Goal: Information Seeking & Learning: Learn about a topic

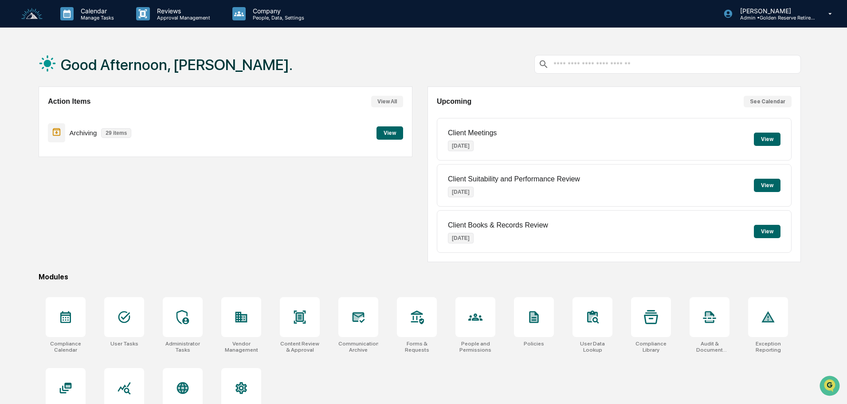
click at [389, 134] on button "View" at bounding box center [389, 132] width 27 height 13
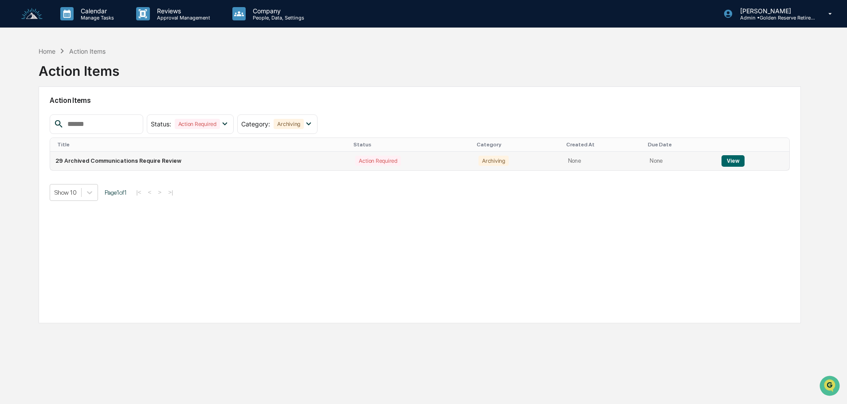
click at [735, 161] on button "View" at bounding box center [732, 161] width 23 height 12
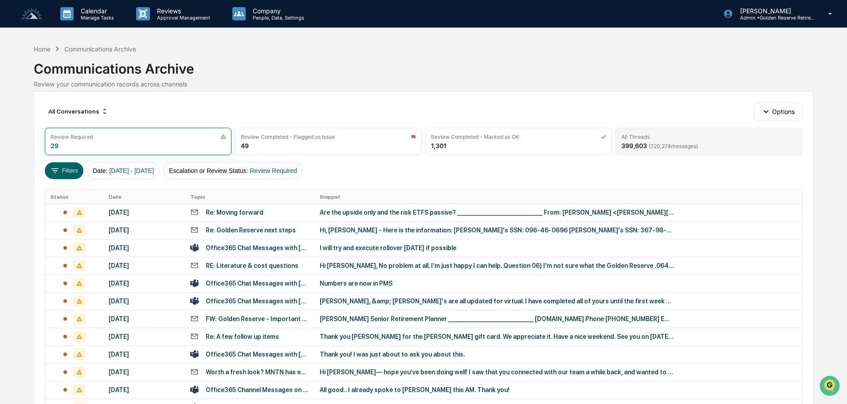
click at [717, 143] on div "All Threads 399,603 ( 720,274 messages)" at bounding box center [708, 141] width 187 height 27
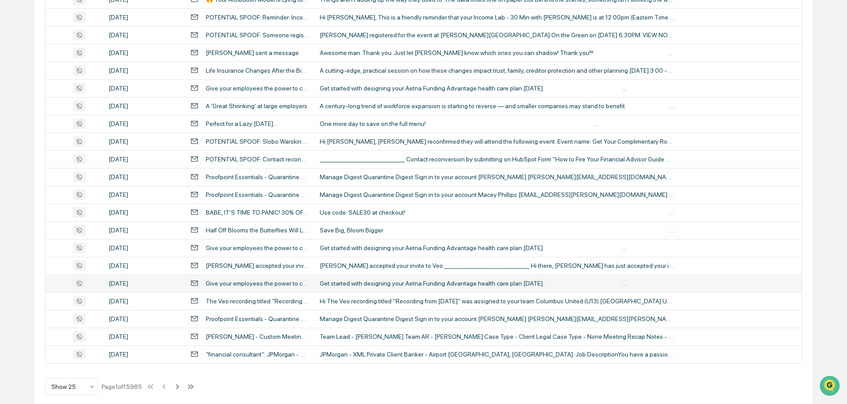
scroll to position [293, 0]
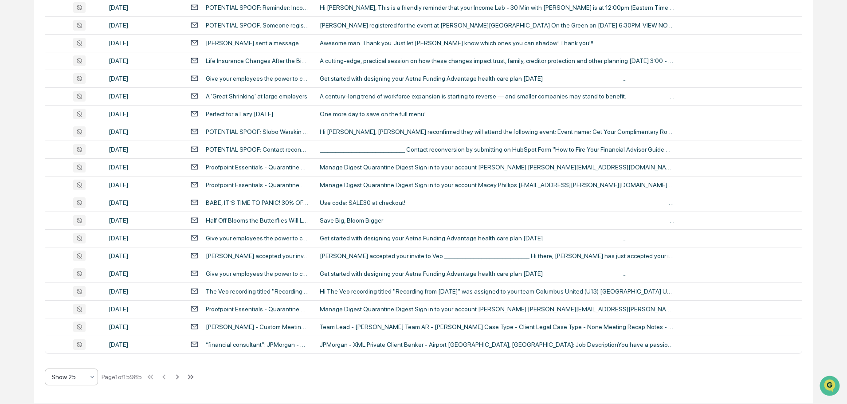
click at [84, 376] on div at bounding box center [67, 376] width 33 height 9
click at [81, 353] on div "Show 100" at bounding box center [71, 354] width 52 height 18
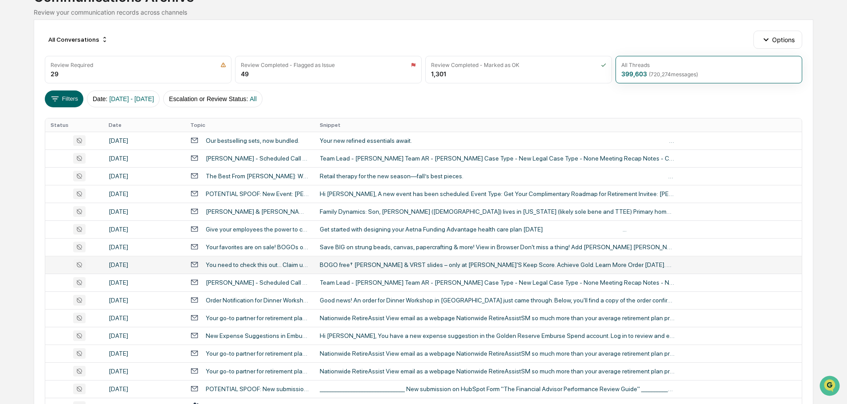
scroll to position [116, 0]
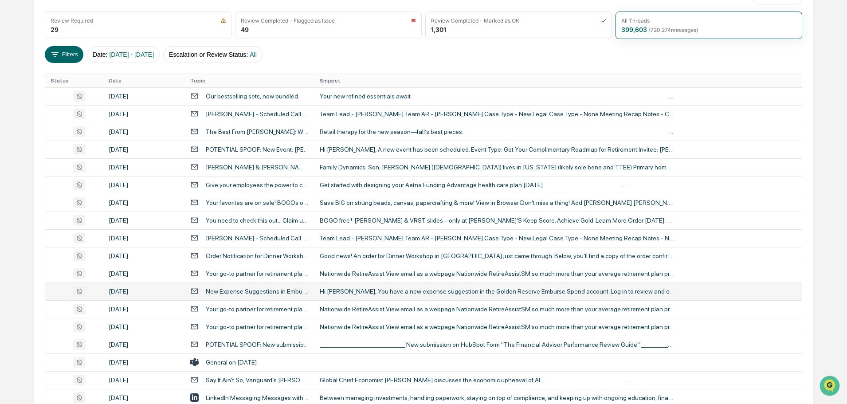
click at [371, 289] on div "Hi [PERSON_NAME], You have a new expense suggestion in the Golden Reserve Embur…" at bounding box center [497, 291] width 355 height 7
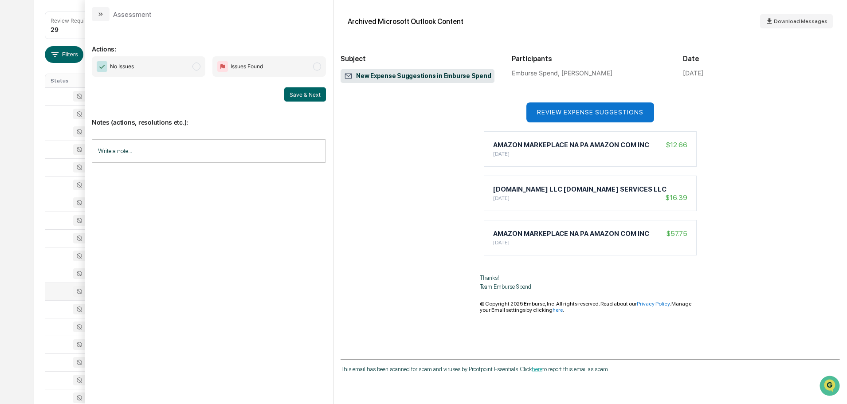
scroll to position [44, 0]
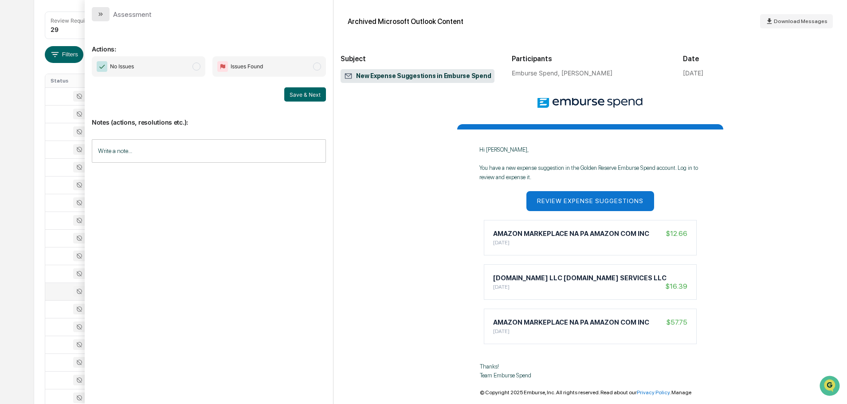
click at [100, 17] on icon "modal" at bounding box center [100, 14] width 7 height 7
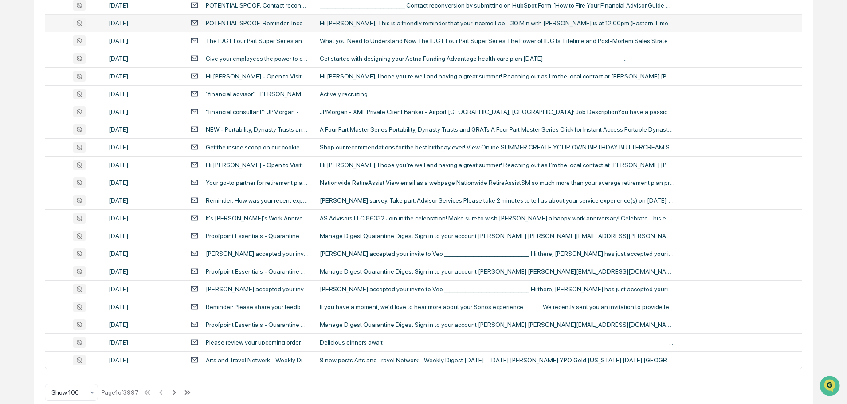
scroll to position [1623, 0]
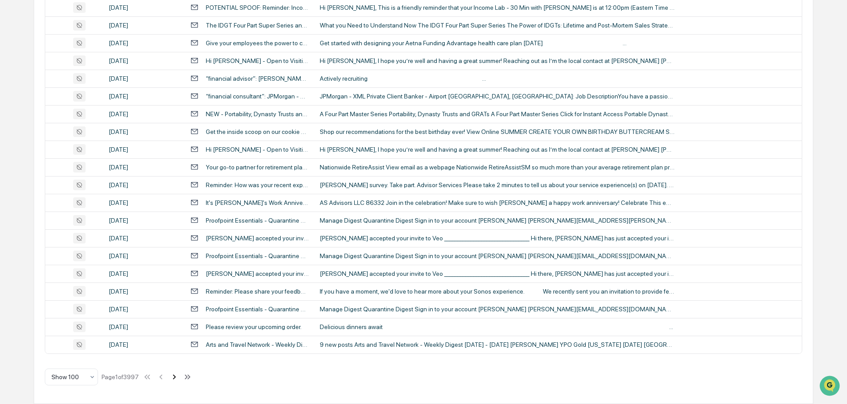
click at [176, 375] on icon at bounding box center [174, 376] width 3 height 5
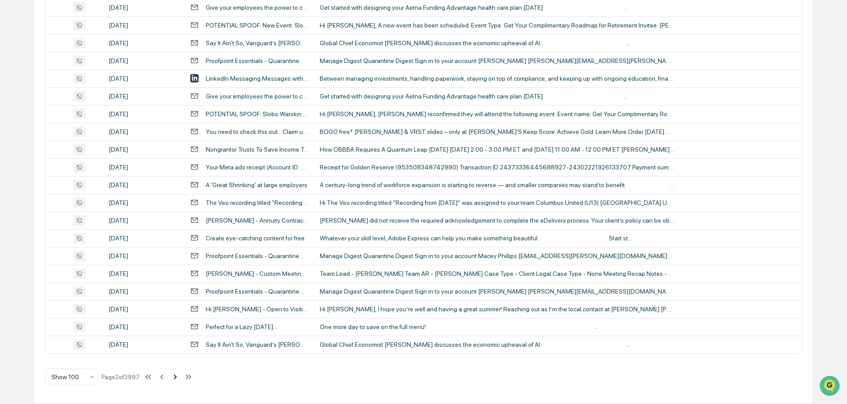
click at [176, 377] on icon at bounding box center [175, 377] width 10 height 10
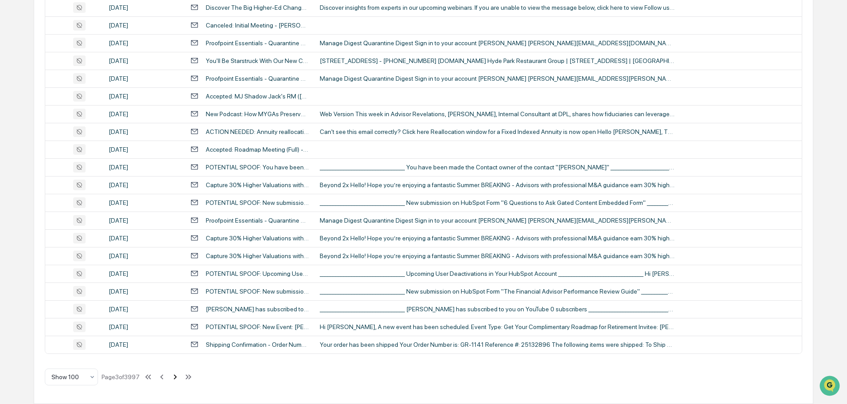
click at [175, 378] on icon at bounding box center [175, 377] width 10 height 10
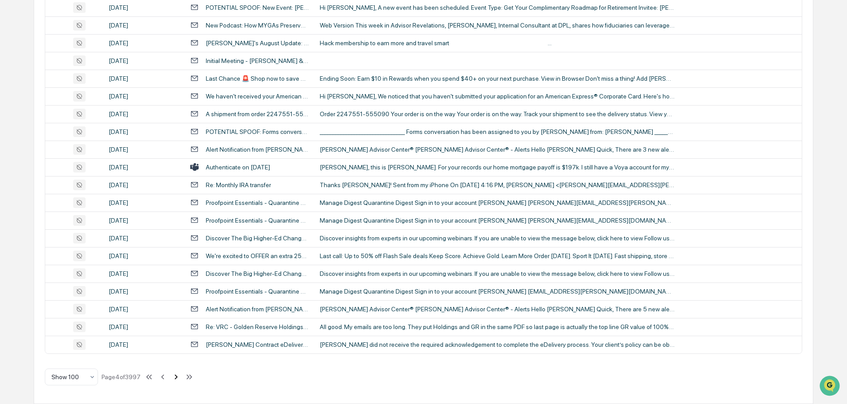
click at [179, 376] on icon at bounding box center [176, 377] width 10 height 10
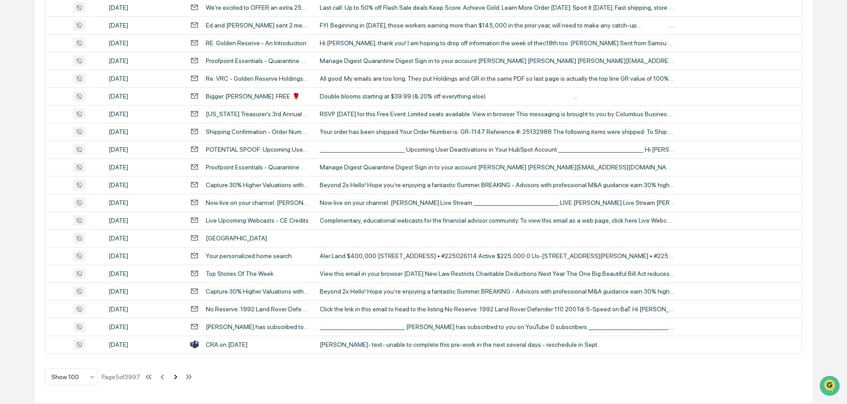
click at [177, 377] on icon at bounding box center [175, 376] width 3 height 5
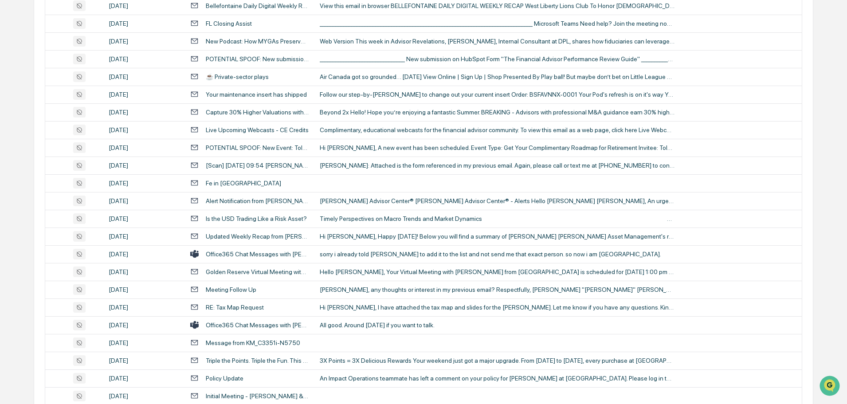
scroll to position [382, 0]
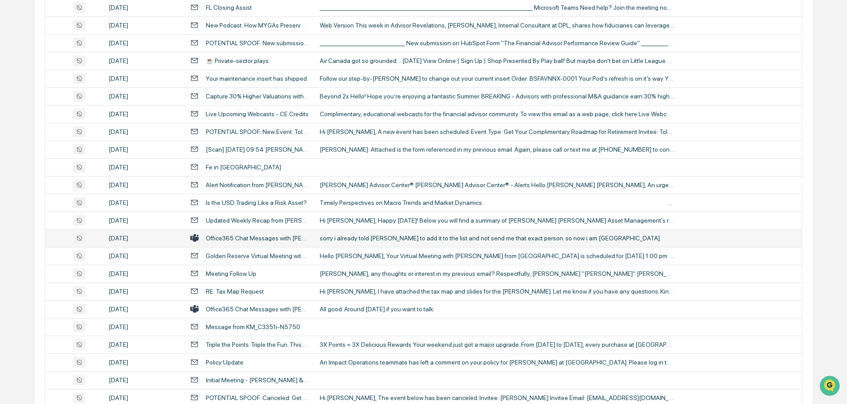
click at [352, 239] on div "sorry i already told [PERSON_NAME] to add it to the list and not send me that e…" at bounding box center [497, 238] width 355 height 7
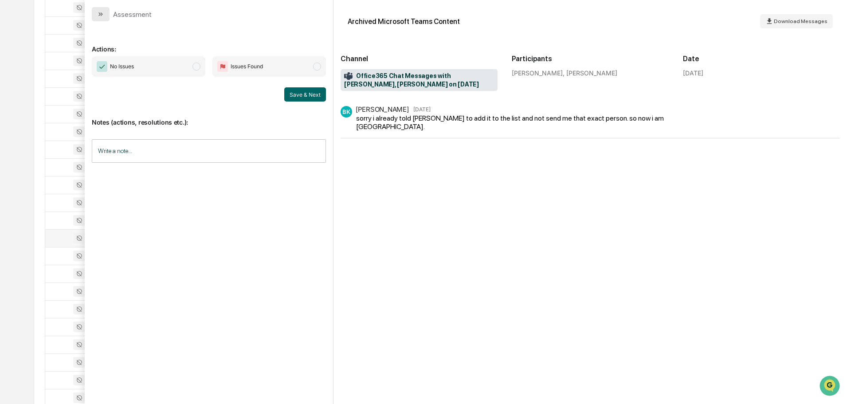
click at [107, 14] on button "modal" at bounding box center [101, 14] width 18 height 14
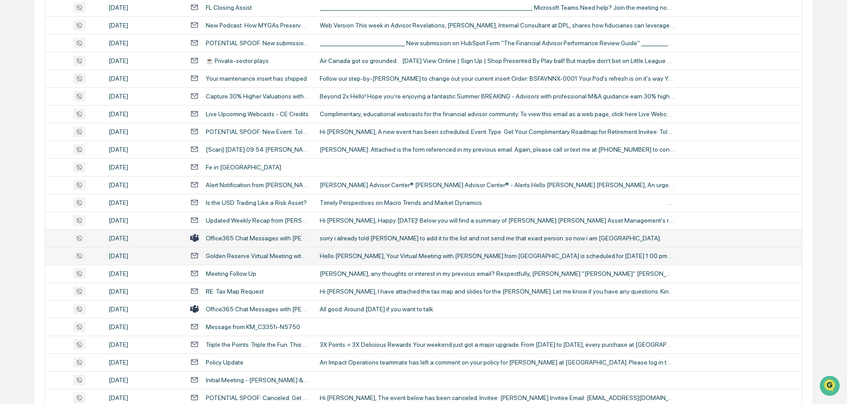
scroll to position [426, 0]
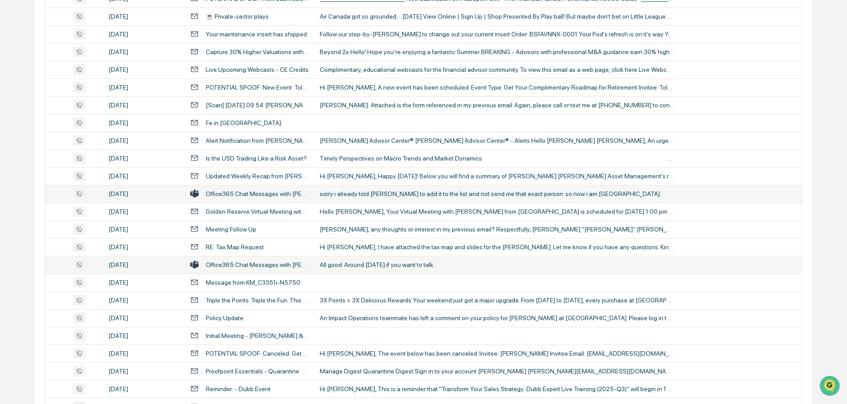
click at [378, 265] on div "All good. Around [DATE] if you want to talk." at bounding box center [497, 264] width 355 height 7
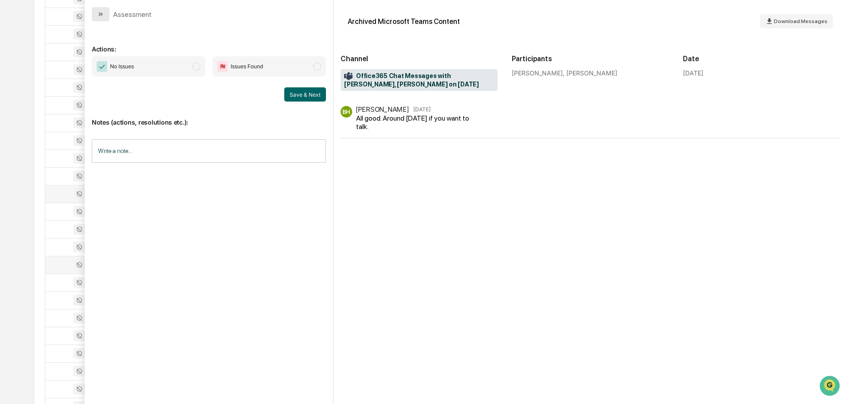
click at [100, 17] on icon "modal" at bounding box center [100, 14] width 7 height 7
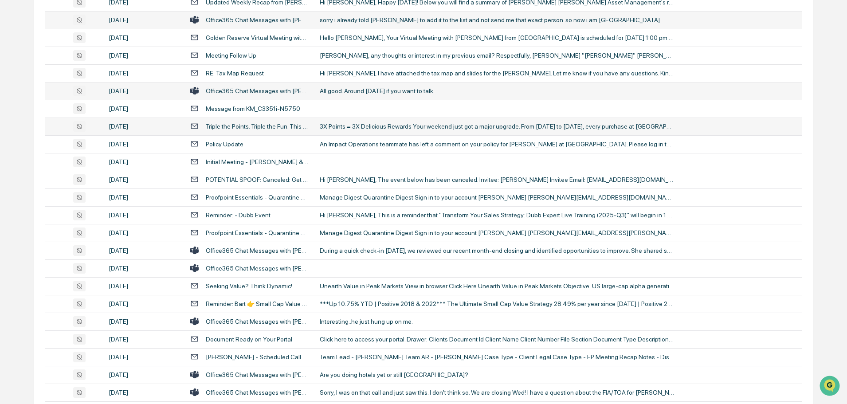
scroll to position [604, 0]
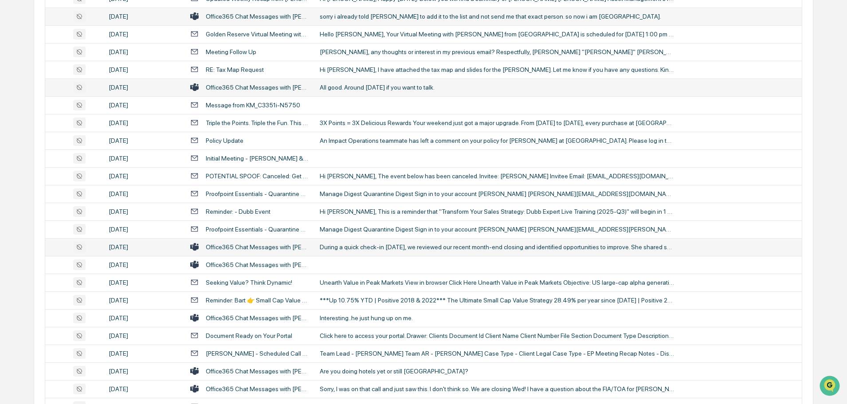
click at [368, 250] on div "During a quick check-in [DATE], we reviewed our recent month-end closing and id…" at bounding box center [497, 246] width 355 height 7
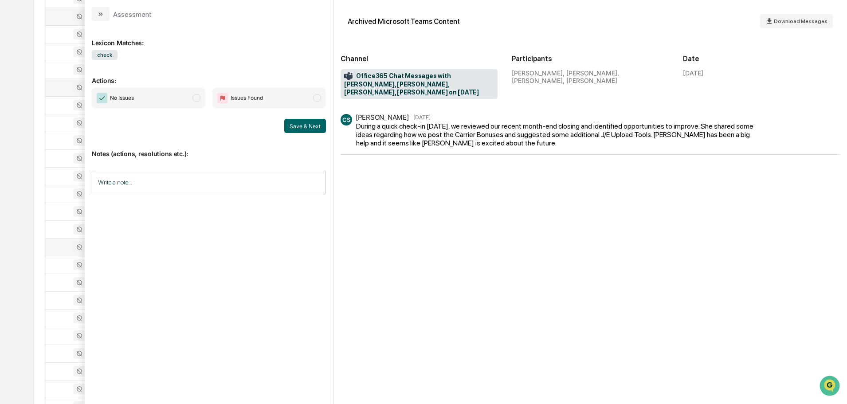
scroll to position [648, 0]
click at [105, 12] on button "modal" at bounding box center [101, 14] width 18 height 14
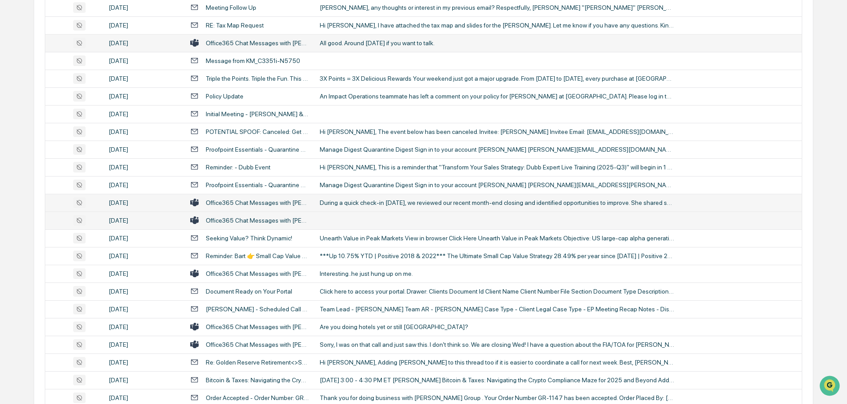
click at [358, 223] on td at bounding box center [557, 220] width 487 height 18
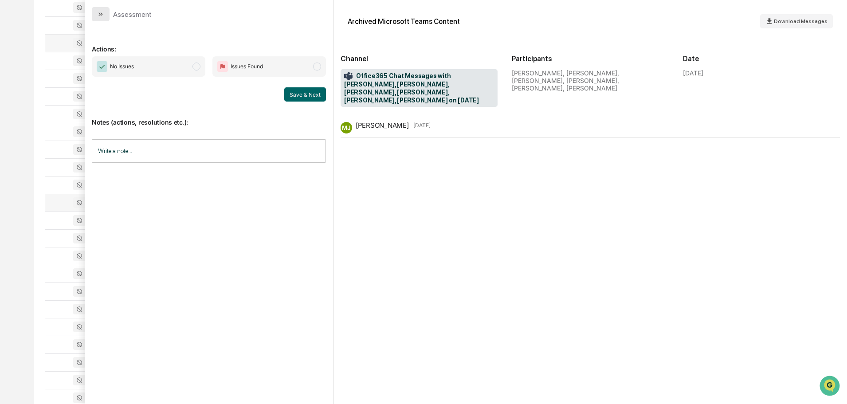
click at [101, 10] on button "modal" at bounding box center [101, 14] width 18 height 14
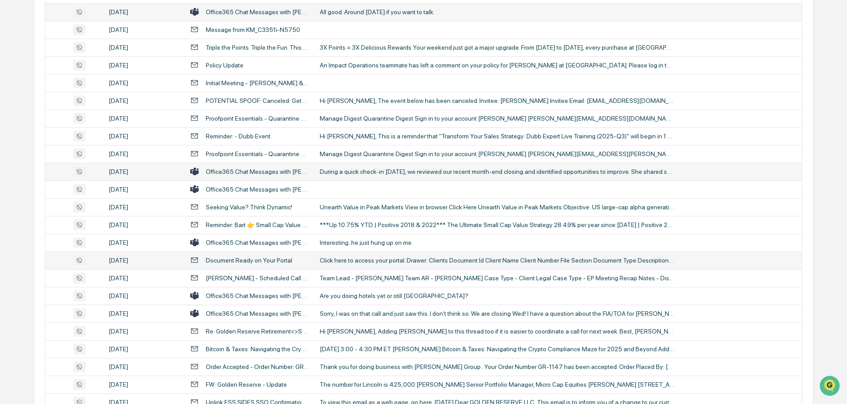
scroll to position [692, 0]
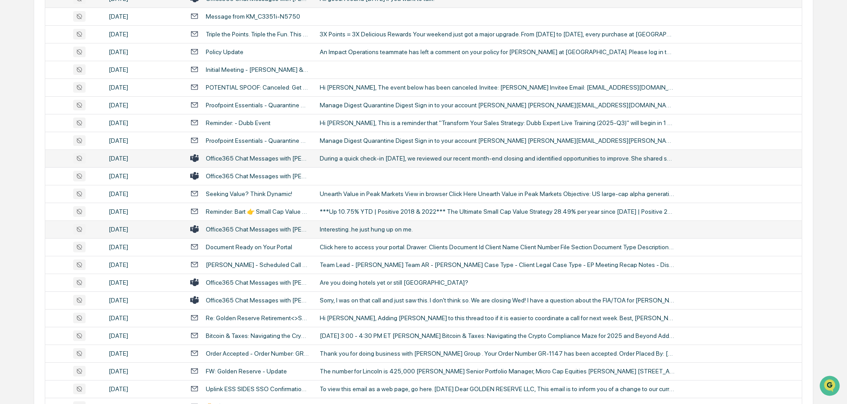
click at [362, 231] on div "Interesting..he just hung up on me." at bounding box center [497, 229] width 355 height 7
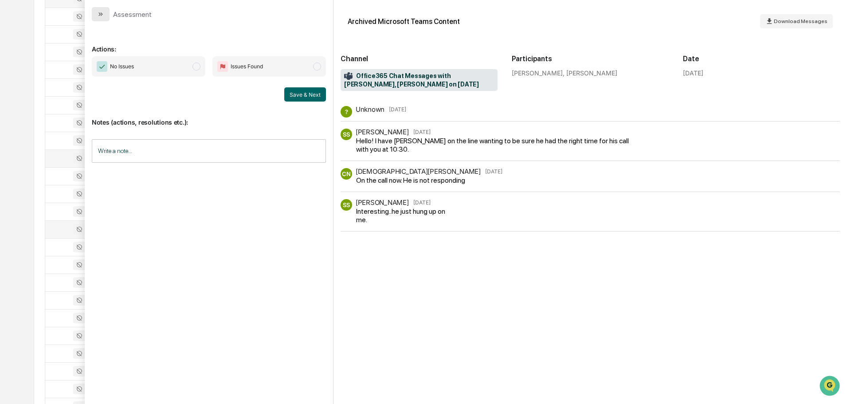
click at [98, 14] on icon "modal" at bounding box center [100, 14] width 7 height 7
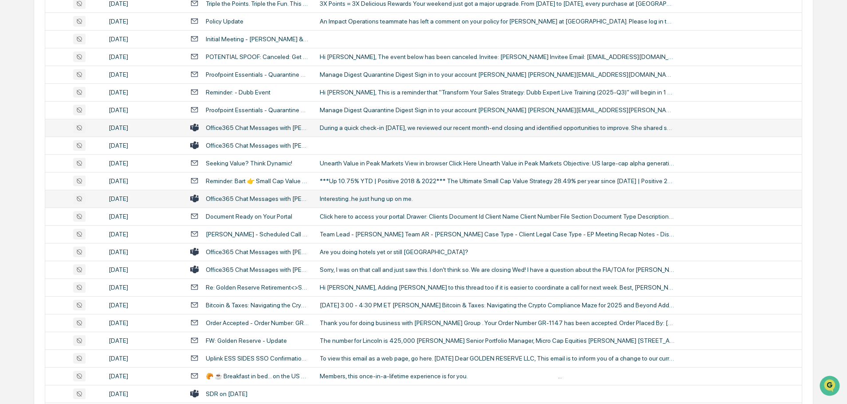
scroll to position [737, 0]
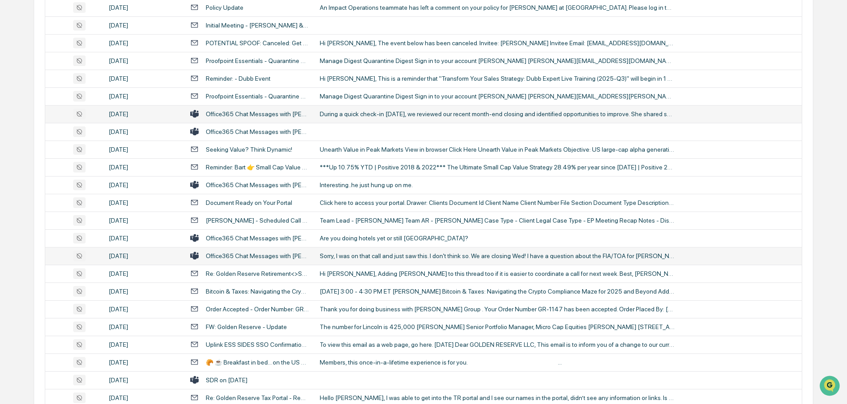
click at [369, 253] on div "Sorry, I was on that call and just saw this. I don't think so. We are closing W…" at bounding box center [497, 255] width 355 height 7
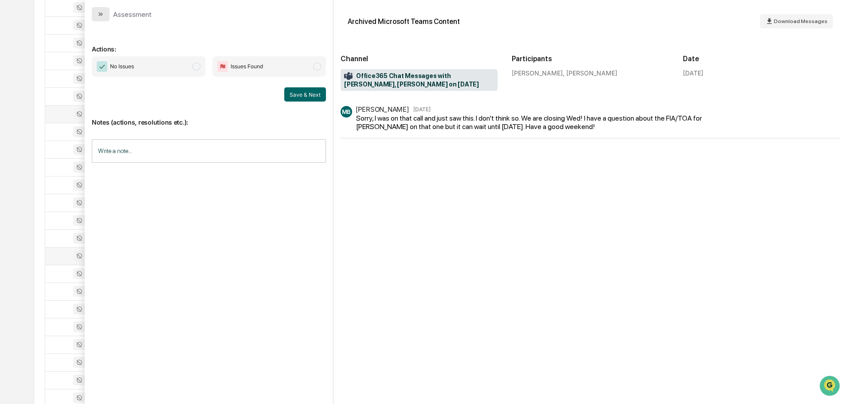
click at [102, 16] on icon "modal" at bounding box center [100, 14] width 7 height 7
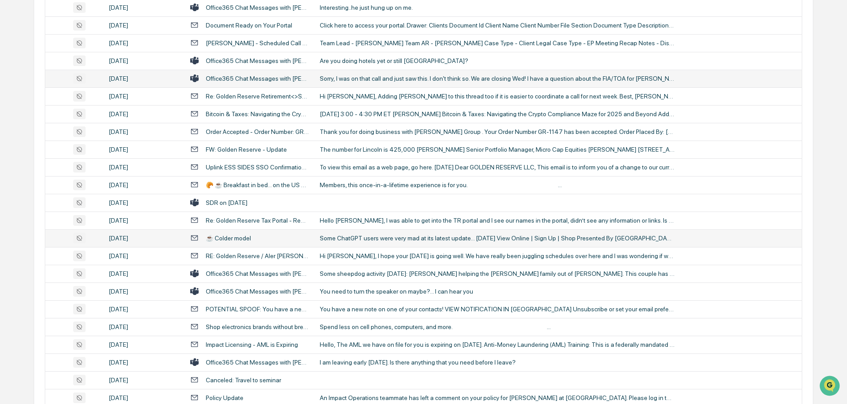
scroll to position [958, 0]
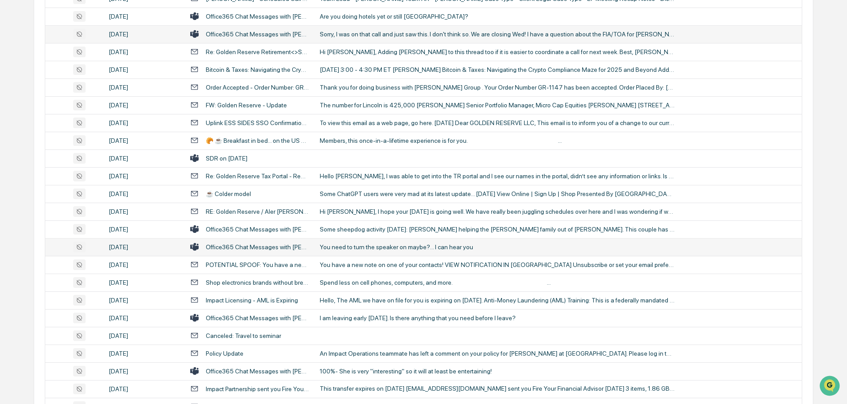
click at [378, 249] on div "You need to turn the speaker on maybe?... I can hear you" at bounding box center [497, 246] width 355 height 7
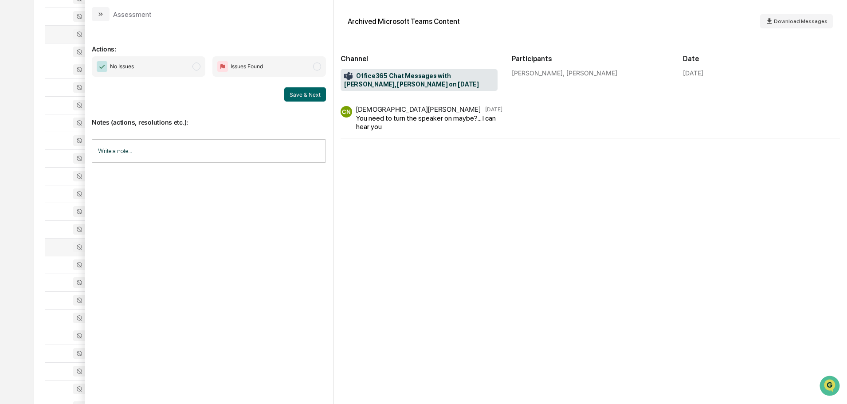
click at [96, 10] on button "modal" at bounding box center [101, 14] width 18 height 14
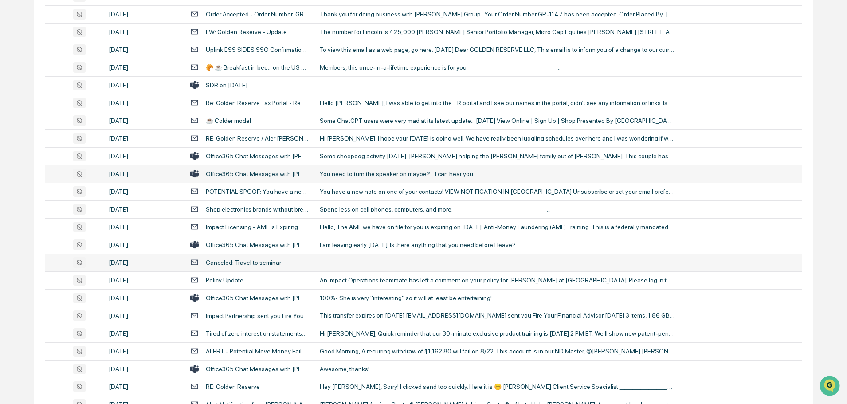
scroll to position [1047, 0]
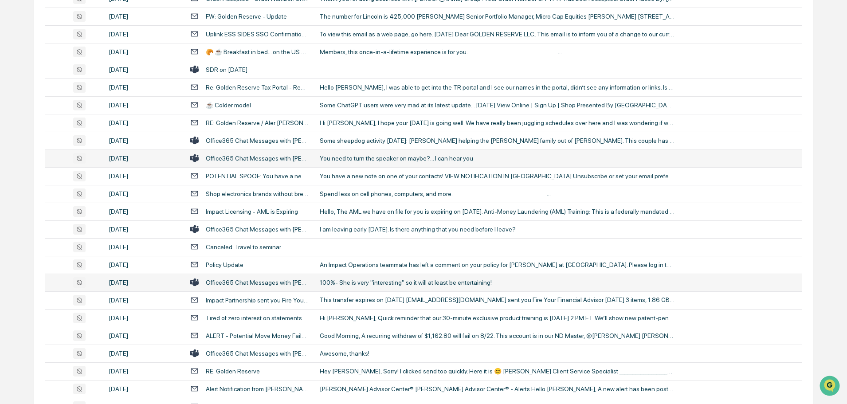
click at [394, 284] on div "100%- She is very "interesting" so it will at least be entertaining!" at bounding box center [497, 282] width 355 height 7
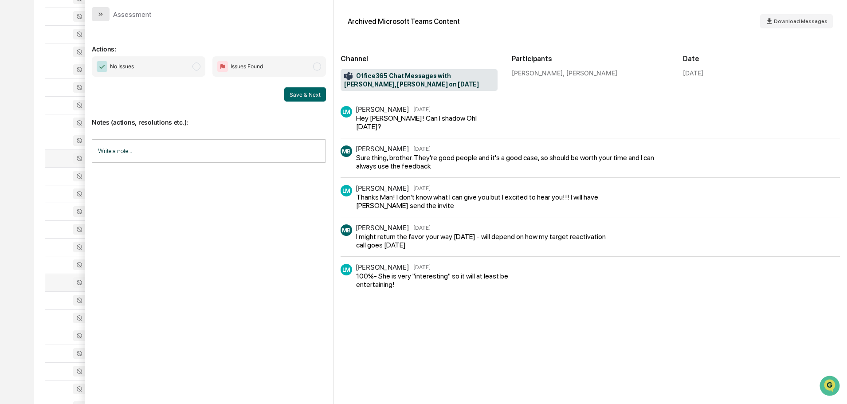
click at [97, 12] on icon "modal" at bounding box center [100, 14] width 7 height 7
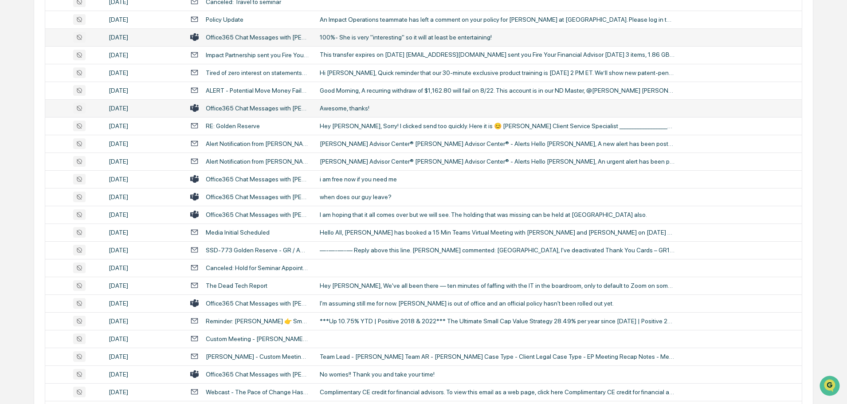
scroll to position [1313, 0]
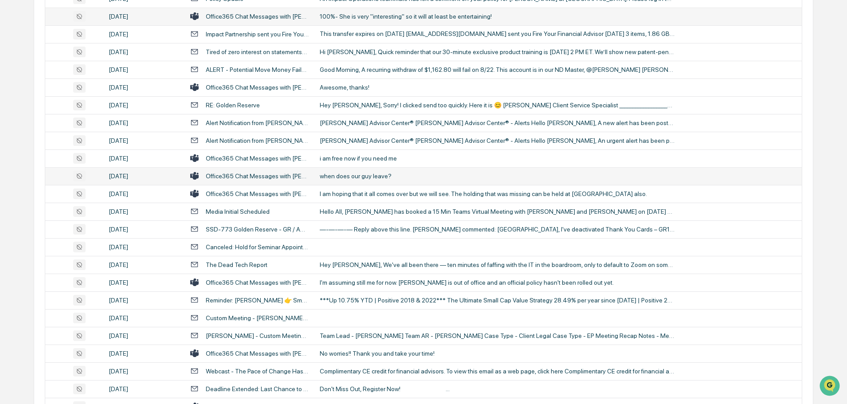
click at [381, 176] on div "when does our guy leave?" at bounding box center [497, 175] width 355 height 7
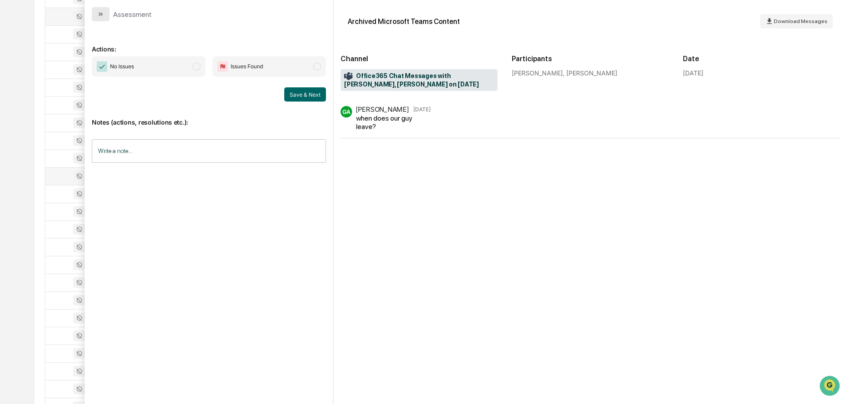
click at [97, 13] on button "modal" at bounding box center [101, 14] width 18 height 14
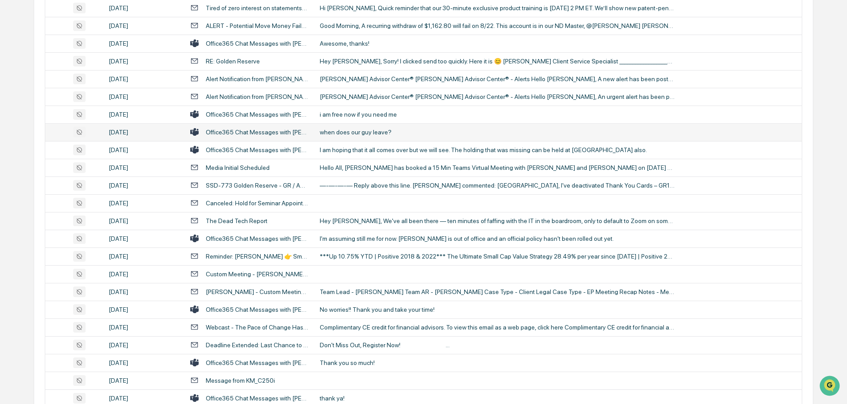
scroll to position [1357, 0]
click at [386, 239] on div "I'm assuming still me for now. [PERSON_NAME] is out of office and an official p…" at bounding box center [497, 238] width 355 height 7
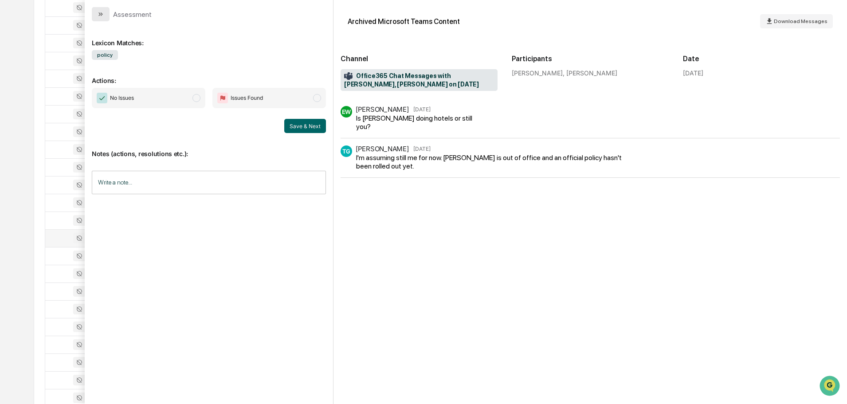
click at [94, 14] on button "modal" at bounding box center [101, 14] width 18 height 14
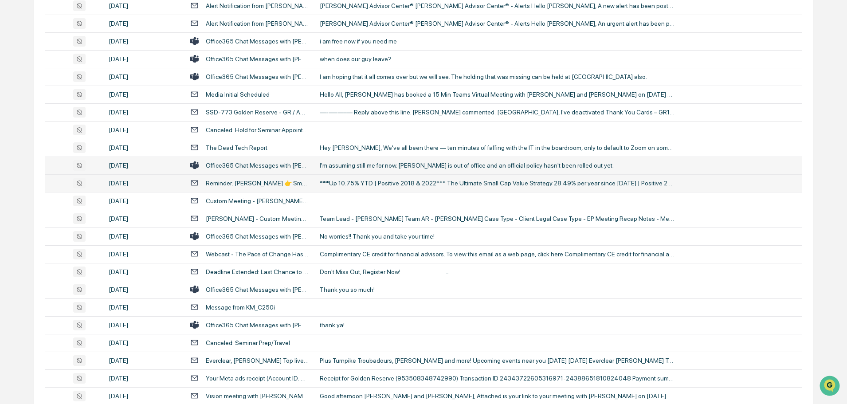
scroll to position [1446, 0]
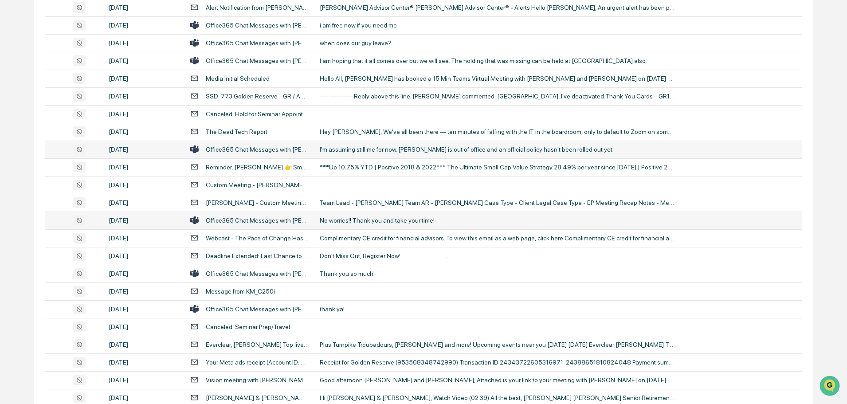
click at [382, 221] on div "No worries!! Thank you and take your time!" at bounding box center [497, 220] width 355 height 7
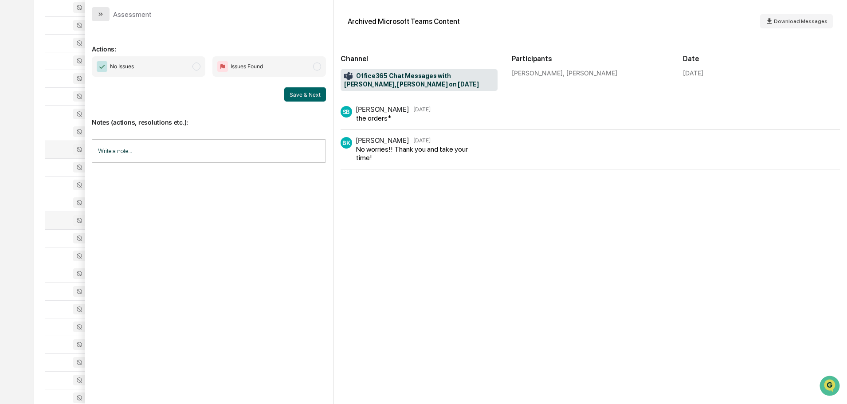
click at [104, 17] on icon "modal" at bounding box center [100, 14] width 7 height 7
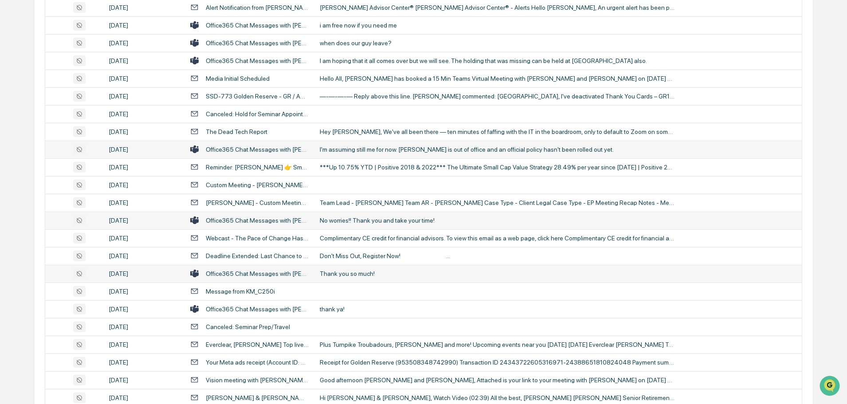
click at [358, 276] on div "Thank you so much!" at bounding box center [497, 273] width 355 height 7
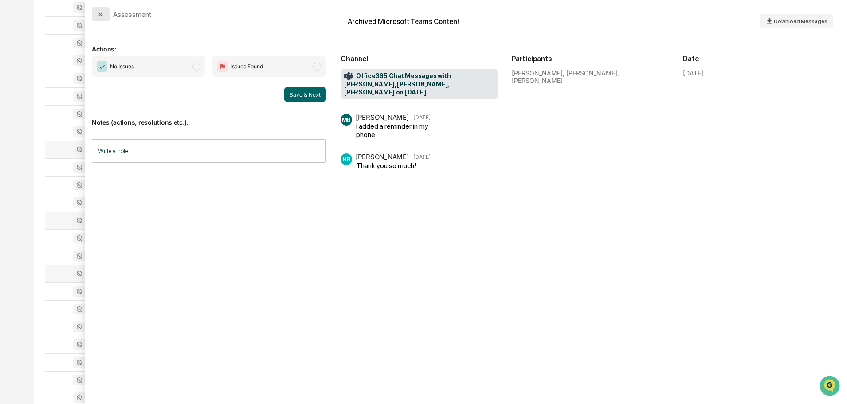
click at [103, 12] on icon "modal" at bounding box center [100, 14] width 7 height 7
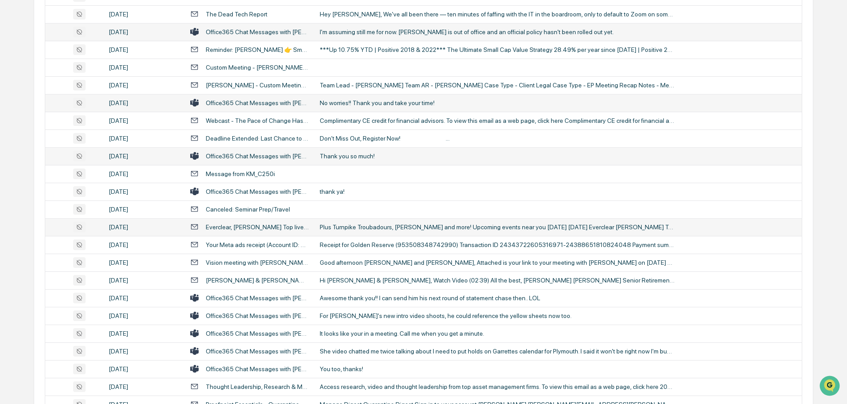
scroll to position [1579, 0]
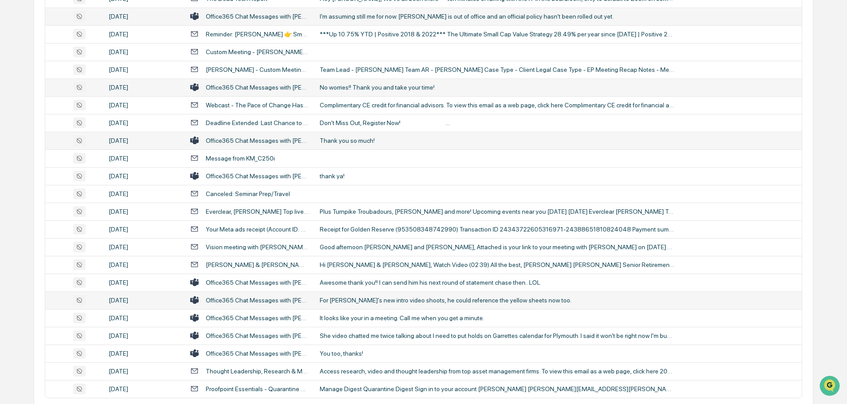
click at [387, 298] on div "For [PERSON_NAME]'s new intro video shoots, he could reference the yellow sheet…" at bounding box center [497, 300] width 355 height 7
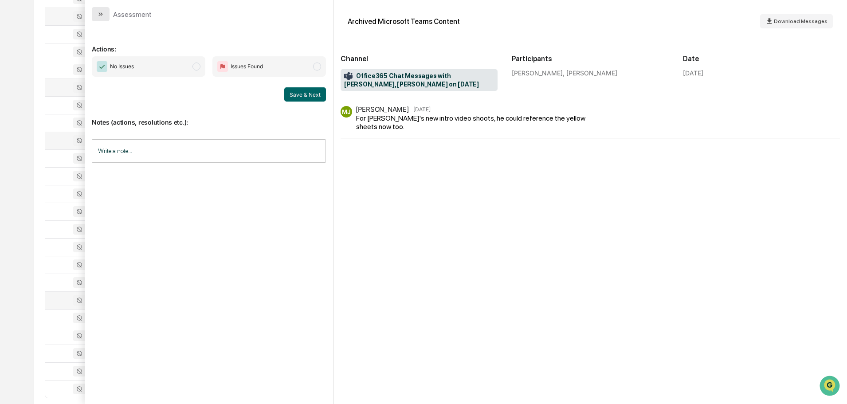
click at [101, 12] on icon "modal" at bounding box center [100, 14] width 7 height 7
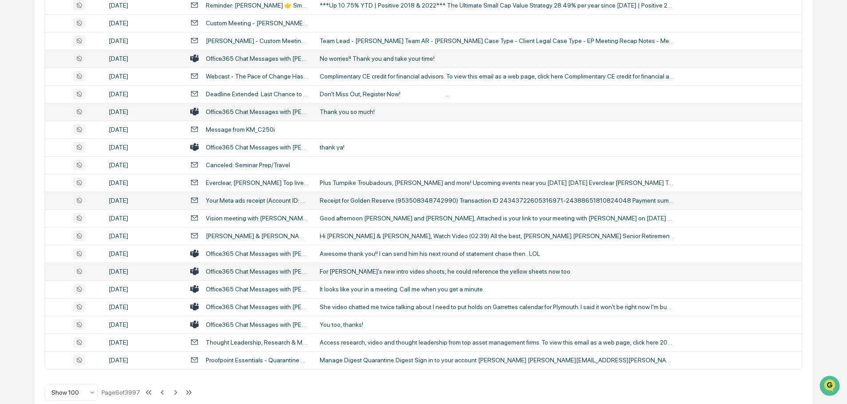
scroll to position [1623, 0]
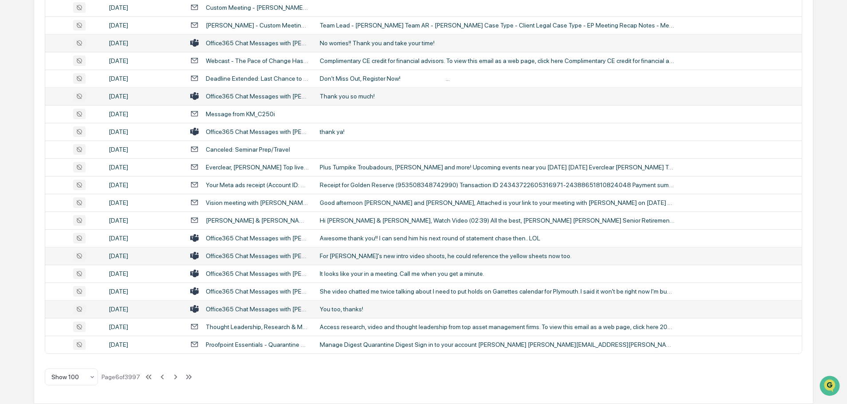
click at [348, 311] on div "You too, thanks!" at bounding box center [497, 308] width 355 height 7
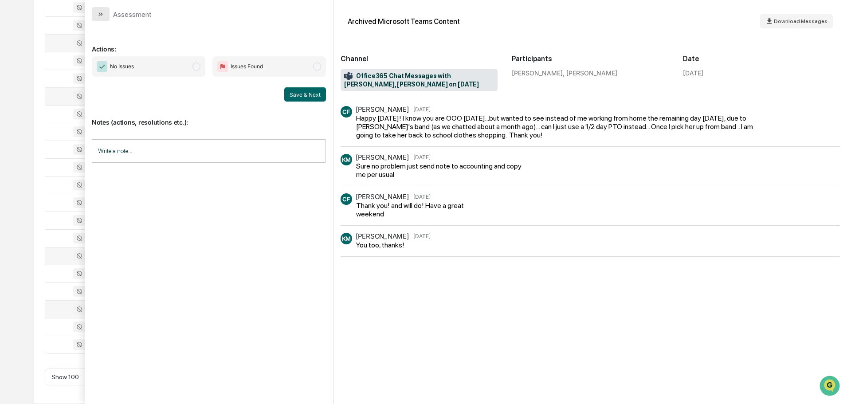
click at [98, 15] on icon "modal" at bounding box center [100, 14] width 7 height 7
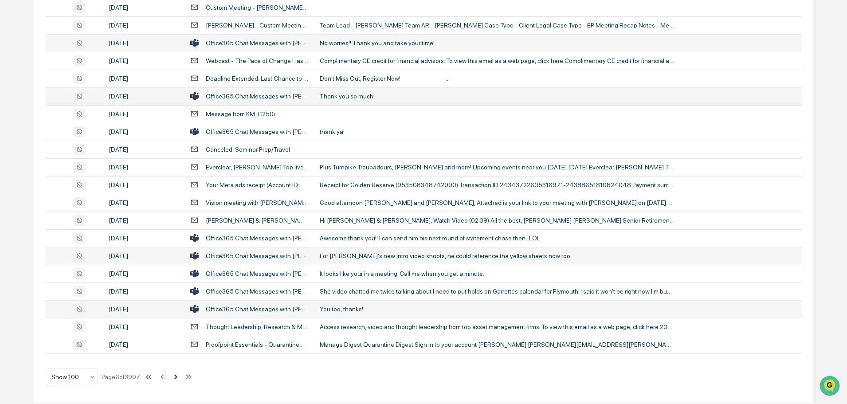
click at [179, 375] on icon at bounding box center [176, 377] width 10 height 10
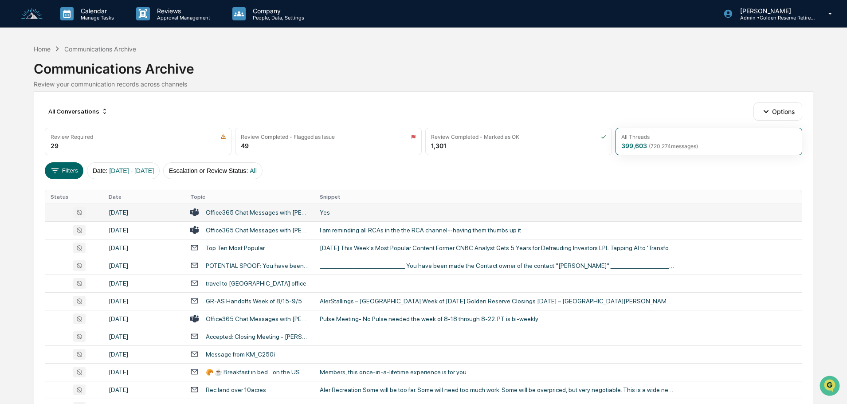
click at [336, 209] on div "Yes" at bounding box center [497, 212] width 355 height 7
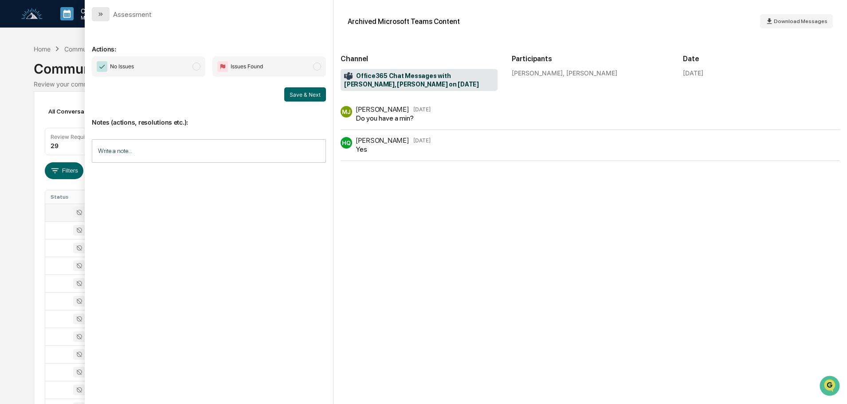
click at [109, 15] on button "modal" at bounding box center [101, 14] width 18 height 14
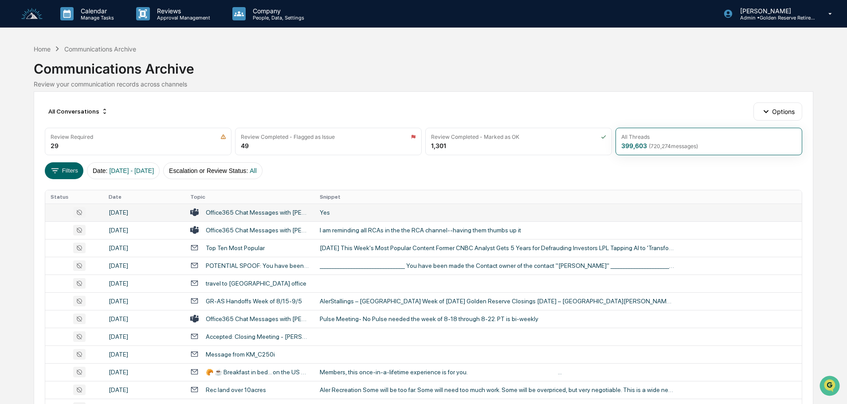
scroll to position [44, 0]
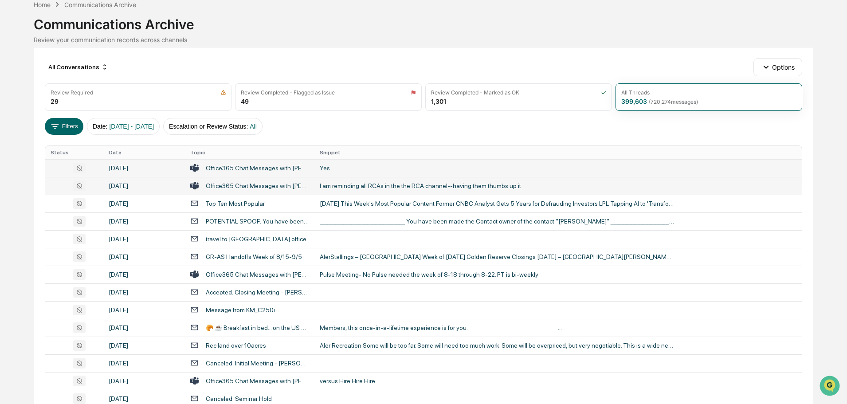
click at [357, 189] on td "I am reminding all RCAs in the the RCA channel--having them thumbs up it" at bounding box center [557, 186] width 487 height 18
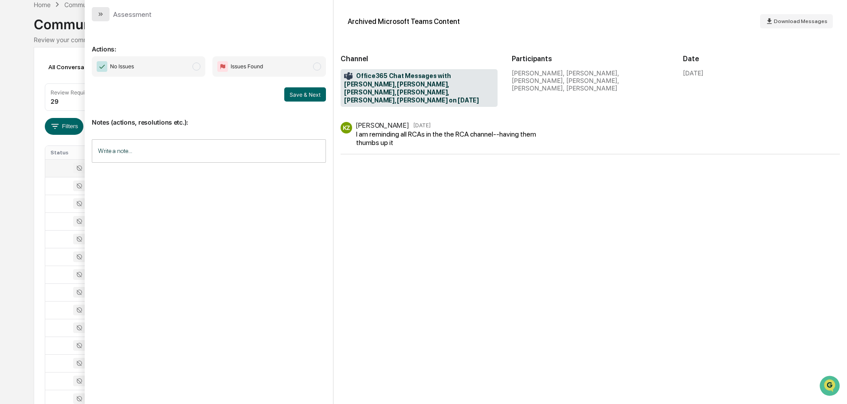
click at [103, 14] on icon "modal" at bounding box center [100, 14] width 7 height 7
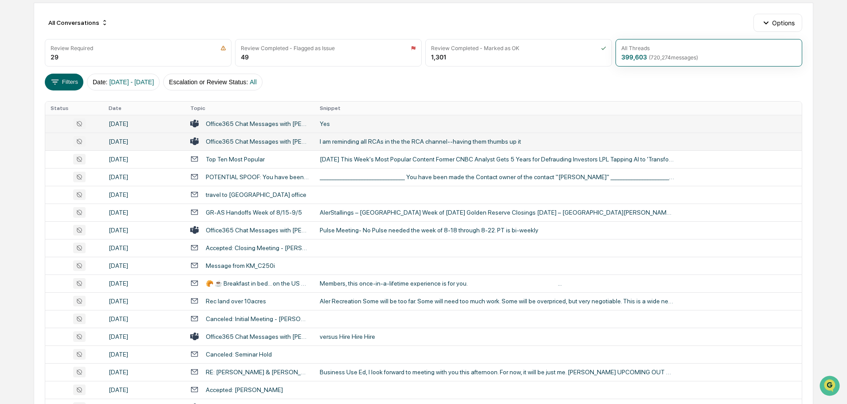
scroll to position [133, 0]
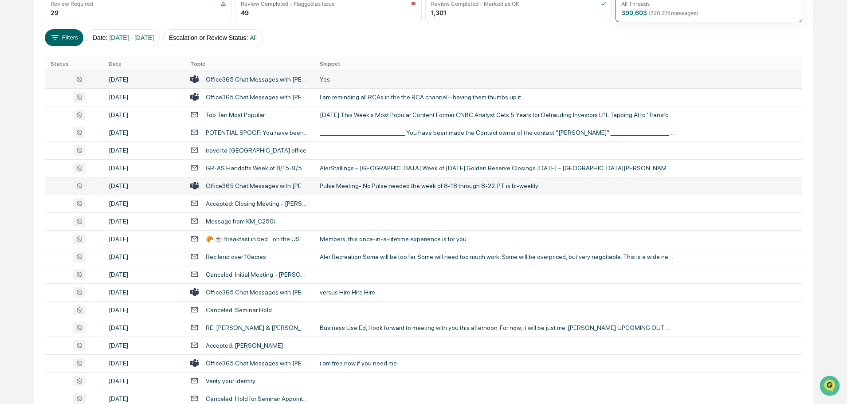
click at [345, 188] on div "Pulse Meeting- No Pulse needed the week of 8-18 through 8-22. PT is bi-weekly" at bounding box center [497, 185] width 355 height 7
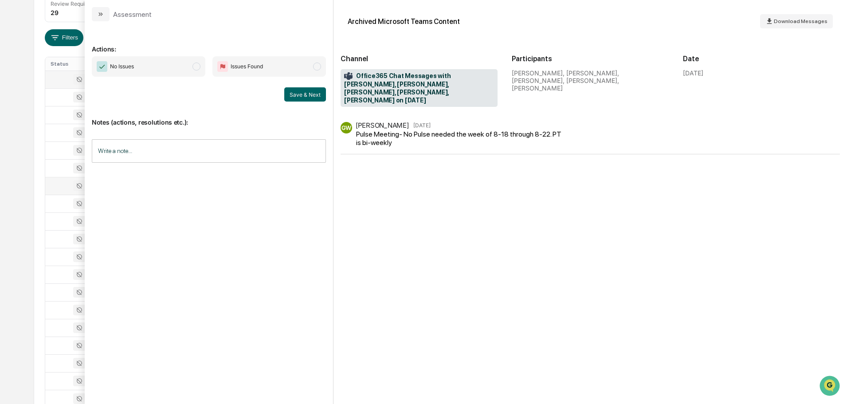
click at [102, 14] on icon "modal" at bounding box center [100, 14] width 7 height 7
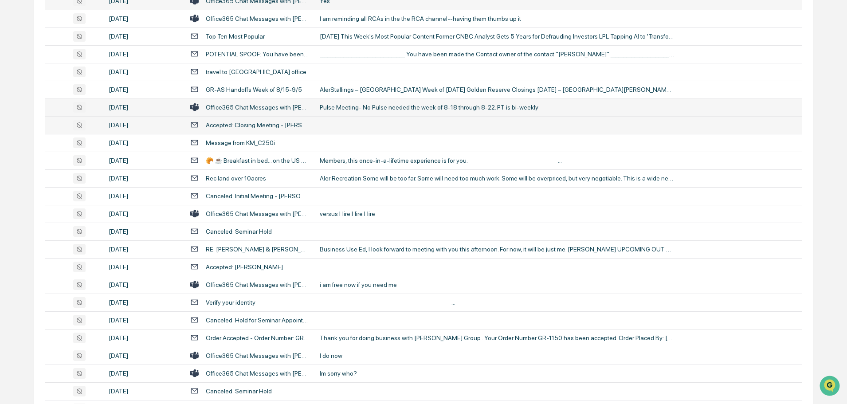
scroll to position [222, 0]
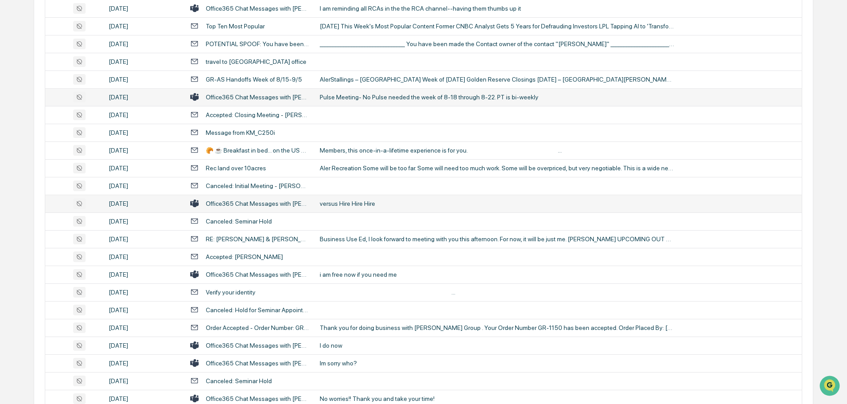
click at [346, 204] on div "versus Hire Hire Hire" at bounding box center [497, 203] width 355 height 7
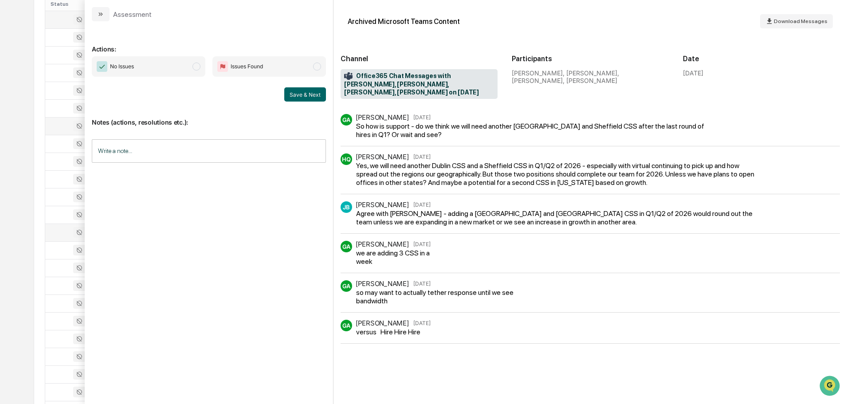
scroll to position [177, 0]
click at [106, 15] on button "modal" at bounding box center [101, 14] width 18 height 14
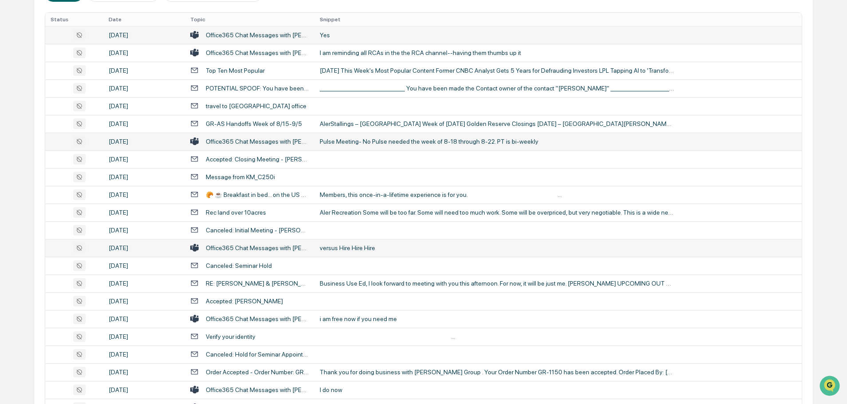
scroll to position [222, 0]
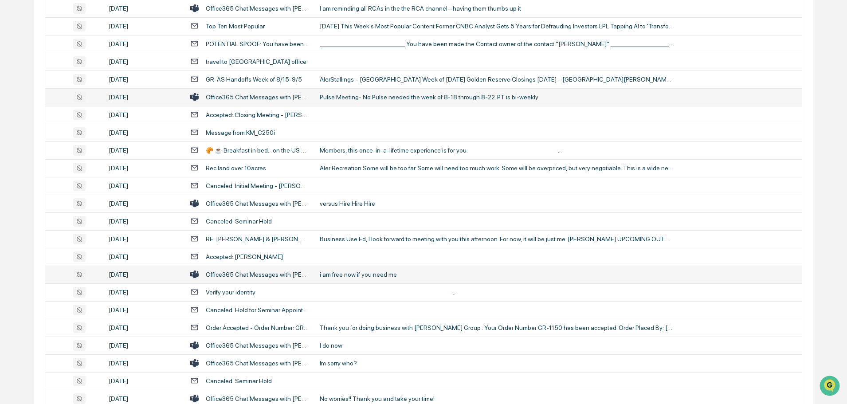
click at [365, 274] on div "i am free now if you need me" at bounding box center [497, 274] width 355 height 7
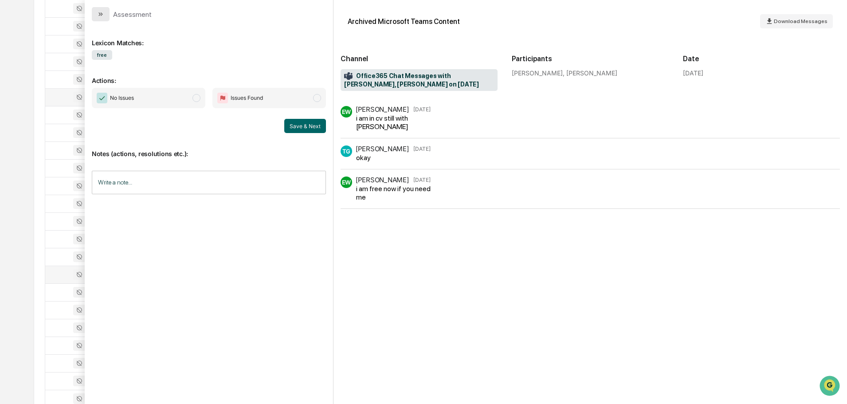
click at [98, 14] on icon "modal" at bounding box center [100, 14] width 7 height 7
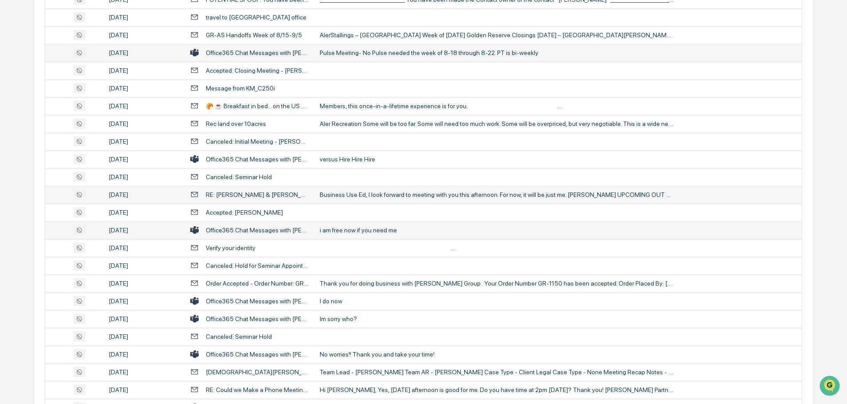
scroll to position [310, 0]
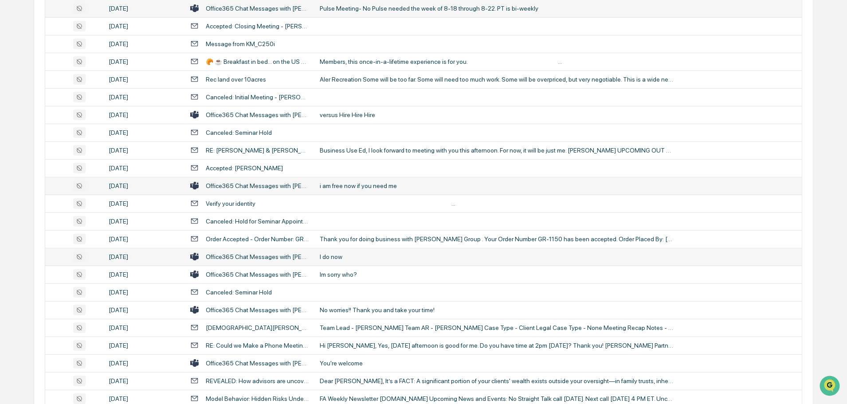
click at [352, 259] on div "I do now" at bounding box center [497, 256] width 355 height 7
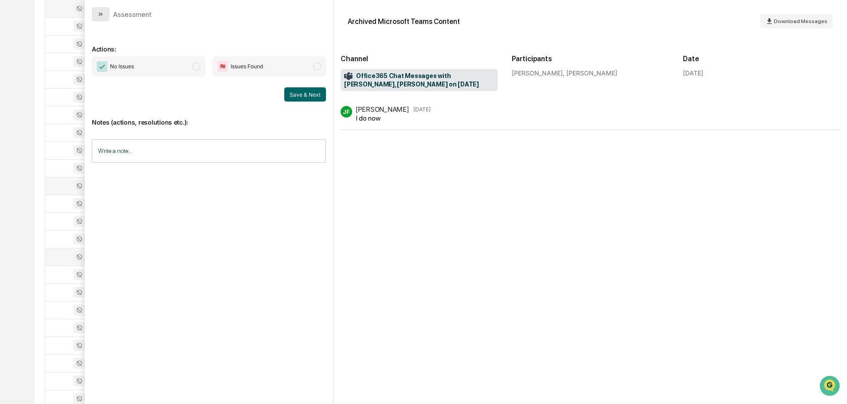
click at [95, 10] on button "modal" at bounding box center [101, 14] width 18 height 14
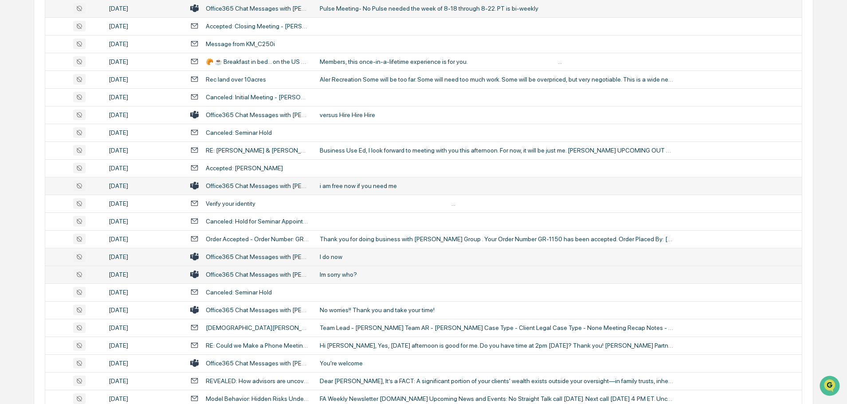
click at [332, 273] on div "Im sorry who?" at bounding box center [497, 274] width 355 height 7
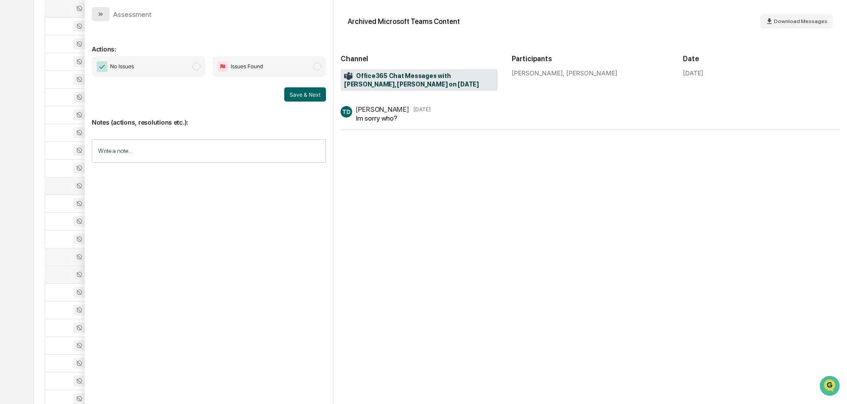
click at [103, 15] on icon "modal" at bounding box center [100, 14] width 7 height 7
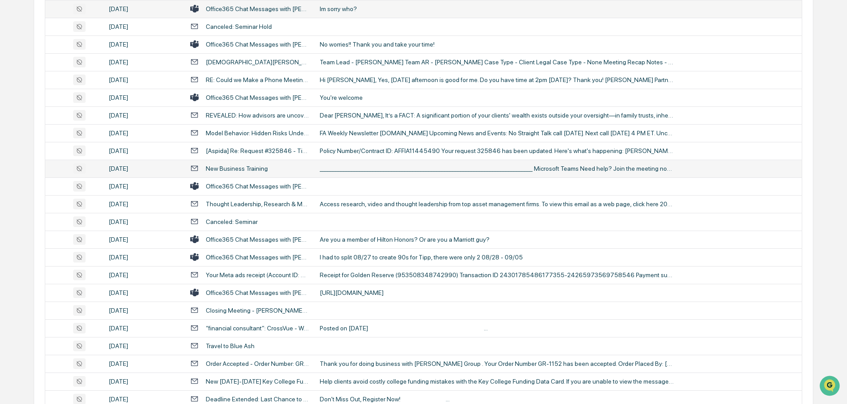
scroll to position [576, 0]
click at [359, 188] on td at bounding box center [557, 186] width 487 height 18
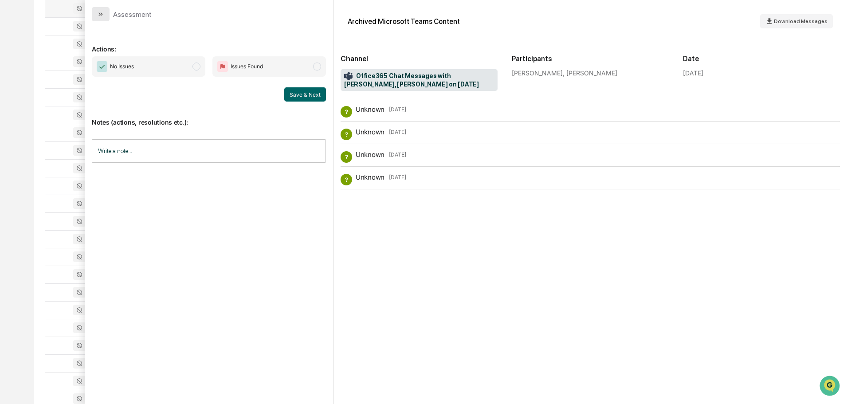
click at [105, 16] on button "modal" at bounding box center [101, 14] width 18 height 14
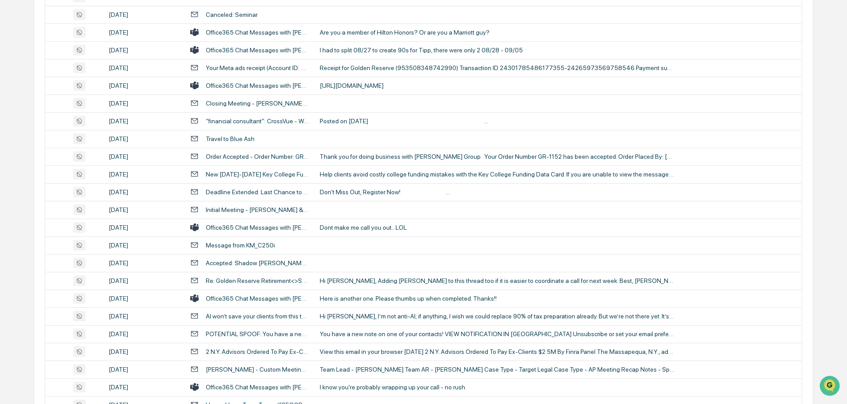
scroll to position [798, 0]
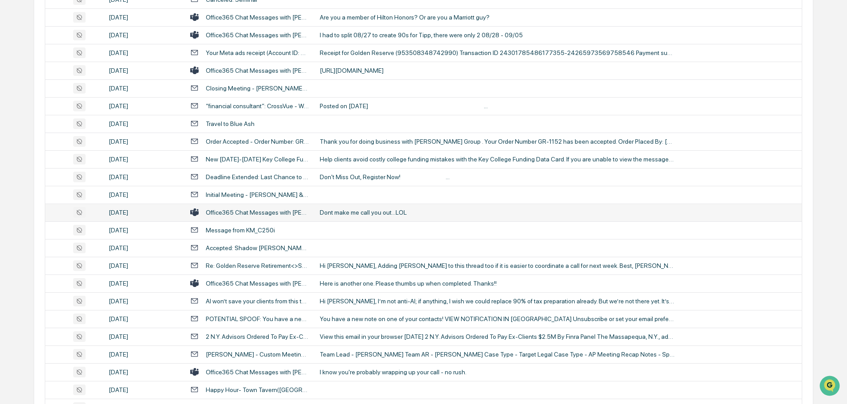
click at [353, 214] on div "Dont make me call you out...LOL" at bounding box center [497, 212] width 355 height 7
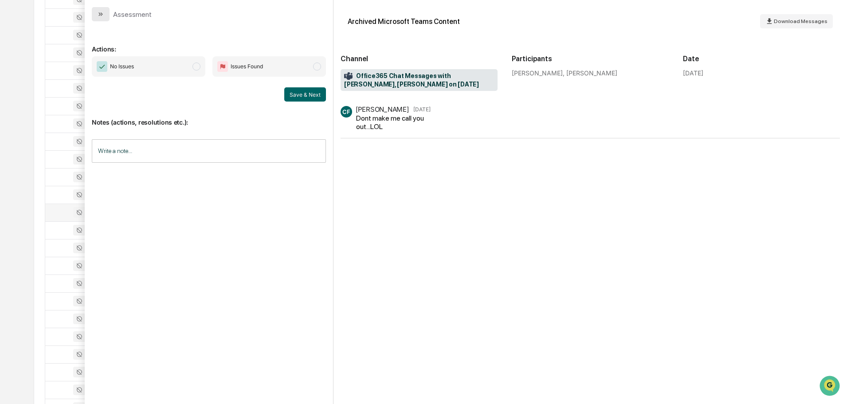
click at [108, 14] on button "modal" at bounding box center [101, 14] width 18 height 14
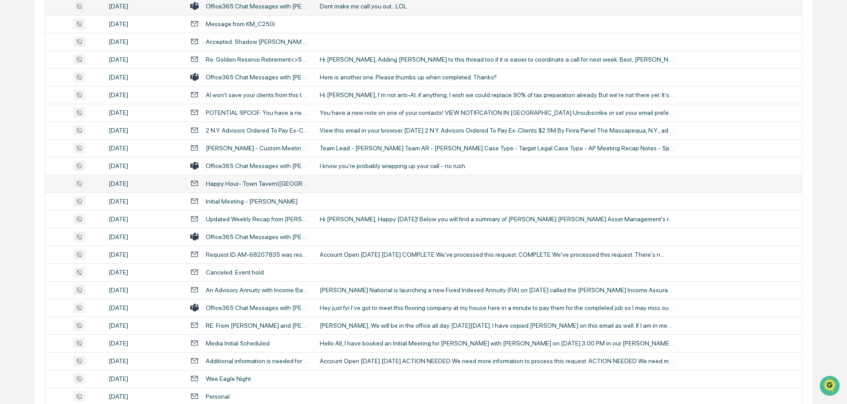
scroll to position [1020, 0]
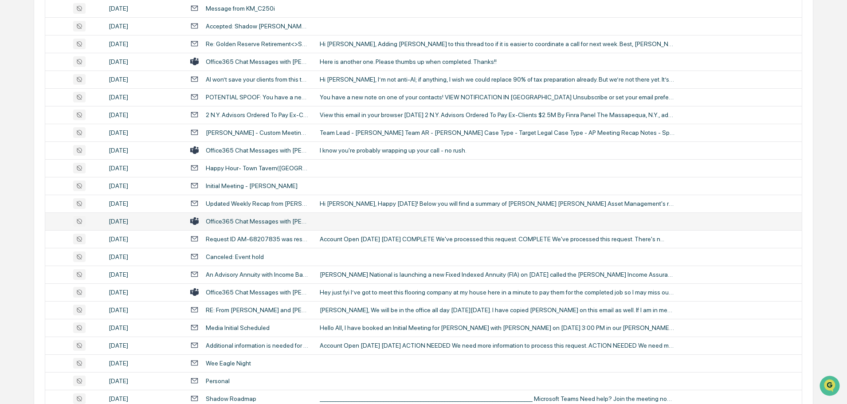
click at [350, 219] on td at bounding box center [557, 221] width 487 height 18
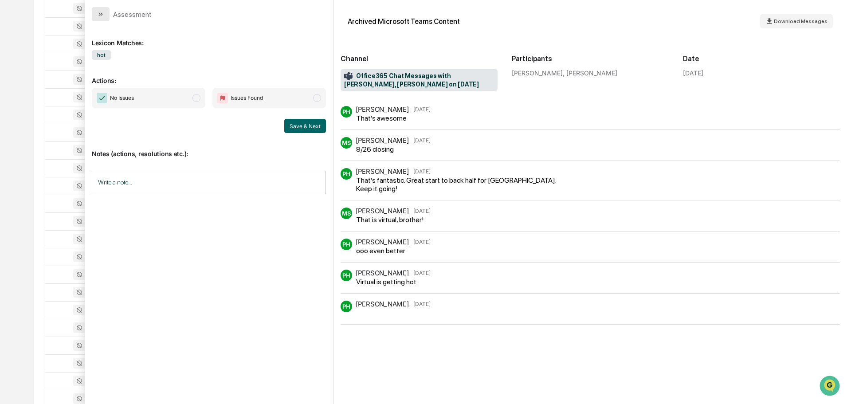
click at [102, 12] on icon "modal" at bounding box center [100, 14] width 7 height 7
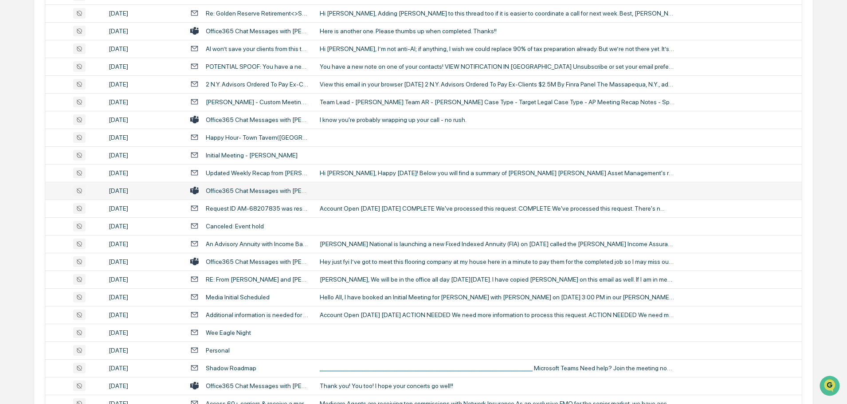
scroll to position [1064, 0]
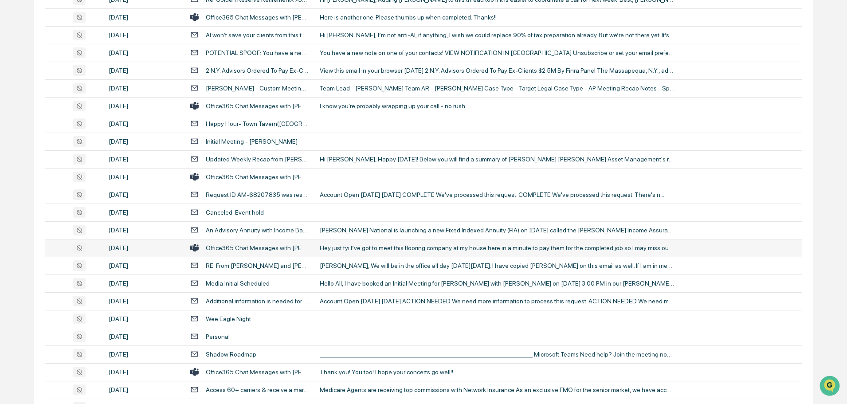
click at [361, 251] on div "Hey just fyi I’ve got to meet this flooring company at my house here in a minut…" at bounding box center [497, 247] width 355 height 7
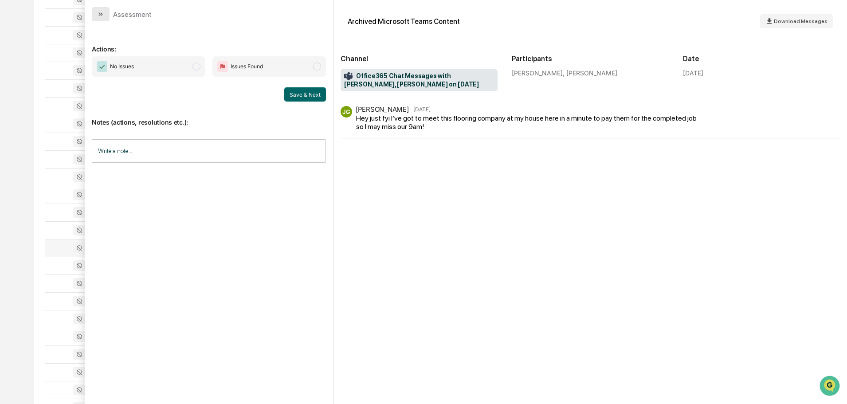
click at [107, 12] on button "modal" at bounding box center [101, 14] width 18 height 14
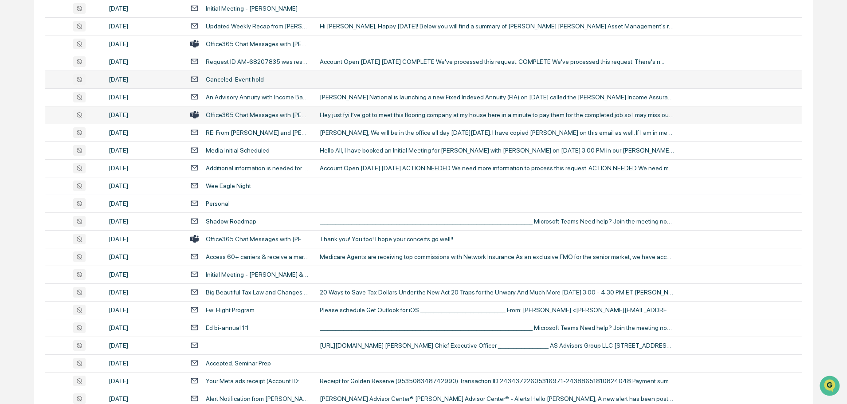
scroll to position [1241, 0]
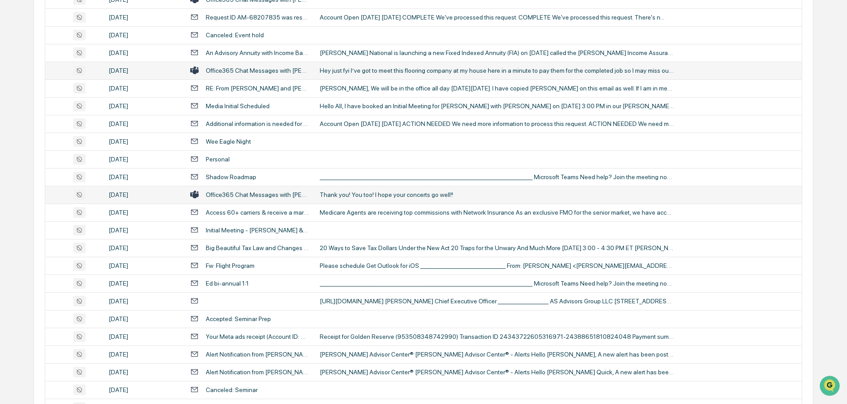
click at [371, 198] on td "Thank you! You too! I hope your concerts go well!!" at bounding box center [557, 195] width 487 height 18
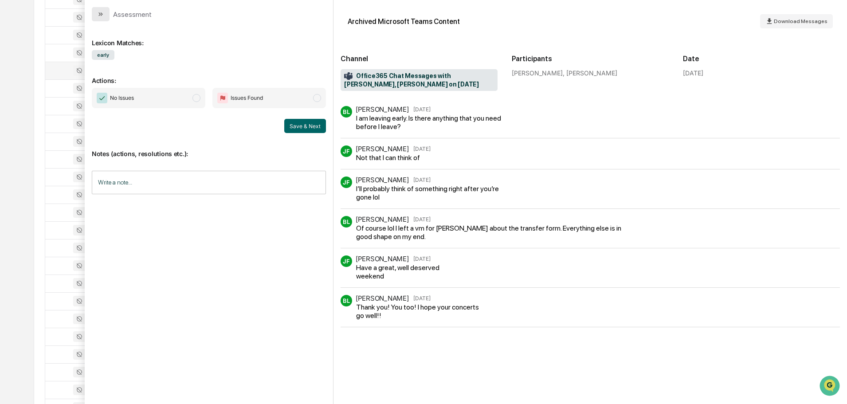
click at [103, 15] on icon "modal" at bounding box center [100, 14] width 7 height 7
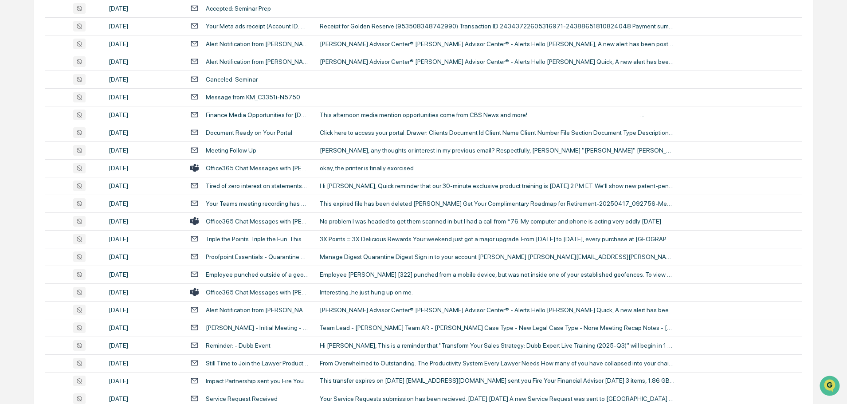
scroll to position [1596, 0]
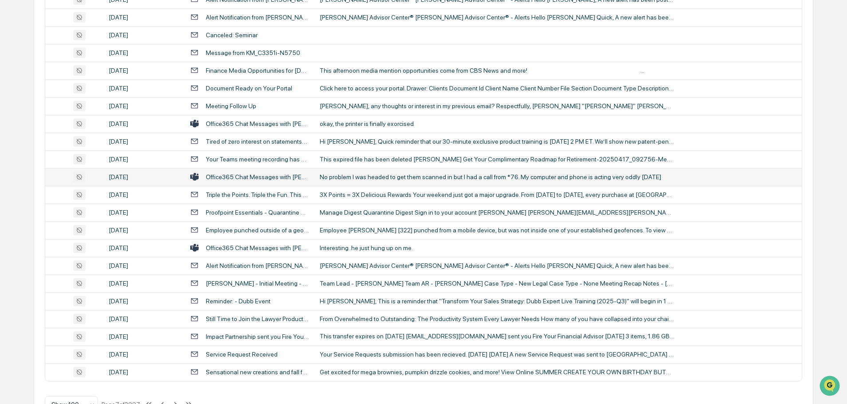
click at [378, 176] on div "No problem I was headed to get them scanned in but I had a call from *76. My co…" at bounding box center [497, 176] width 355 height 7
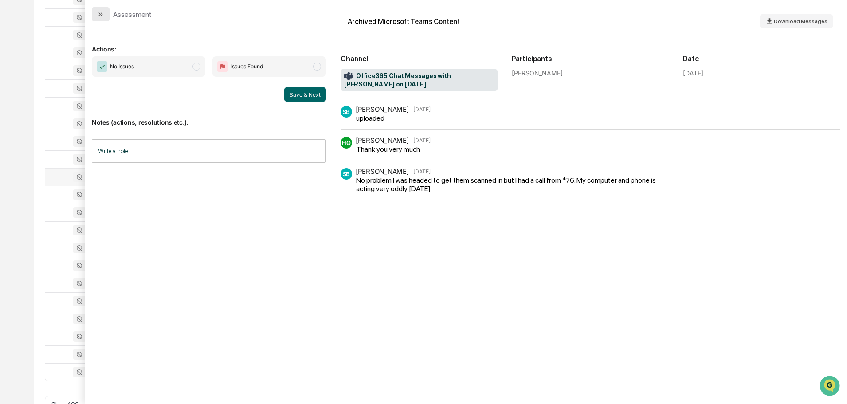
click at [96, 19] on button "modal" at bounding box center [101, 14] width 18 height 14
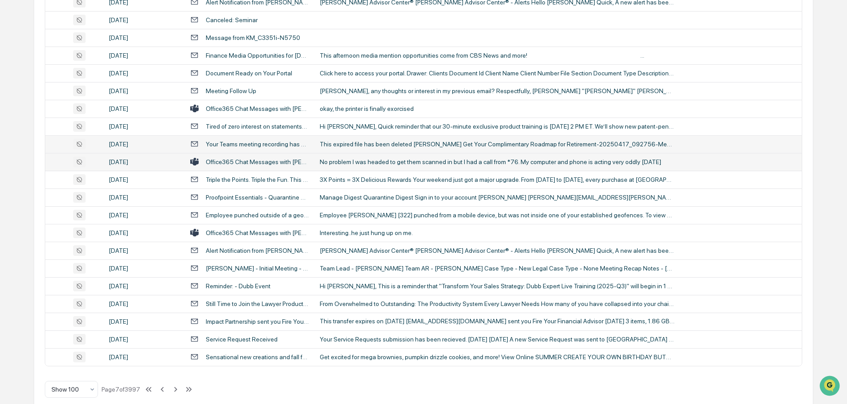
scroll to position [1623, 0]
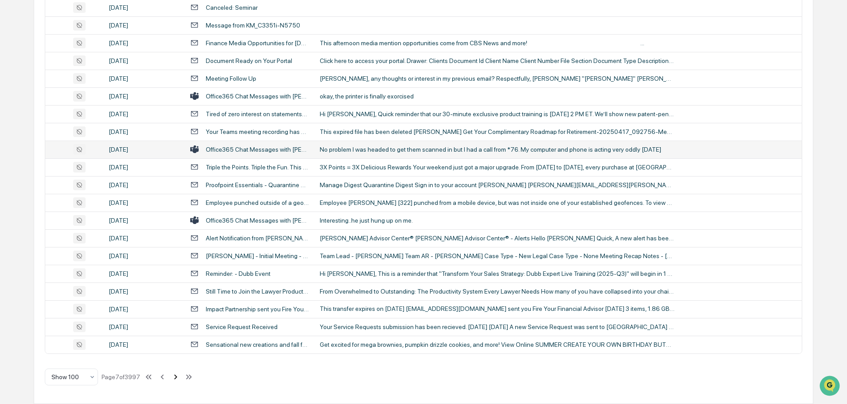
click at [176, 379] on icon at bounding box center [175, 376] width 3 height 5
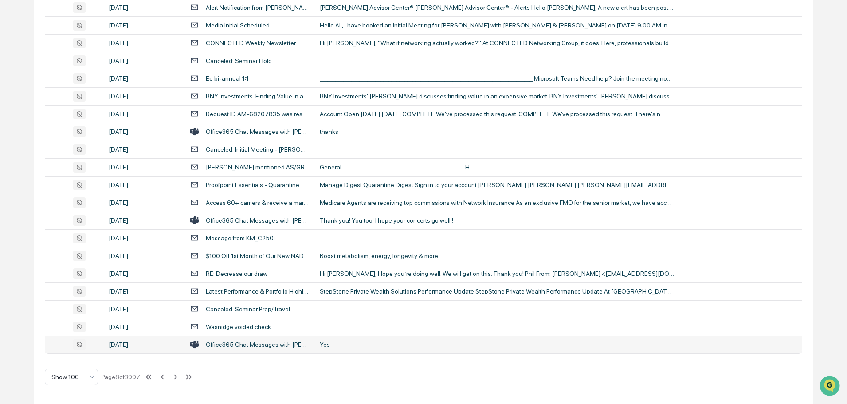
click at [357, 348] on td "Yes" at bounding box center [557, 345] width 487 height 18
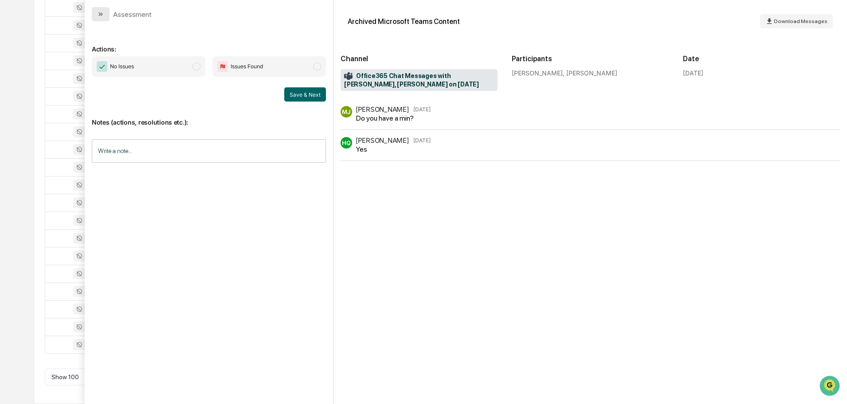
click at [101, 12] on icon "modal" at bounding box center [100, 14] width 7 height 7
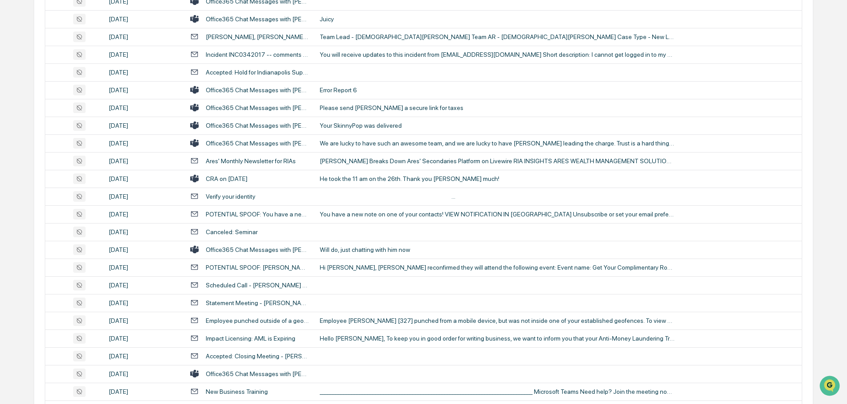
scroll to position [160, 0]
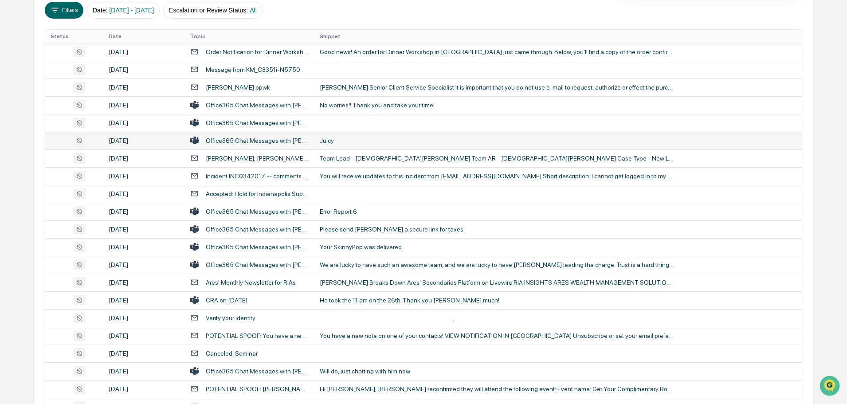
click at [337, 141] on div "Juicy" at bounding box center [497, 140] width 355 height 7
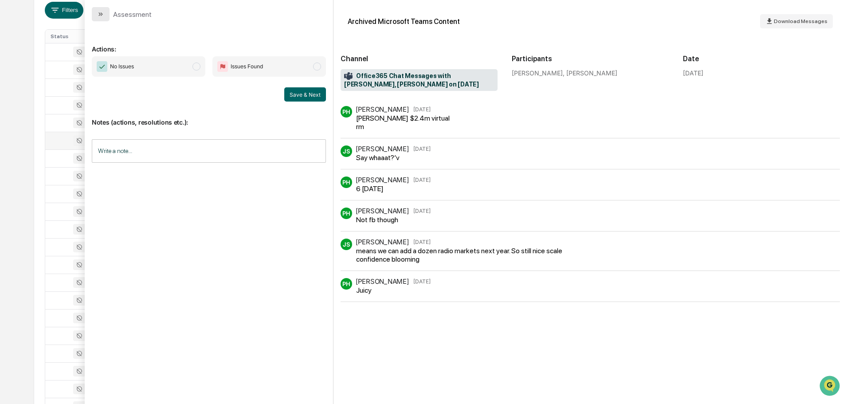
click at [98, 11] on icon "modal" at bounding box center [100, 14] width 7 height 7
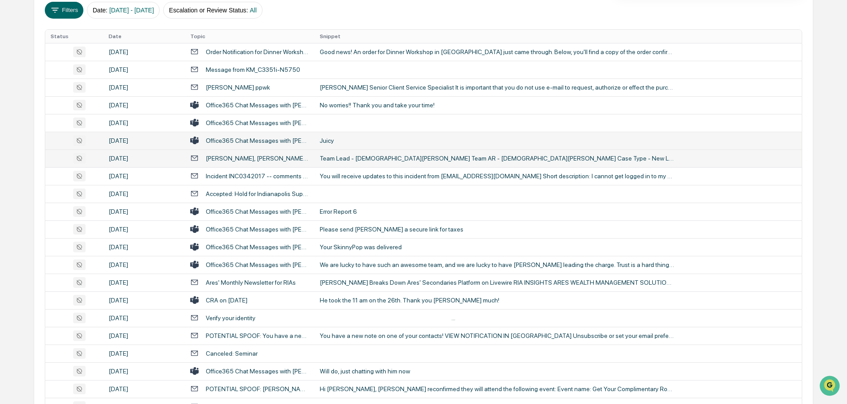
scroll to position [205, 0]
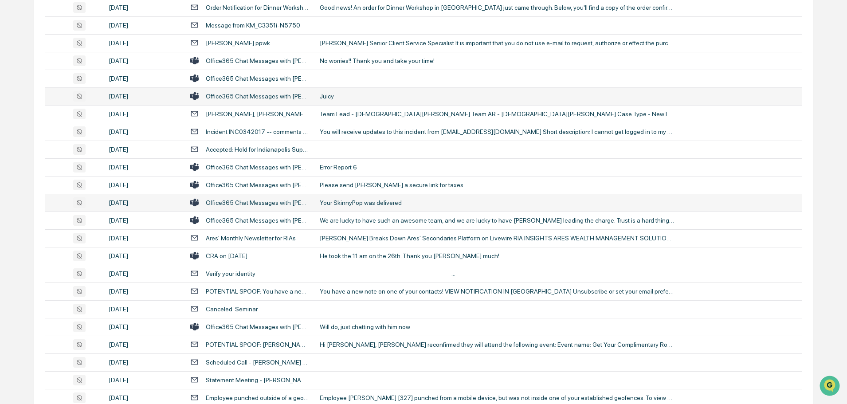
click at [348, 202] on div "Your SkinnyPop was delivered" at bounding box center [497, 202] width 355 height 7
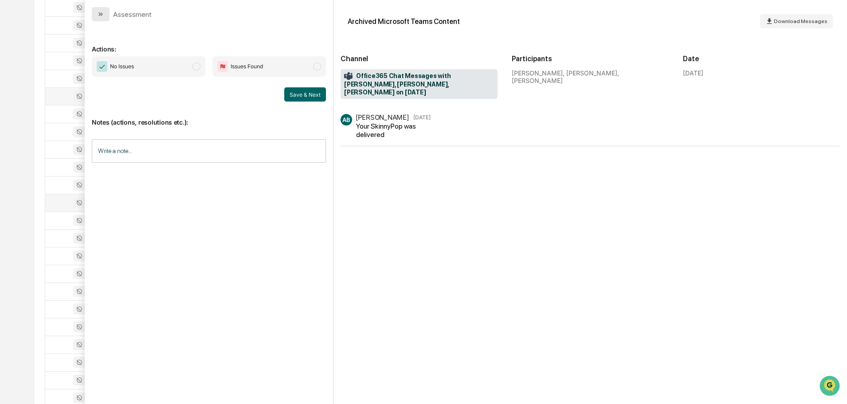
click at [104, 13] on icon "modal" at bounding box center [100, 14] width 7 height 7
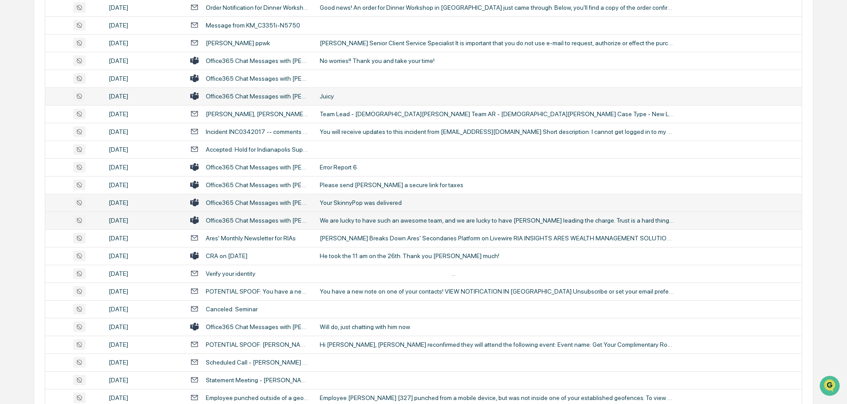
click at [360, 221] on div "We are lucky to have such an awesome team, and we are lucky to have [PERSON_NAM…" at bounding box center [497, 220] width 355 height 7
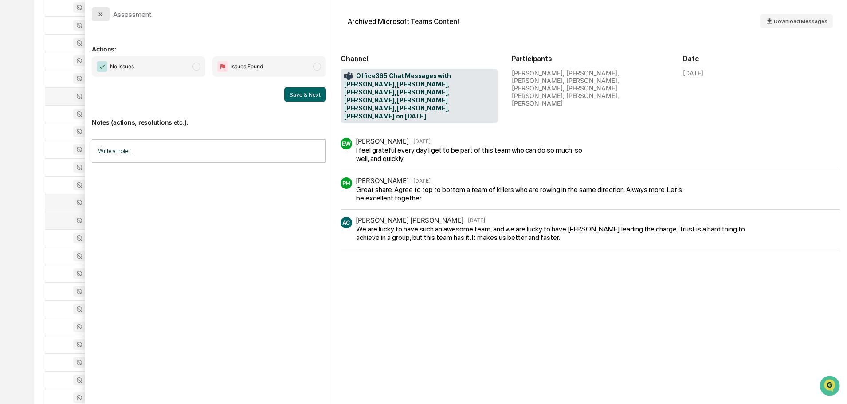
click at [104, 14] on icon "modal" at bounding box center [100, 14] width 7 height 7
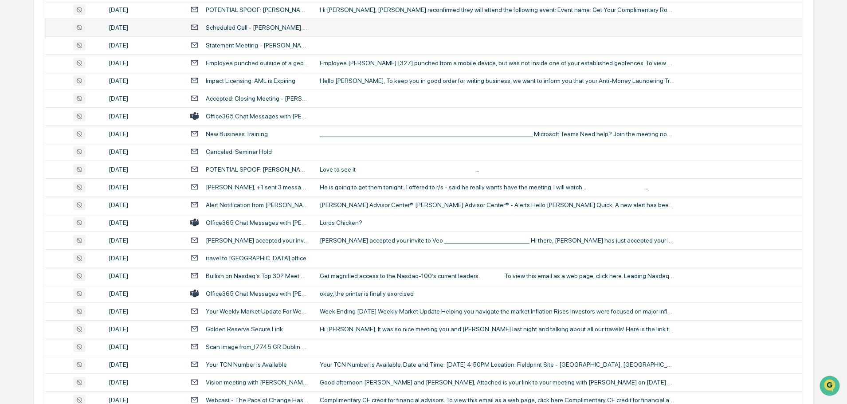
scroll to position [559, 0]
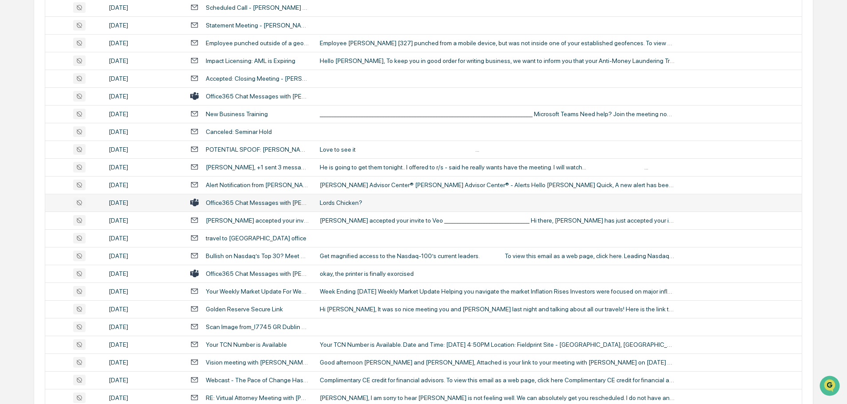
click at [334, 209] on td "Lords Chicken?" at bounding box center [557, 203] width 487 height 18
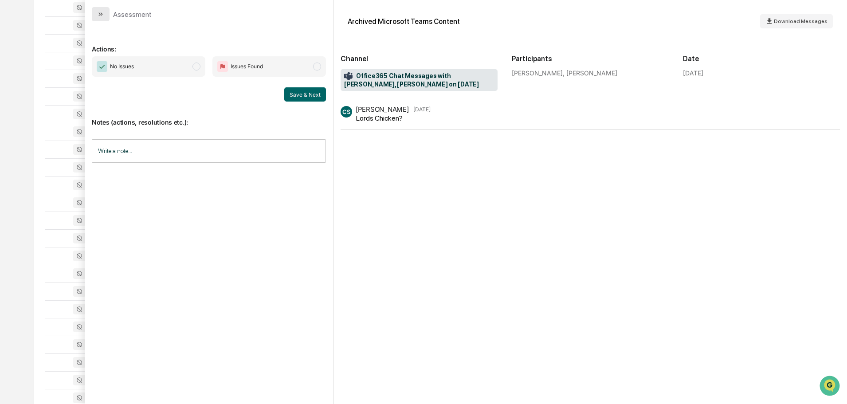
click at [106, 12] on button "modal" at bounding box center [101, 14] width 18 height 14
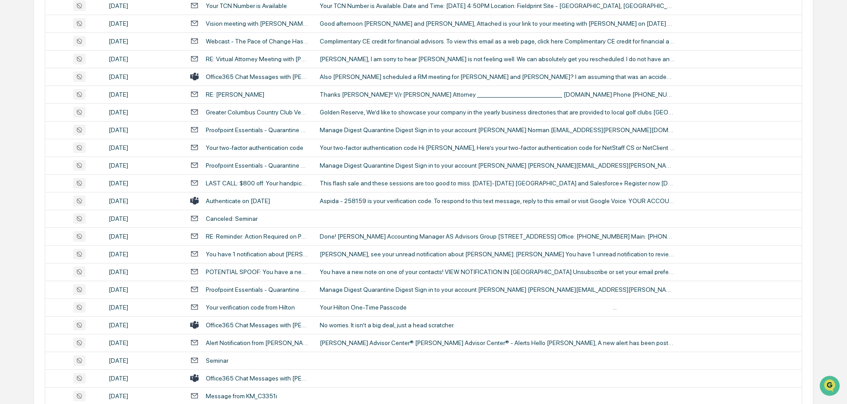
scroll to position [914, 0]
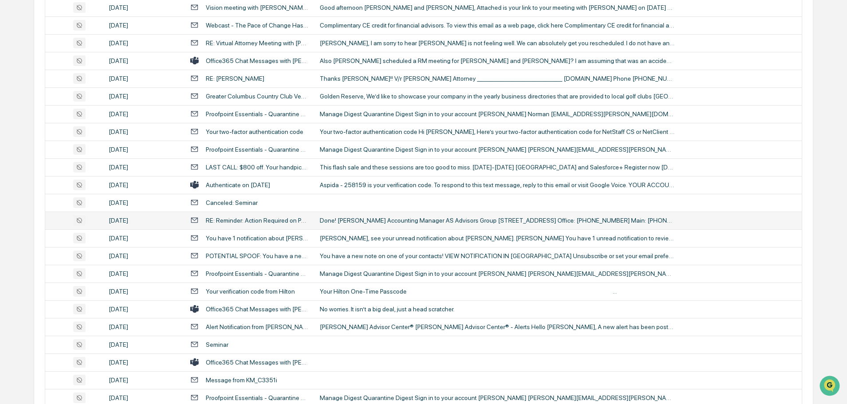
click at [383, 220] on div "Done! [PERSON_NAME] Accounting Manager AS Advisors Group [STREET_ADDRESS] Offic…" at bounding box center [497, 220] width 355 height 7
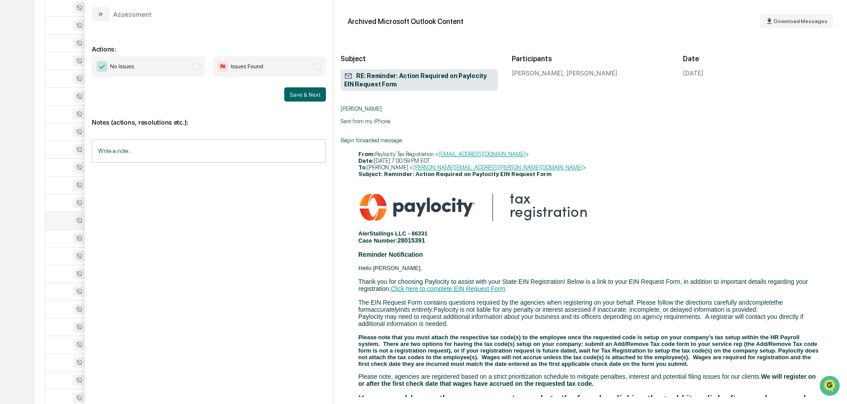
scroll to position [399, 0]
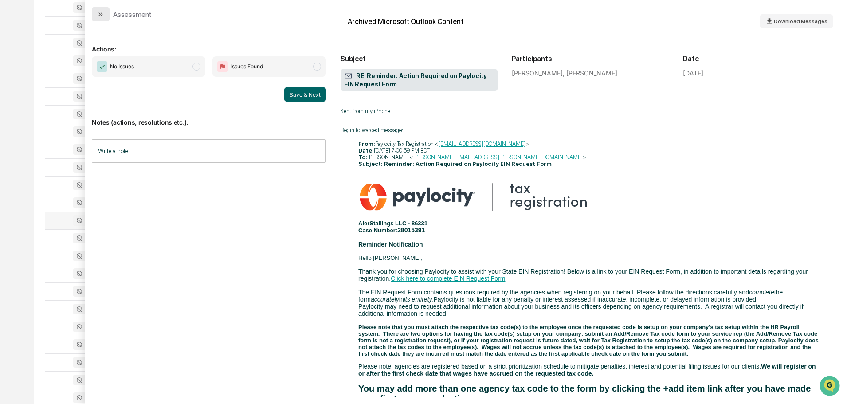
click at [104, 13] on icon "modal" at bounding box center [100, 14] width 7 height 7
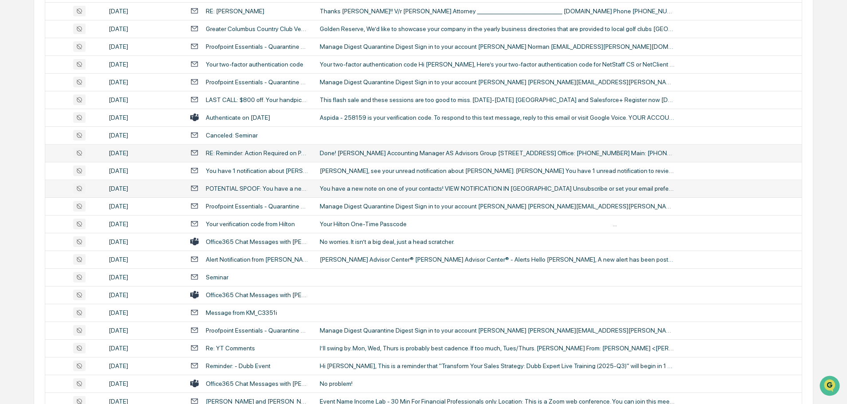
scroll to position [1003, 0]
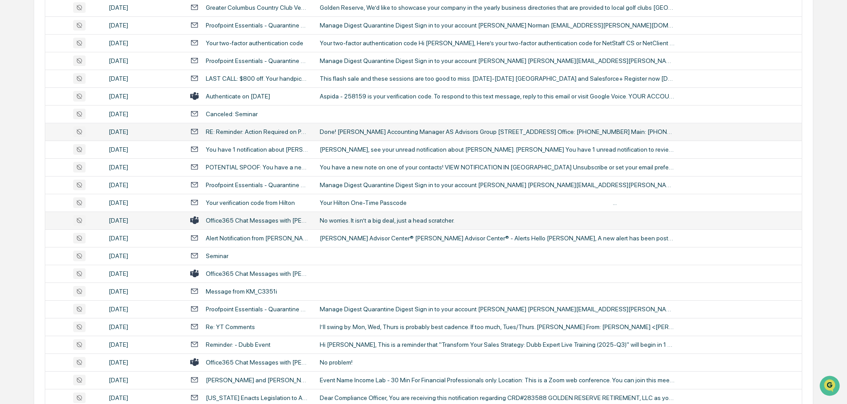
click at [379, 222] on div "No worries. It isn’t a big deal, just a head scratcher." at bounding box center [497, 220] width 355 height 7
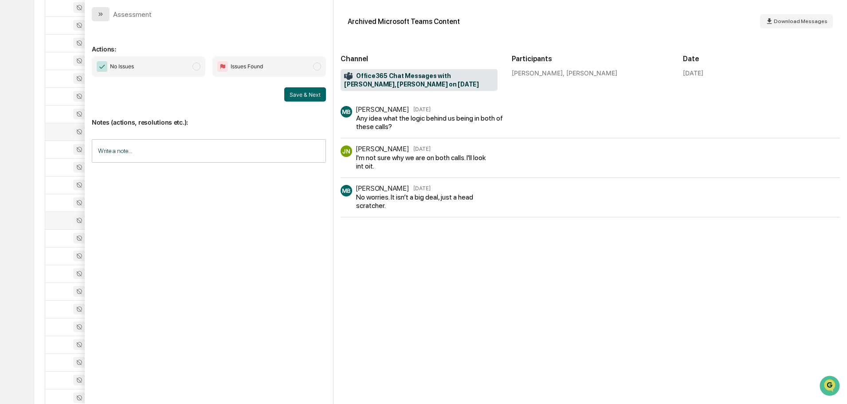
click at [99, 13] on icon "modal" at bounding box center [100, 14] width 7 height 7
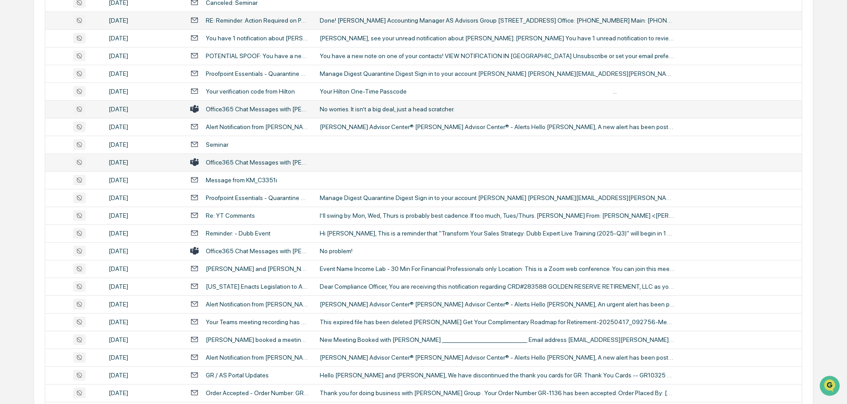
scroll to position [1136, 0]
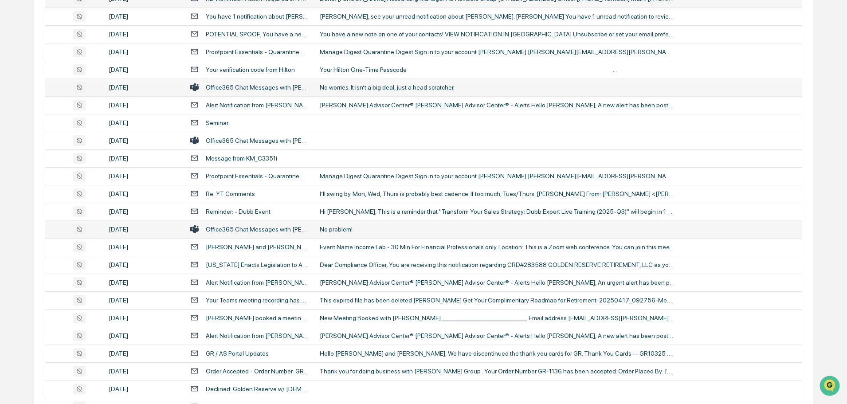
click at [349, 232] on div "No problem!" at bounding box center [497, 229] width 355 height 7
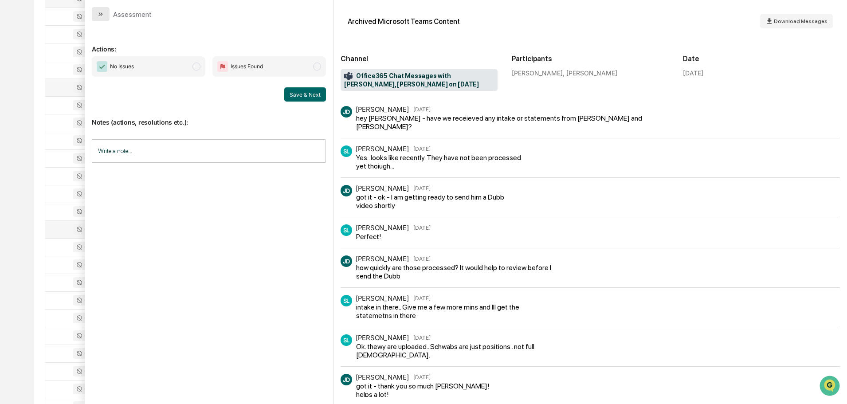
click at [104, 12] on icon "modal" at bounding box center [100, 14] width 7 height 7
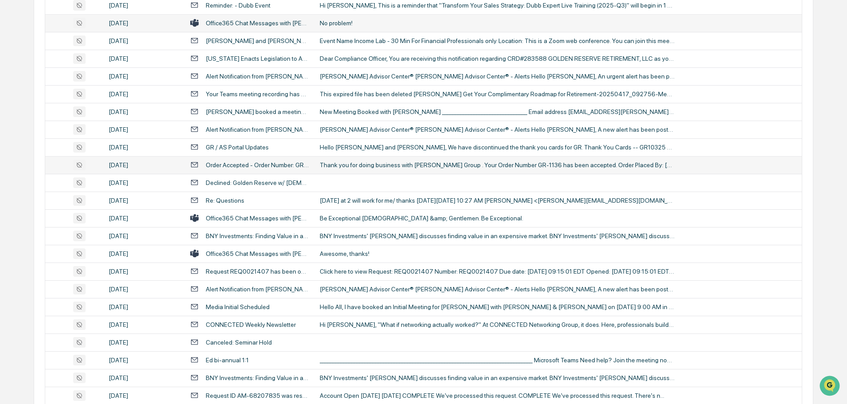
scroll to position [1357, 0]
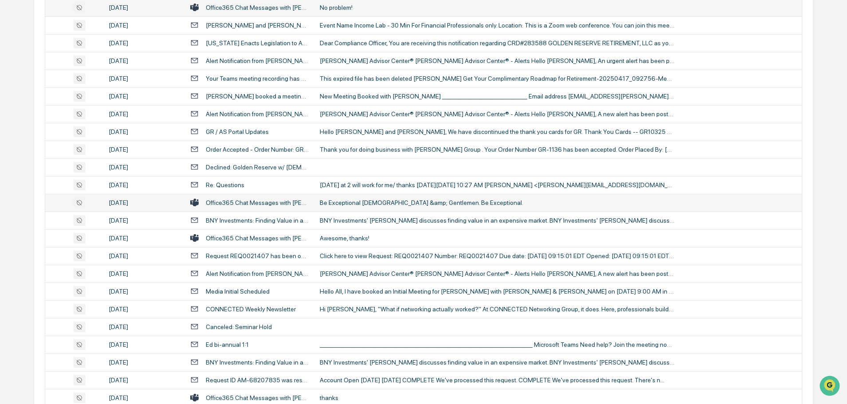
click at [374, 203] on div "Be Exceptional [DEMOGRAPHIC_DATA] &amp; Gentlemen. Be Exceptional." at bounding box center [497, 202] width 355 height 7
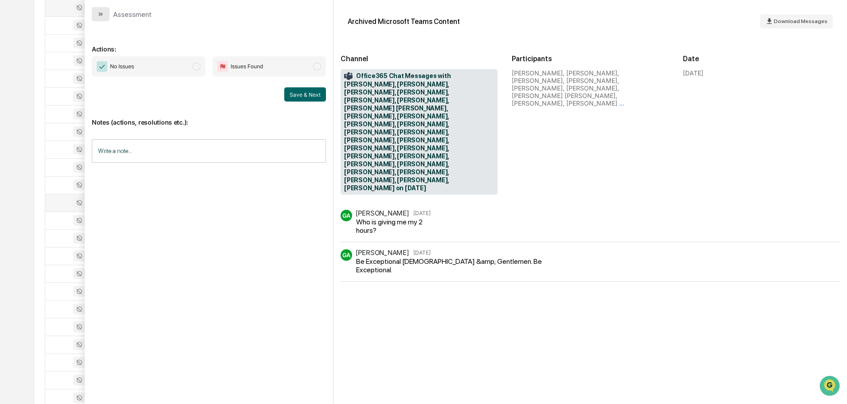
click at [97, 13] on icon "modal" at bounding box center [100, 14] width 7 height 7
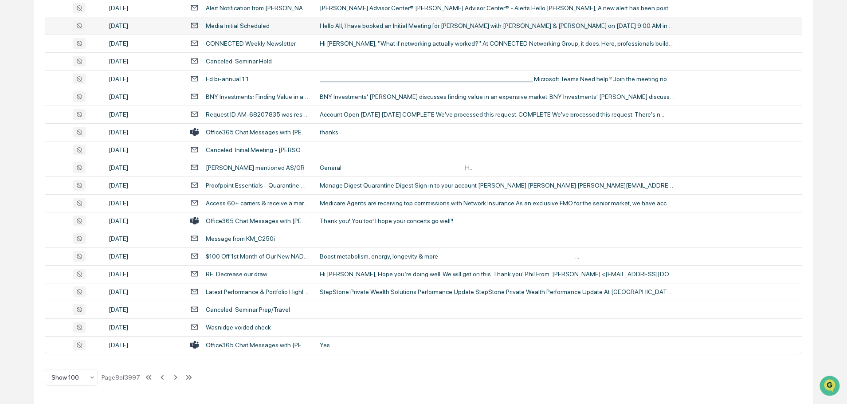
scroll to position [1623, 0]
click at [176, 376] on icon at bounding box center [176, 377] width 10 height 10
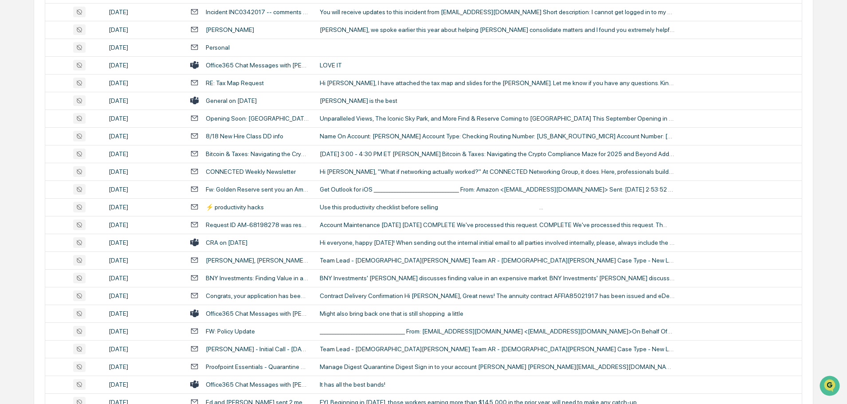
scroll to position [515, 0]
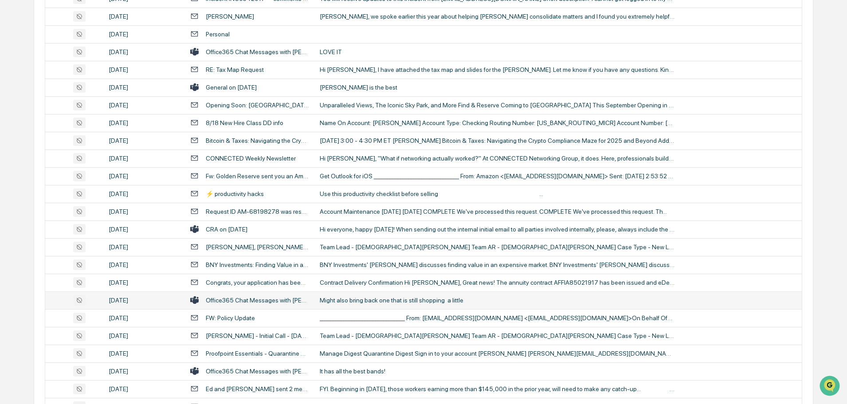
click at [378, 297] on div "Might also bring back one that is still shopping a little" at bounding box center [497, 300] width 355 height 7
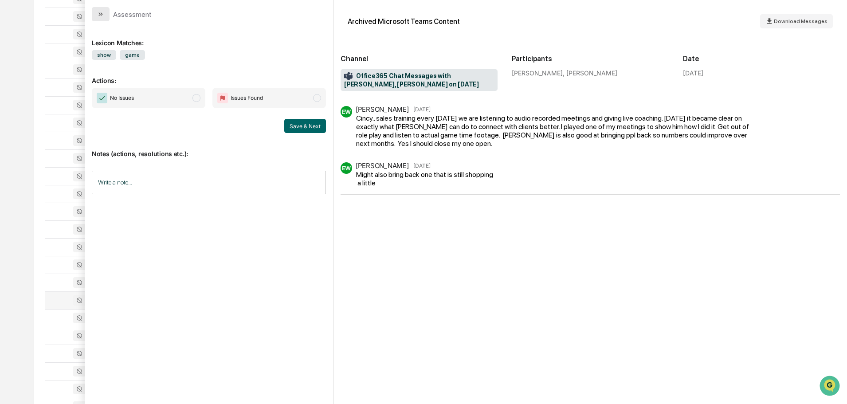
click at [99, 11] on icon "modal" at bounding box center [100, 14] width 7 height 7
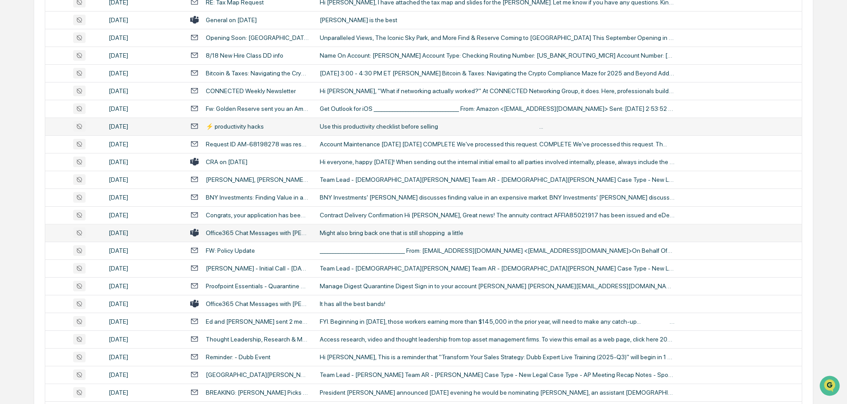
scroll to position [604, 0]
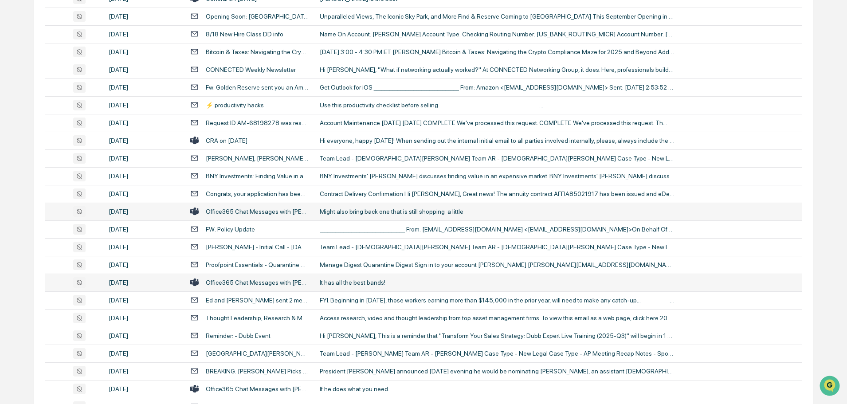
click at [376, 281] on div "It has all the best bands!" at bounding box center [497, 282] width 355 height 7
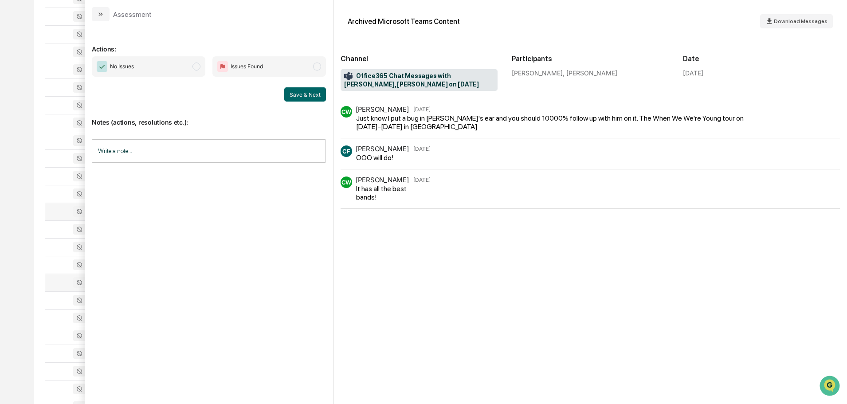
click at [112, 14] on div "Assessment" at bounding box center [122, 14] width 60 height 14
click at [98, 15] on icon "modal" at bounding box center [100, 14] width 7 height 7
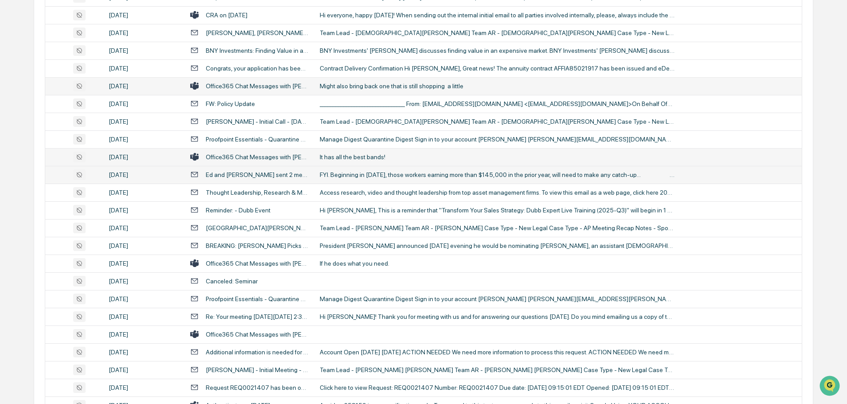
scroll to position [737, 0]
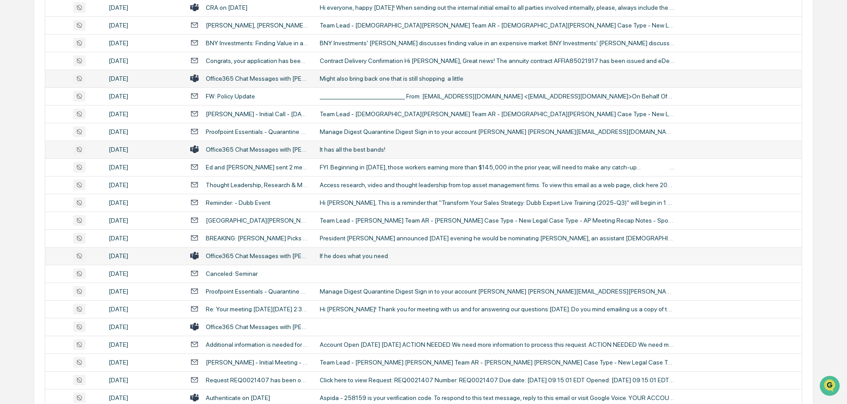
click at [351, 255] on div "If he does what you need." at bounding box center [497, 255] width 355 height 7
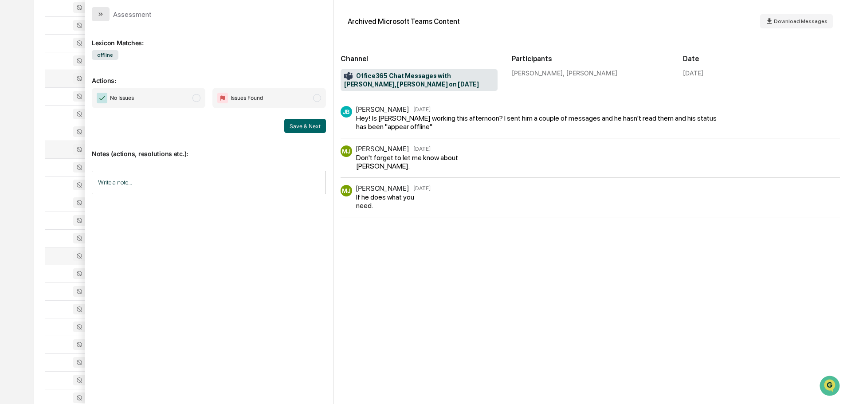
click at [99, 12] on icon "modal" at bounding box center [100, 14] width 7 height 7
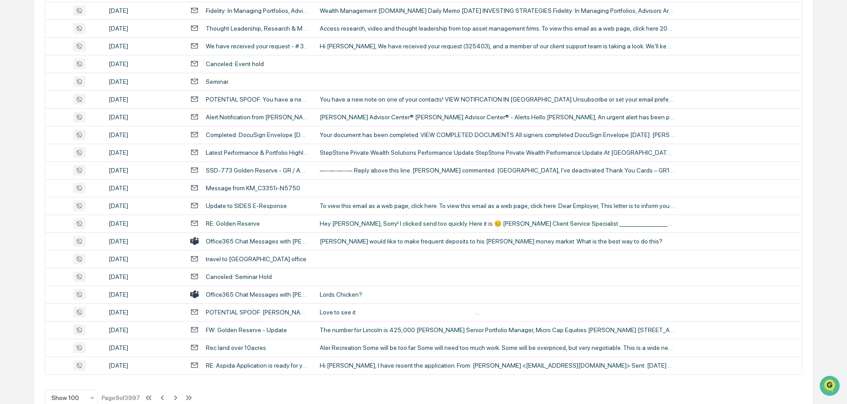
scroll to position [1623, 0]
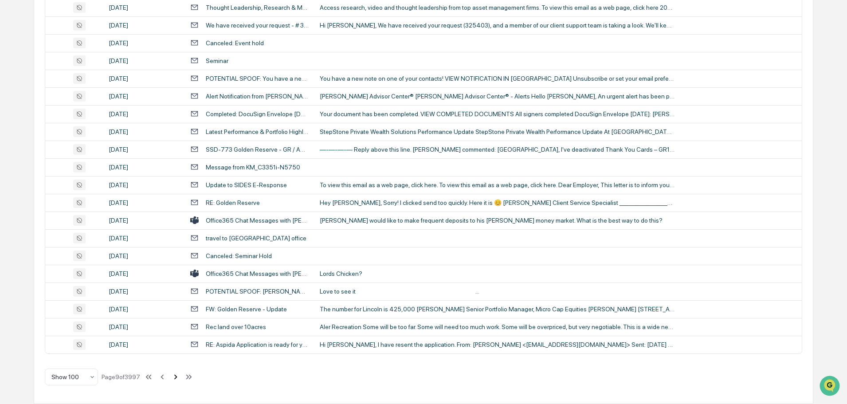
click at [175, 377] on icon at bounding box center [176, 377] width 10 height 10
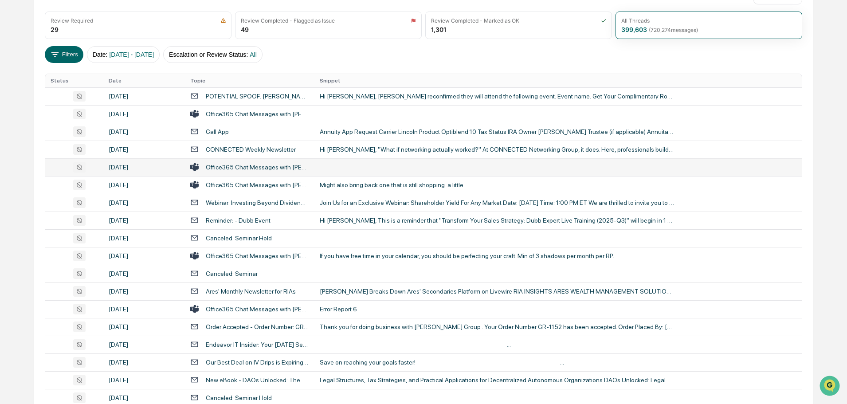
scroll to position [160, 0]
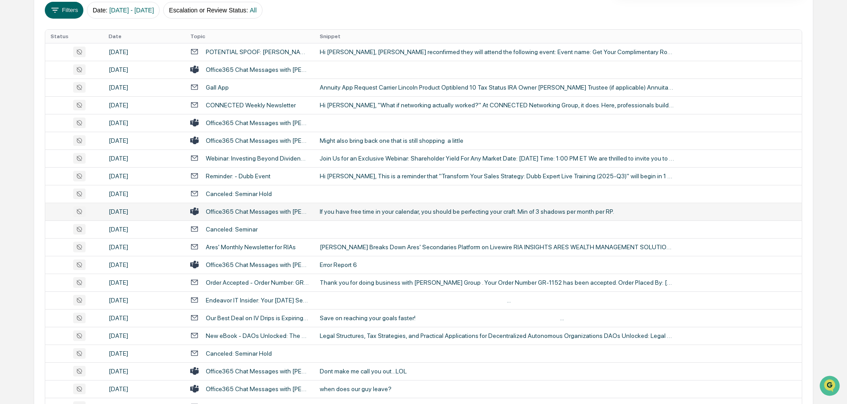
click at [395, 210] on div "If you have free time in your calendar, you should be perfecting your craft. Mi…" at bounding box center [497, 211] width 355 height 7
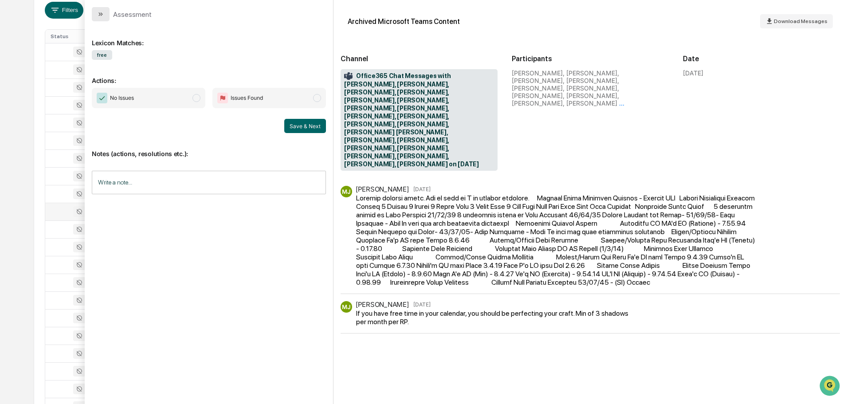
click at [108, 15] on button "modal" at bounding box center [101, 14] width 18 height 14
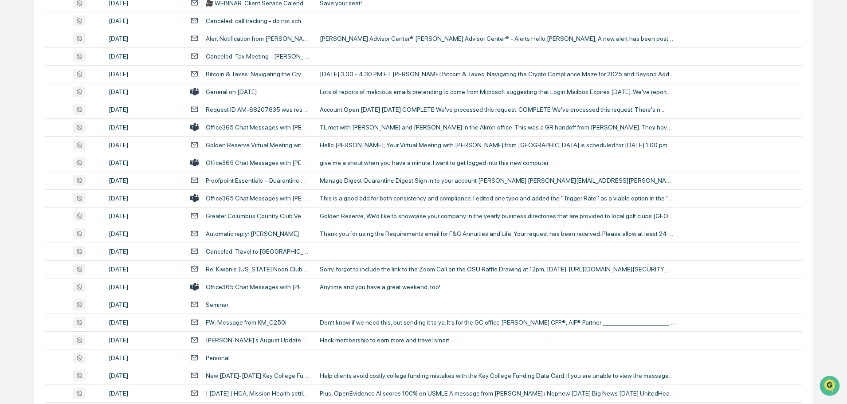
scroll to position [737, 0]
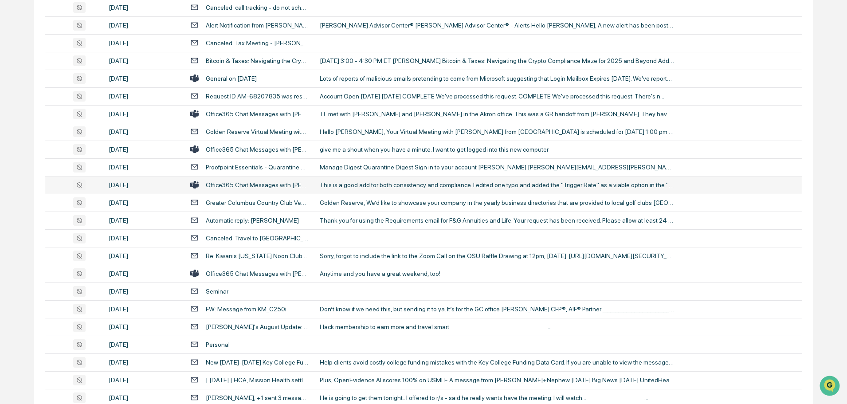
click at [365, 187] on div "This is a good add for both consistency and compliance. I edited one typo and a…" at bounding box center [497, 184] width 355 height 7
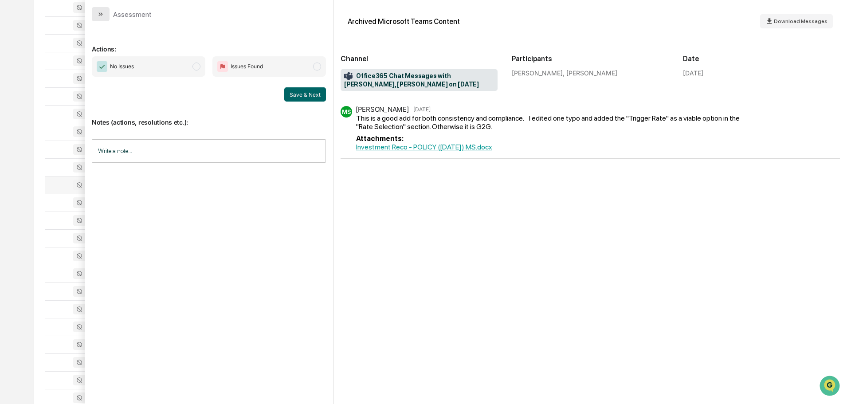
click at [106, 17] on button "modal" at bounding box center [101, 14] width 18 height 14
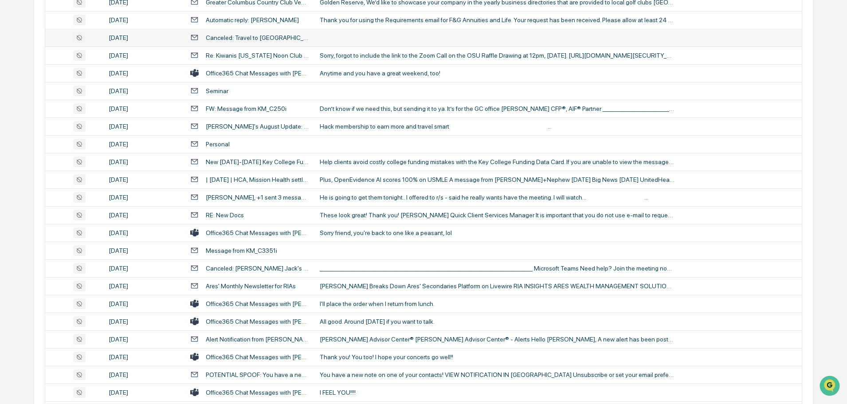
scroll to position [958, 0]
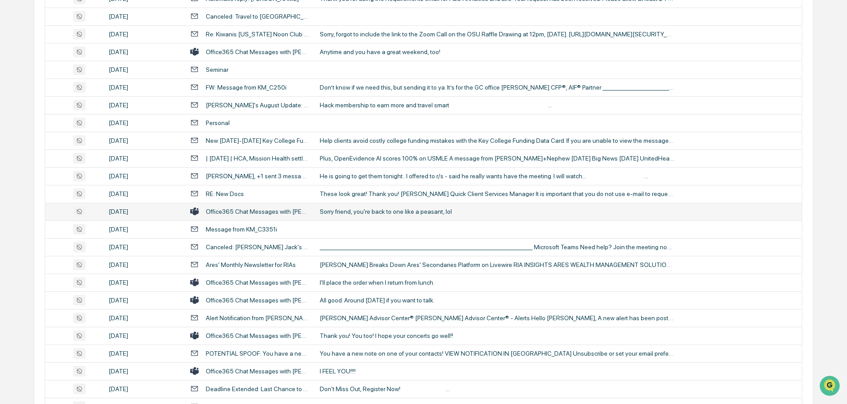
click at [360, 211] on div "Sorry friend, you're back to one like a peasant, lol" at bounding box center [497, 211] width 355 height 7
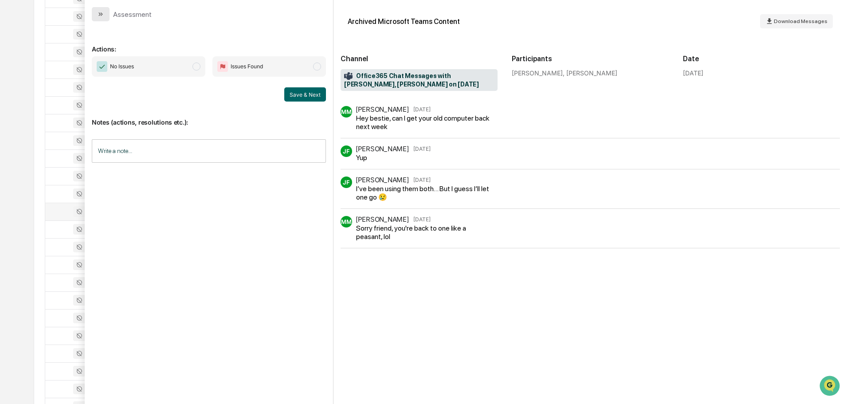
click at [104, 8] on button "modal" at bounding box center [101, 14] width 18 height 14
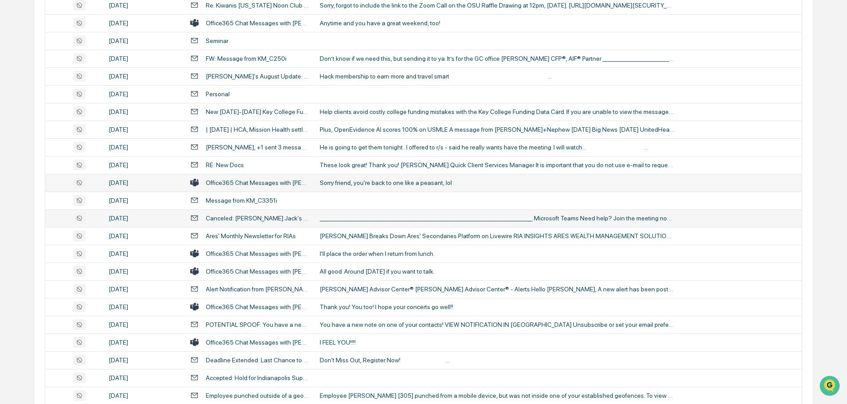
scroll to position [1003, 0]
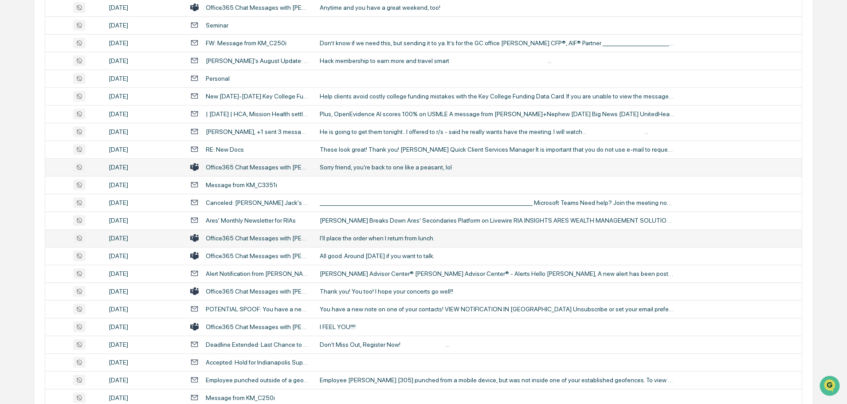
click at [388, 234] on td "I'll place the order when I return from lunch." at bounding box center [557, 238] width 487 height 18
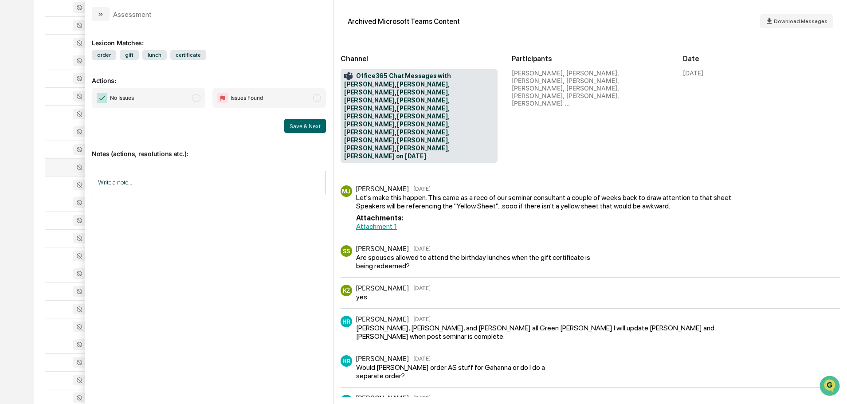
scroll to position [177, 0]
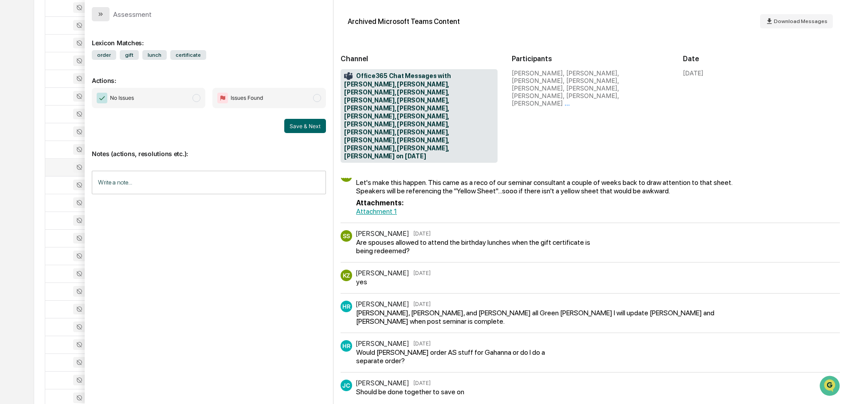
click at [105, 14] on button "modal" at bounding box center [101, 14] width 18 height 14
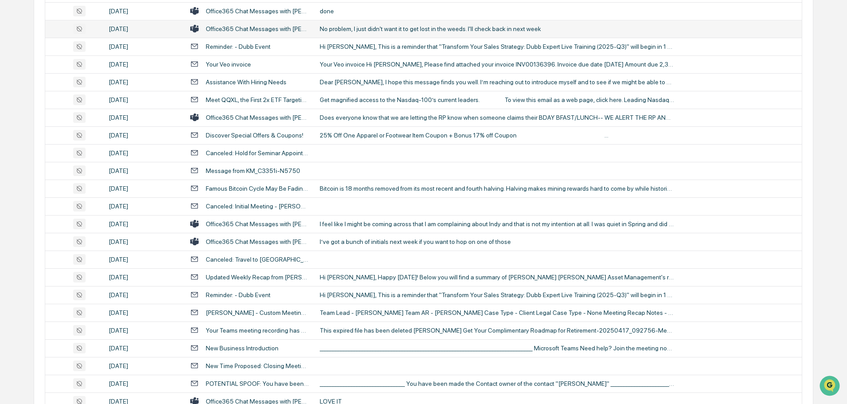
scroll to position [1490, 0]
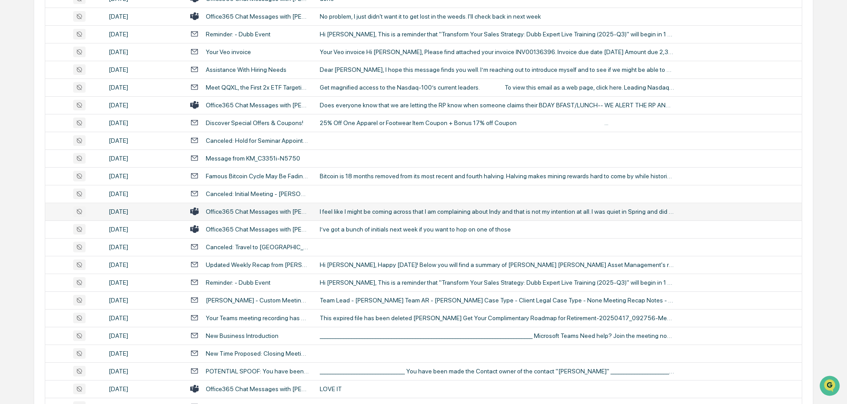
click at [382, 211] on div "I feel like I might be coming across that I am complaining about Indy and that …" at bounding box center [497, 211] width 355 height 7
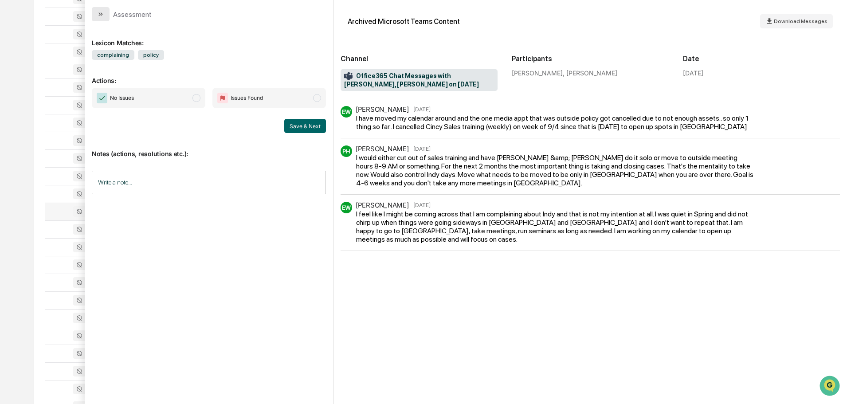
click at [100, 17] on icon "modal" at bounding box center [100, 14] width 7 height 7
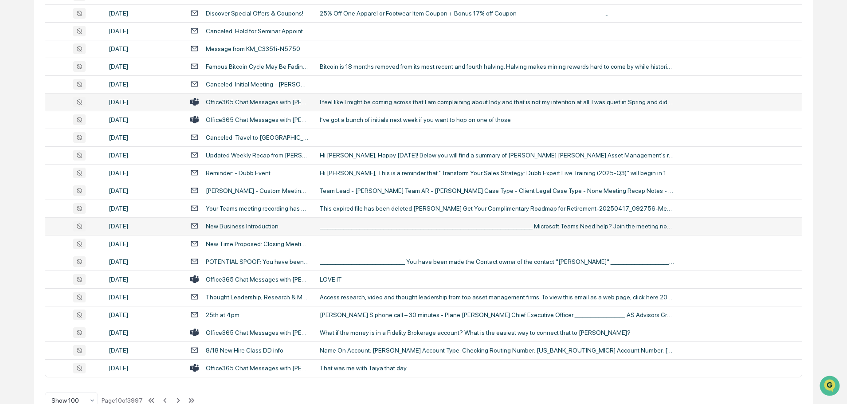
scroll to position [1623, 0]
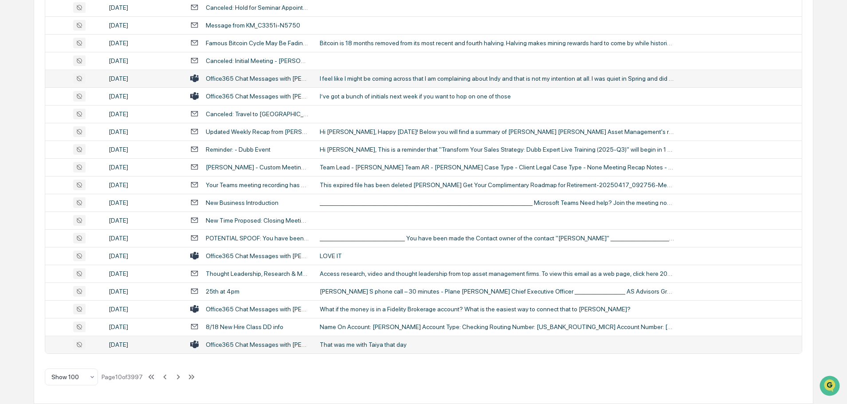
click at [361, 343] on div "That was me with Taiya that day" at bounding box center [497, 344] width 355 height 7
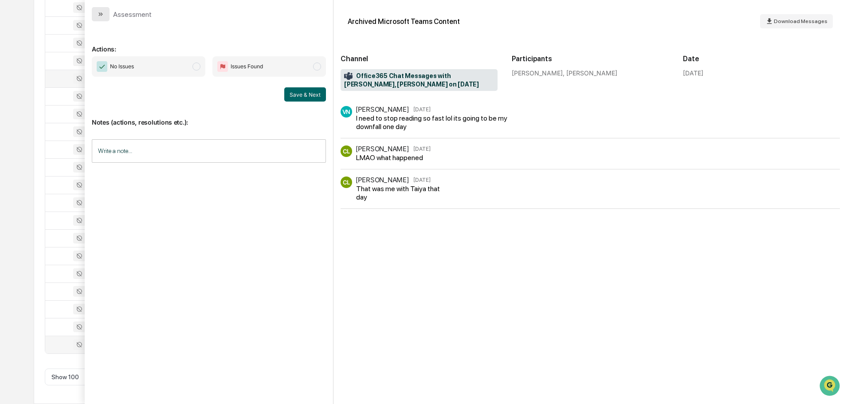
click at [98, 13] on icon "modal" at bounding box center [100, 14] width 7 height 7
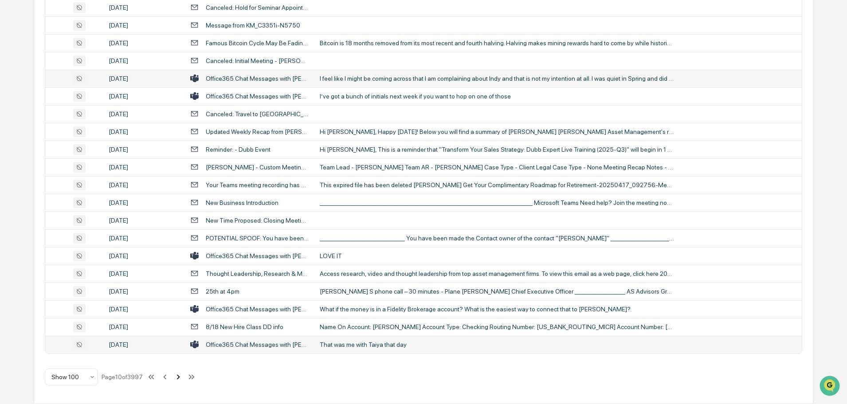
click at [180, 377] on icon at bounding box center [178, 376] width 3 height 5
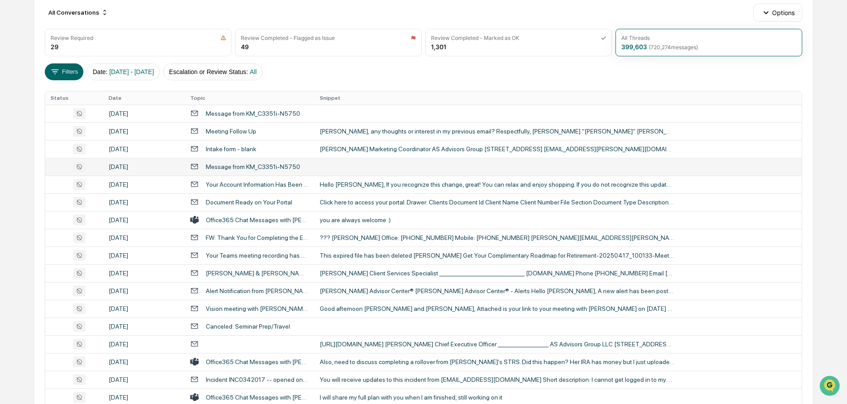
scroll to position [116, 0]
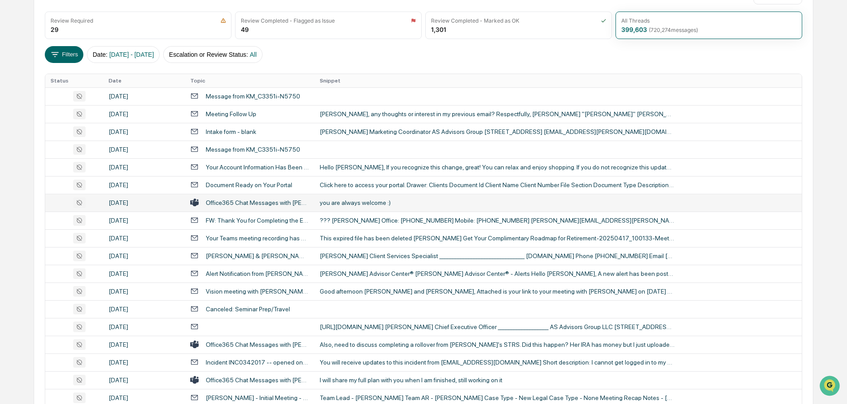
click at [383, 202] on div "you are always welcome :)" at bounding box center [497, 202] width 355 height 7
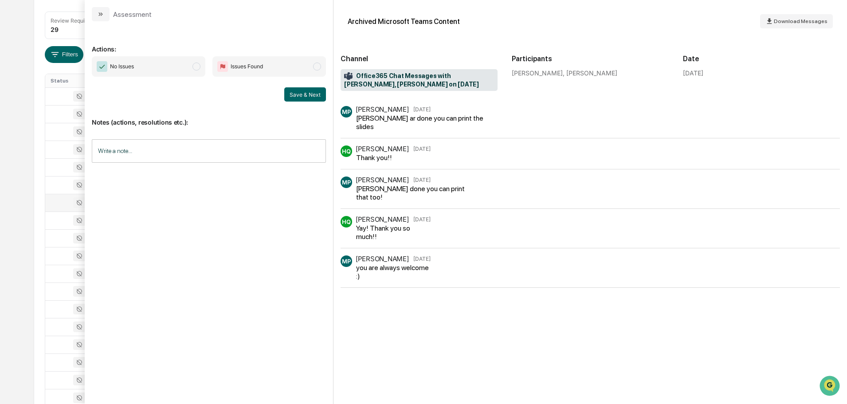
click at [105, 13] on button "modal" at bounding box center [101, 14] width 18 height 14
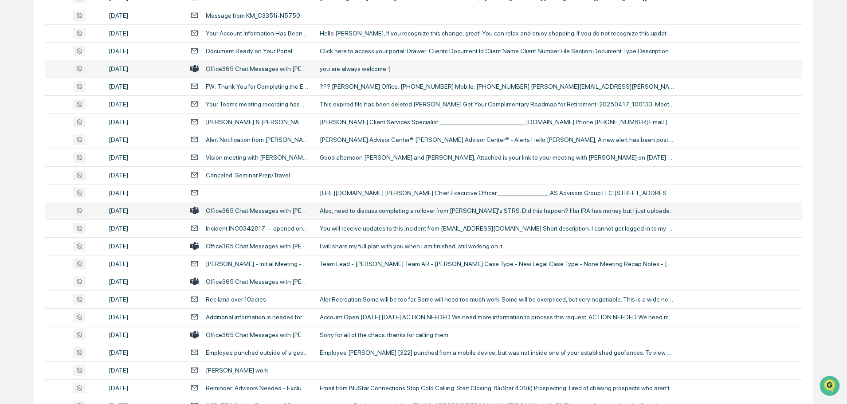
scroll to position [293, 0]
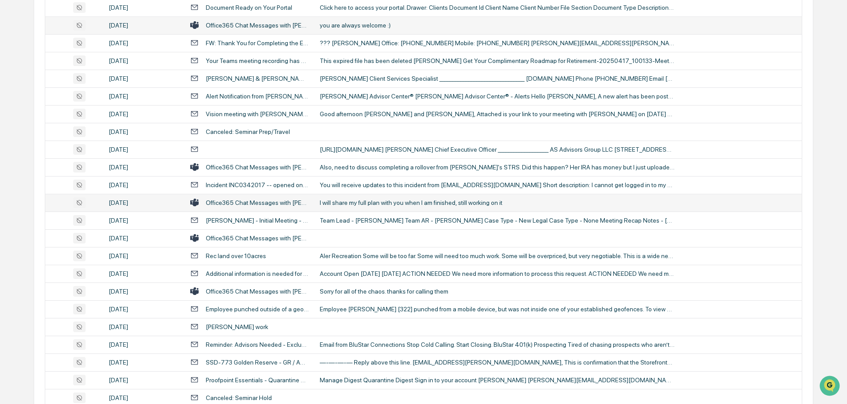
click at [360, 207] on td "I will share my full plan with you when I am finished, still working on it" at bounding box center [557, 203] width 487 height 18
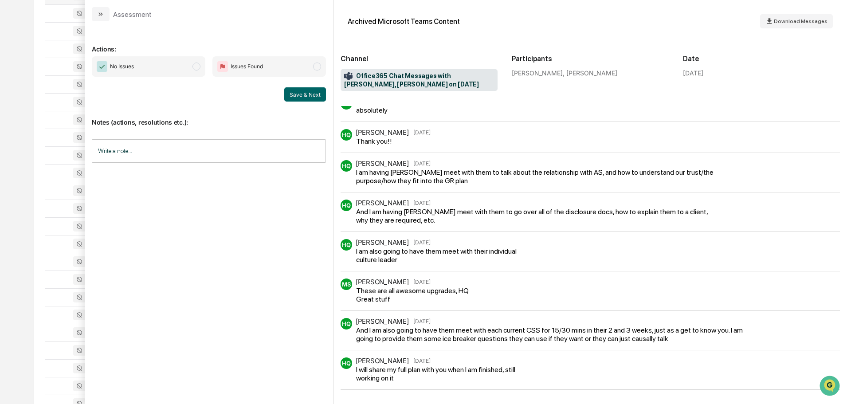
scroll to position [338, 0]
click at [104, 12] on icon "modal" at bounding box center [100, 14] width 7 height 7
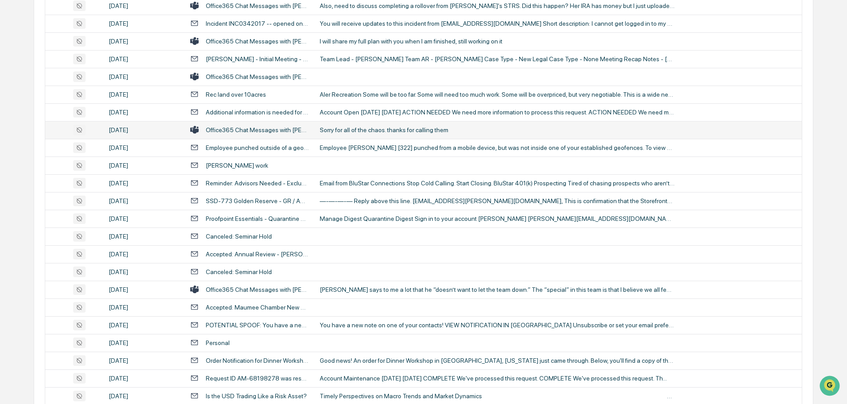
scroll to position [471, 0]
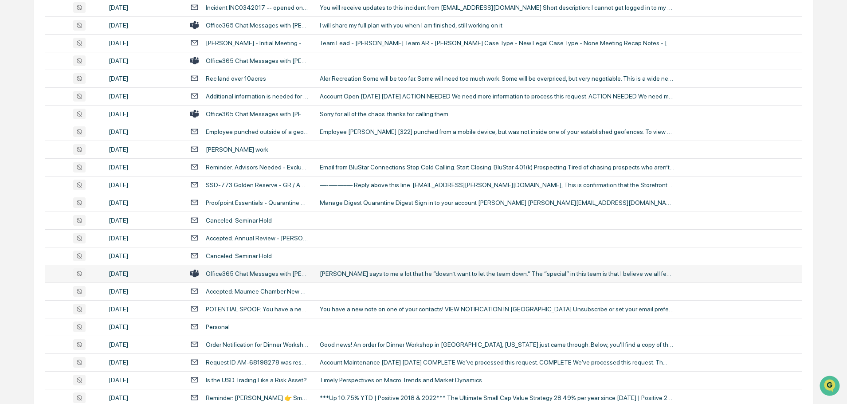
click at [369, 274] on div "[PERSON_NAME] says to me a lot that he “doesn’t want to let the team down.” The…" at bounding box center [497, 273] width 355 height 7
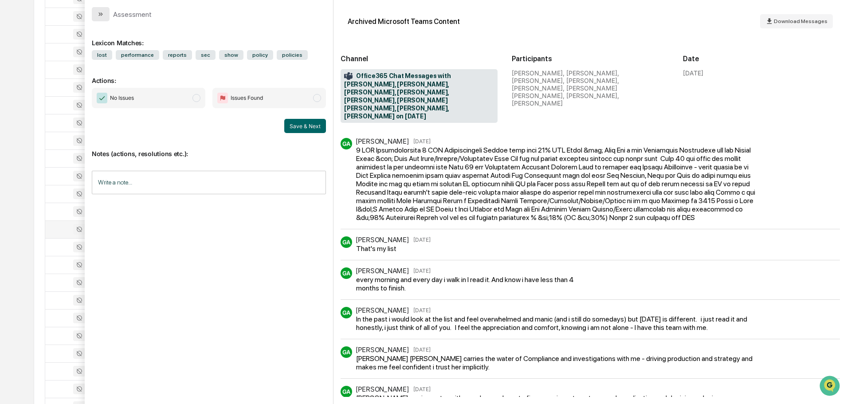
click at [101, 15] on icon "modal" at bounding box center [102, 14] width 2 height 4
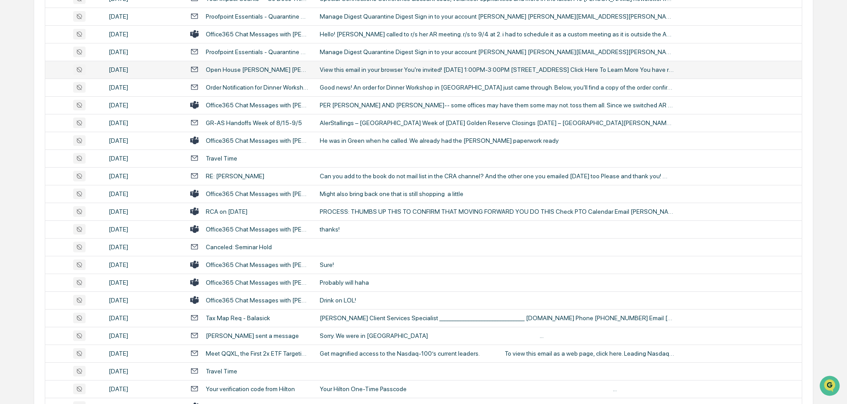
scroll to position [1003, 0]
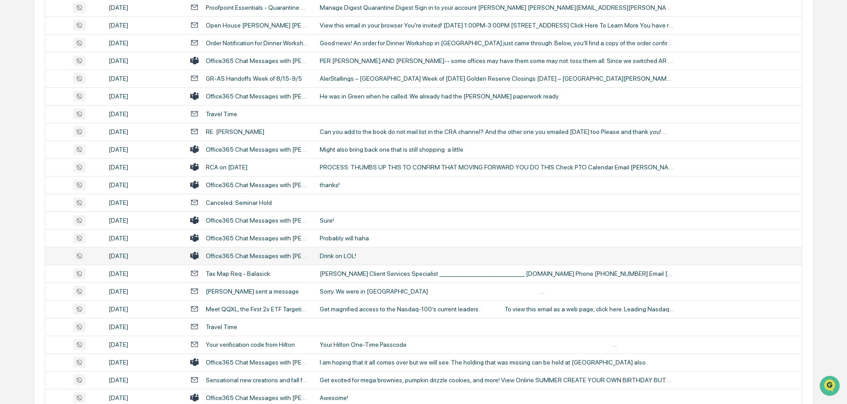
click at [361, 256] on div "Drink on LOL!" at bounding box center [497, 255] width 355 height 7
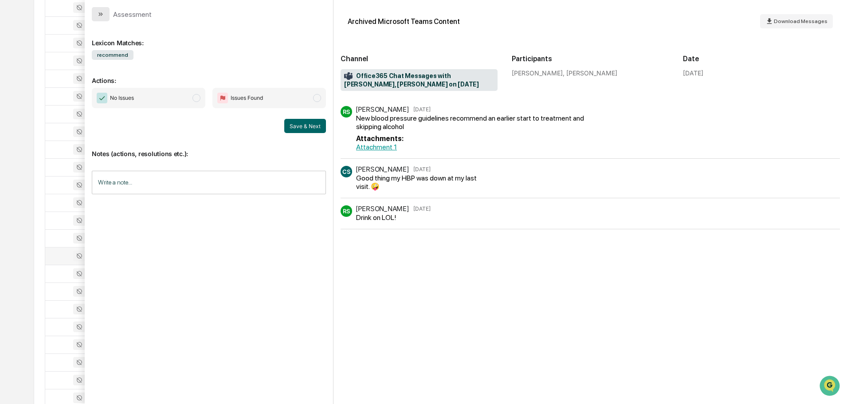
click at [104, 14] on button "modal" at bounding box center [101, 14] width 18 height 14
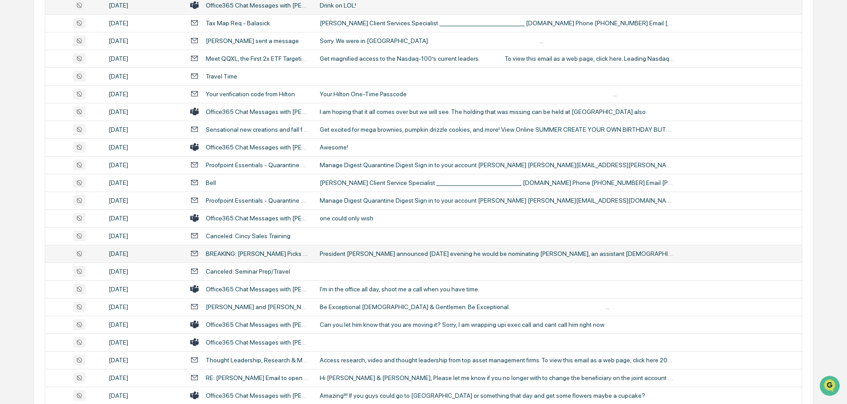
scroll to position [1269, 0]
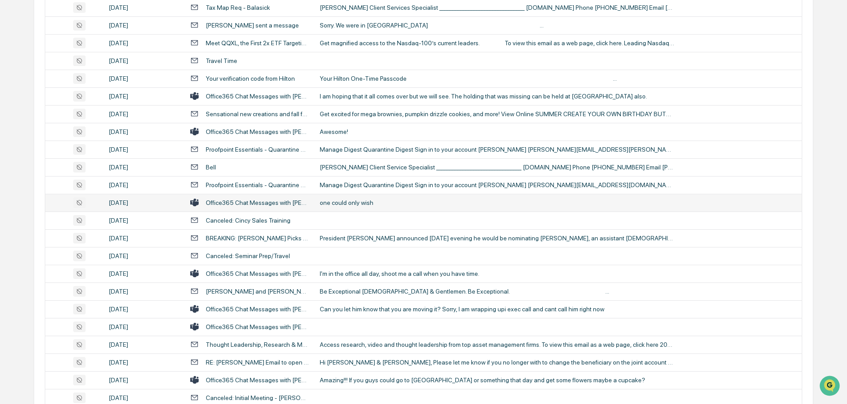
click at [359, 205] on div "one could only wish" at bounding box center [497, 202] width 355 height 7
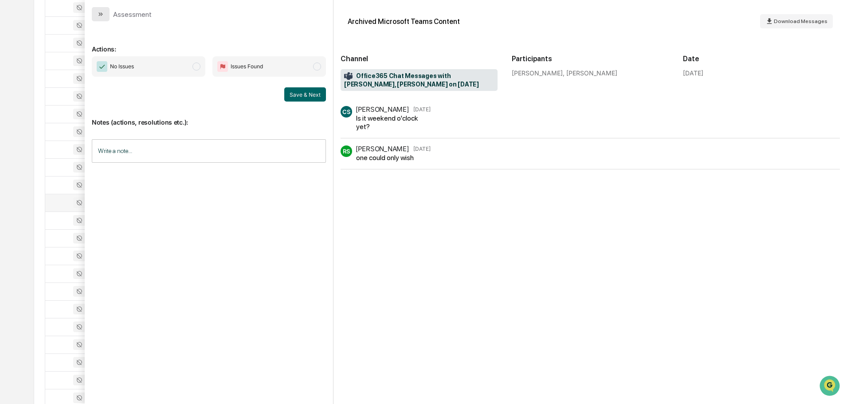
click at [102, 11] on icon "modal" at bounding box center [100, 14] width 7 height 7
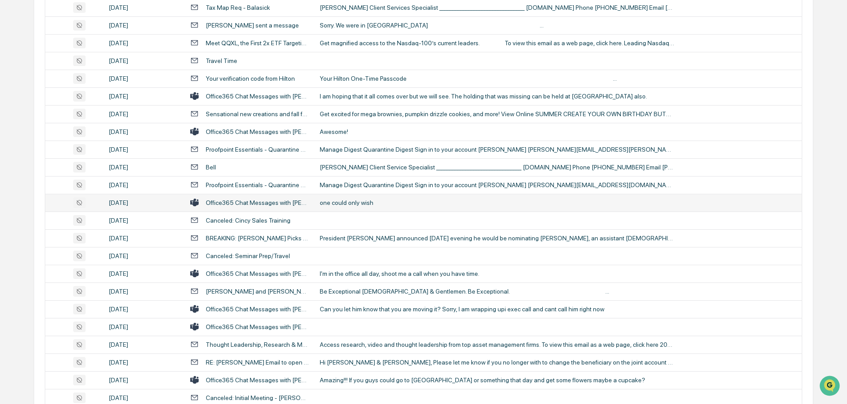
scroll to position [1313, 0]
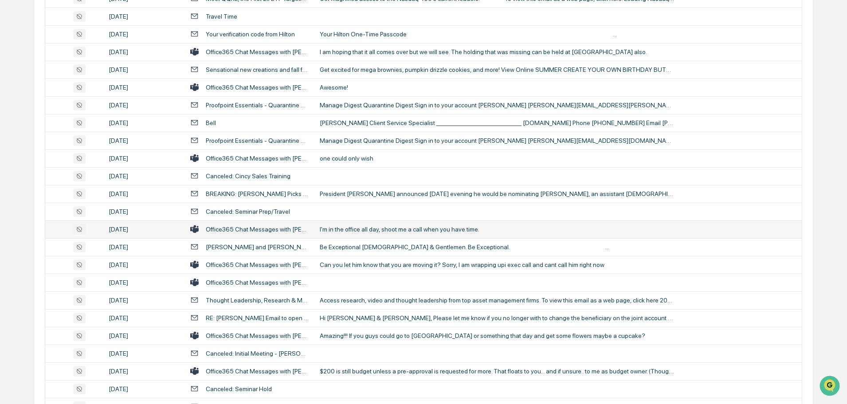
click at [382, 233] on td "I'm in the office all day, shoot me a call when you have time." at bounding box center [557, 229] width 487 height 18
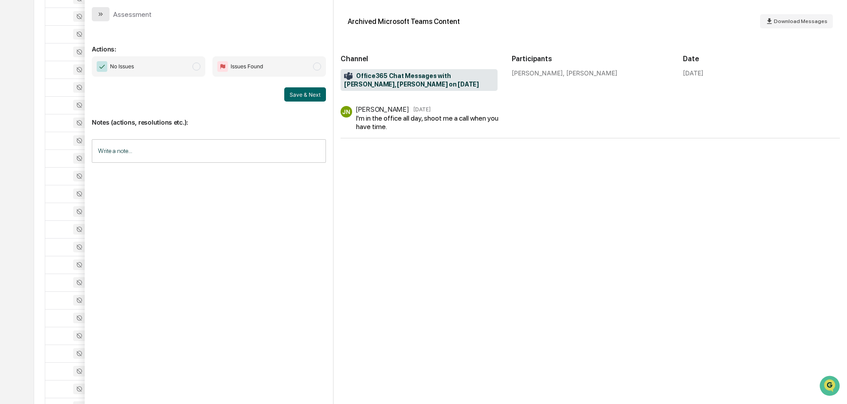
click at [102, 16] on icon "modal" at bounding box center [100, 14] width 7 height 7
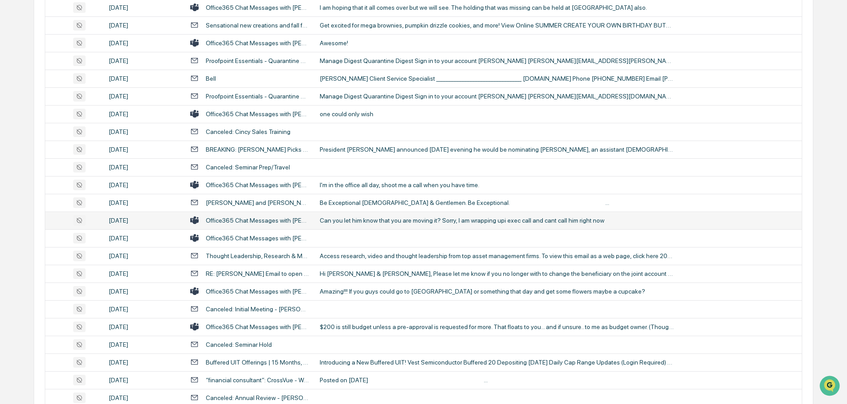
scroll to position [1402, 0]
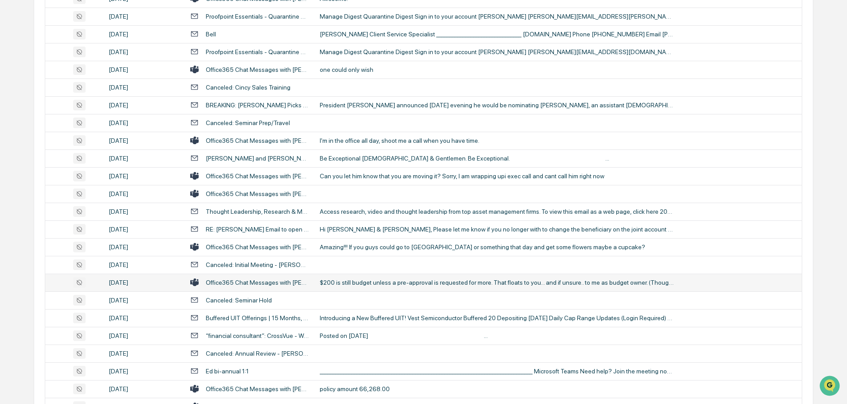
click at [355, 279] on div "$200 is still budget unless a pre-approval is requested for more. That floats t…" at bounding box center [497, 282] width 355 height 7
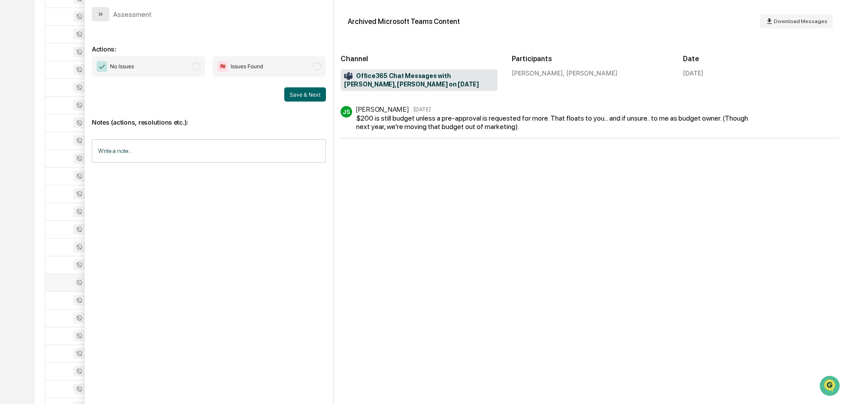
click at [105, 15] on button "modal" at bounding box center [101, 14] width 18 height 14
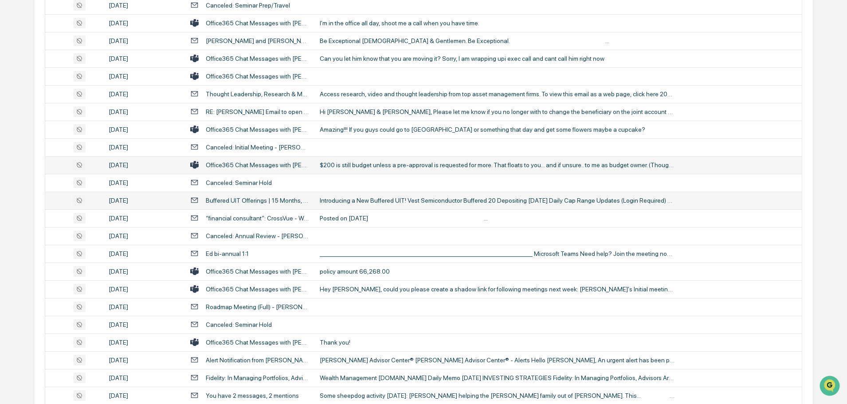
scroll to position [1535, 0]
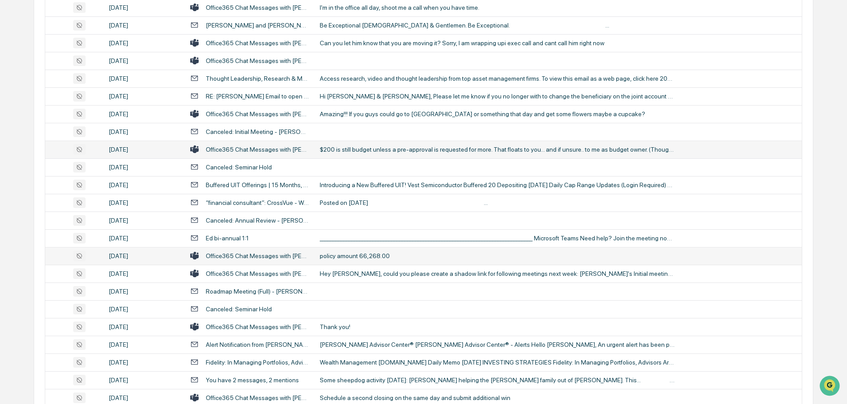
click at [350, 259] on div "policy amount 66,268.00" at bounding box center [497, 255] width 355 height 7
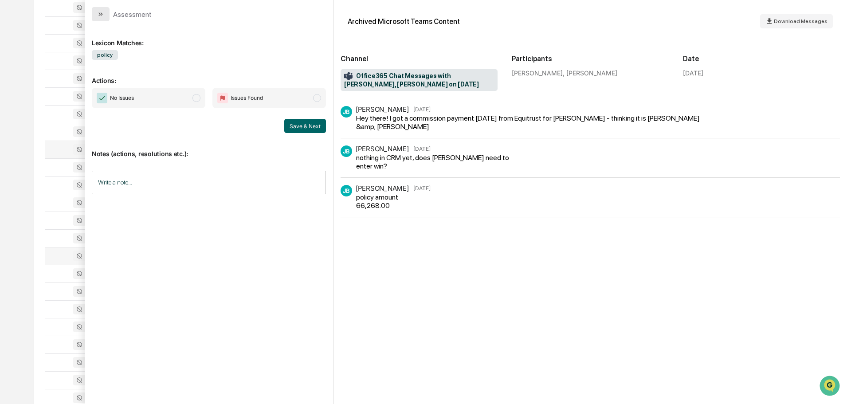
click at [101, 12] on icon "modal" at bounding box center [100, 14] width 7 height 7
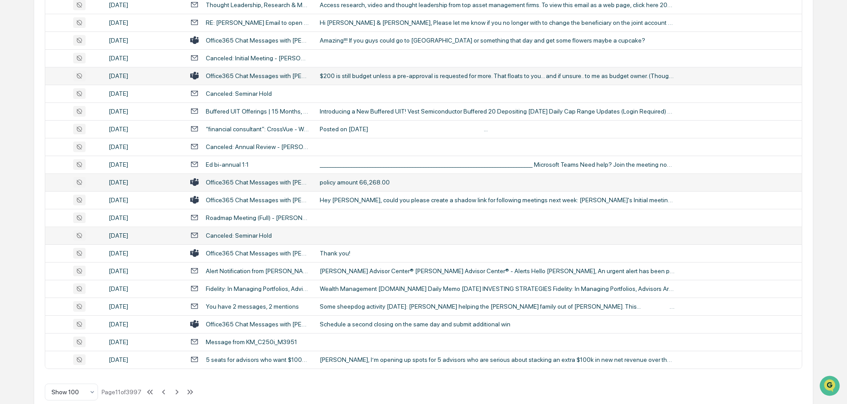
scroll to position [1623, 0]
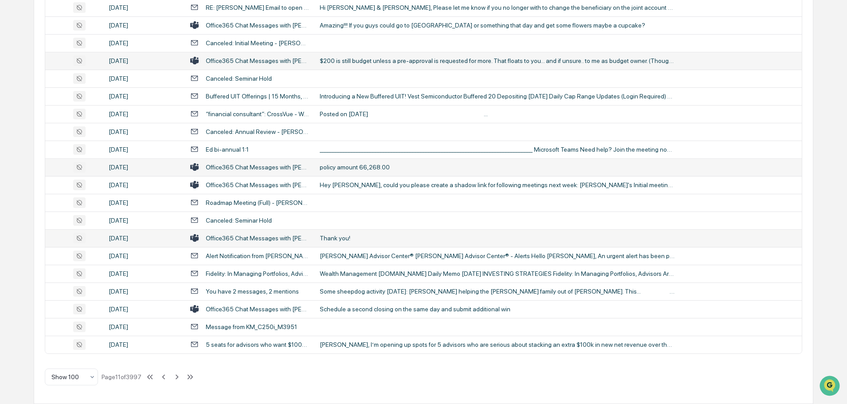
click at [338, 242] on td "Thank you!" at bounding box center [557, 238] width 487 height 18
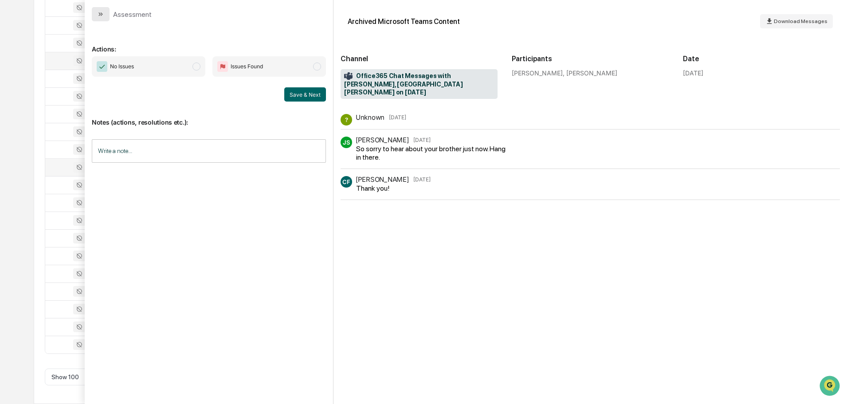
click at [102, 12] on icon "modal" at bounding box center [100, 14] width 7 height 7
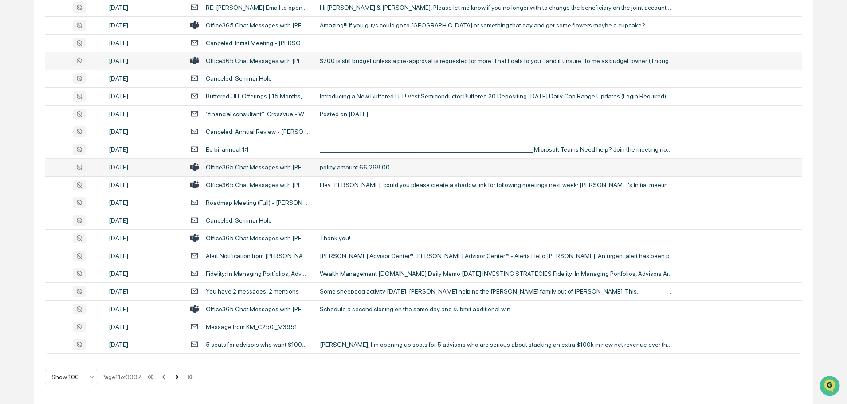
click at [179, 376] on icon at bounding box center [177, 377] width 10 height 10
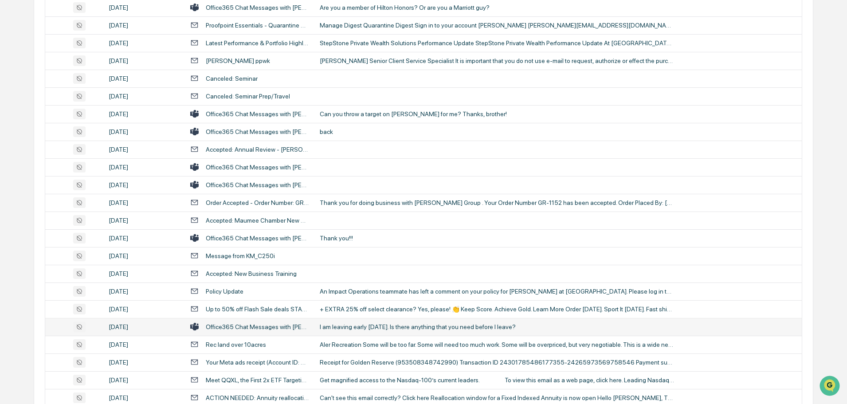
scroll to position [1402, 0]
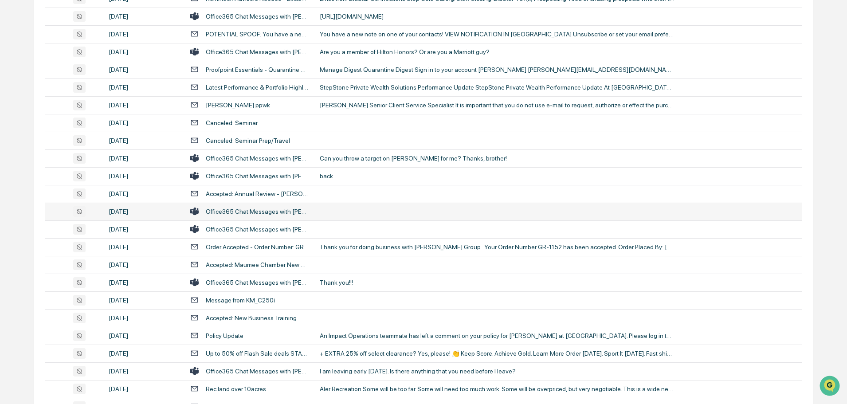
click at [351, 211] on td at bounding box center [557, 212] width 487 height 18
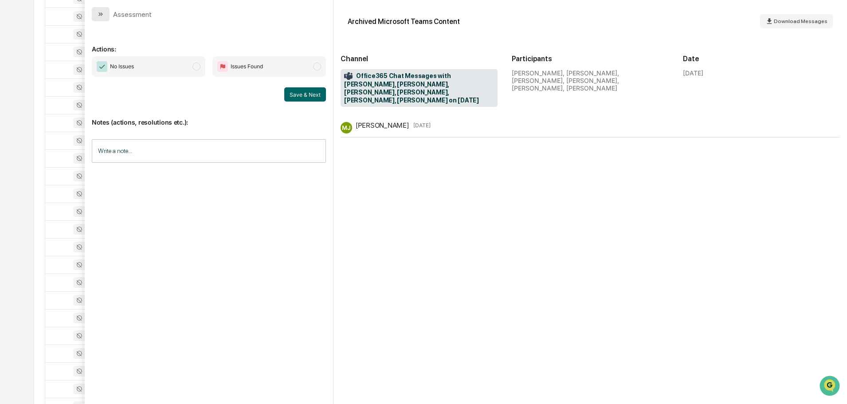
click at [106, 14] on button "modal" at bounding box center [101, 14] width 18 height 14
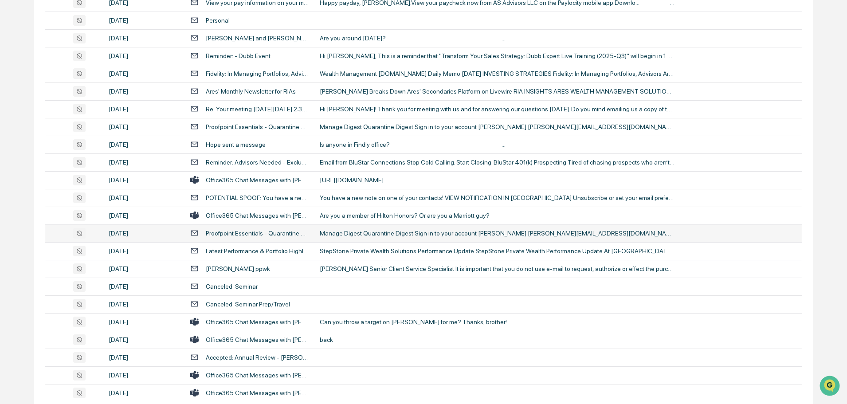
scroll to position [1224, 0]
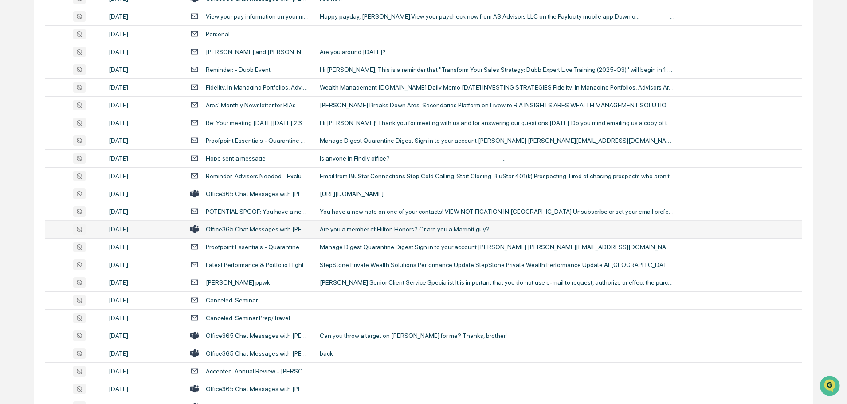
click at [359, 228] on div "Are you a member of Hilton Honors? Or are you a Marriott guy?" at bounding box center [497, 229] width 355 height 7
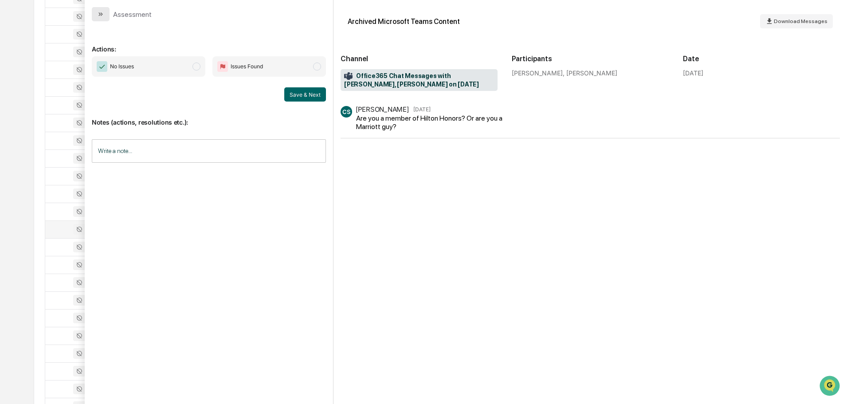
click at [108, 12] on button "modal" at bounding box center [101, 14] width 18 height 14
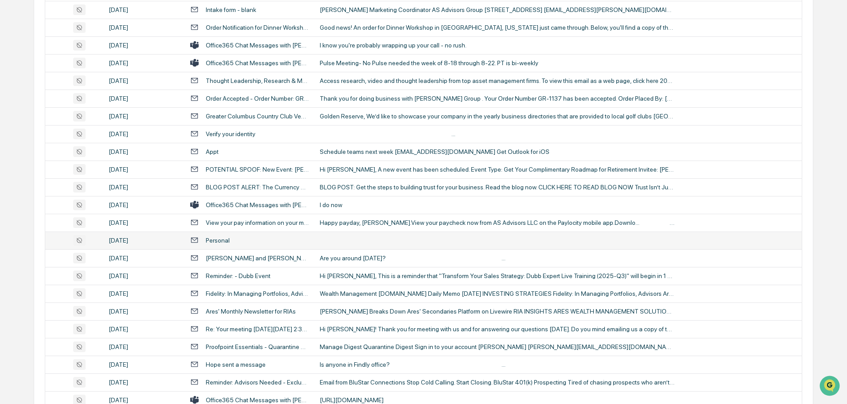
scroll to position [1003, 0]
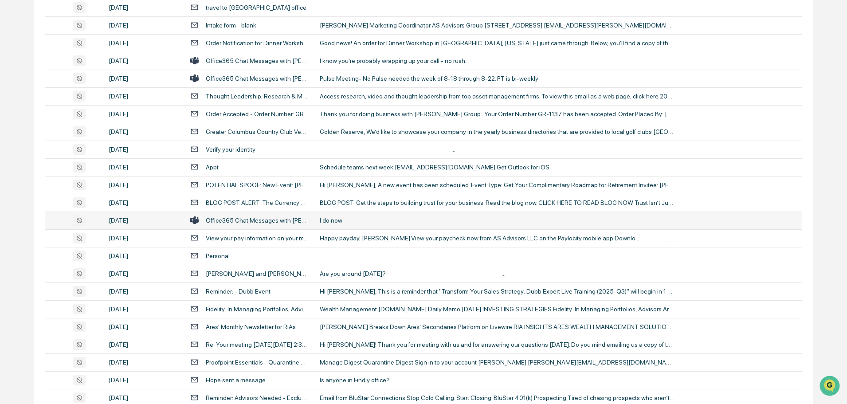
click at [366, 220] on div "I do now" at bounding box center [497, 220] width 355 height 7
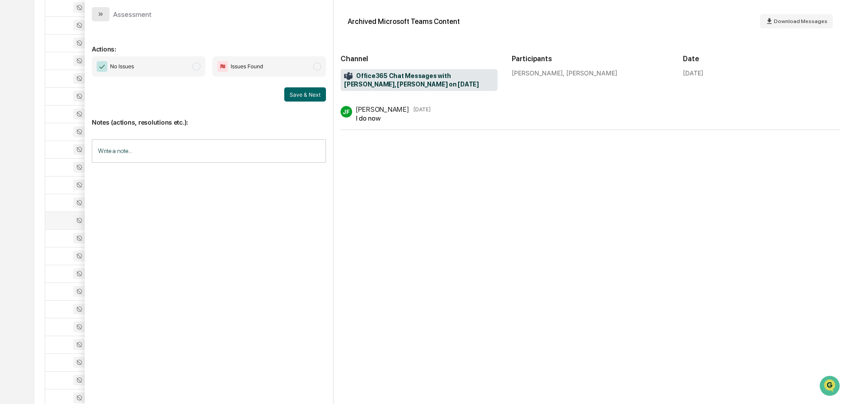
click at [103, 16] on icon "modal" at bounding box center [100, 14] width 7 height 7
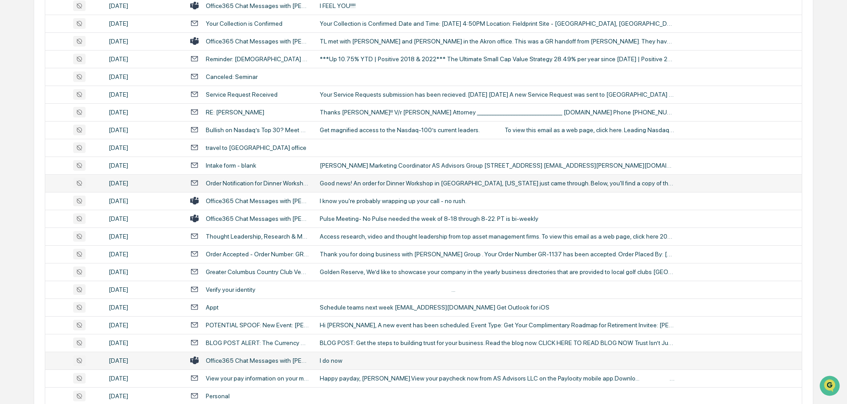
scroll to position [737, 0]
